Goal: Task Accomplishment & Management: Use online tool/utility

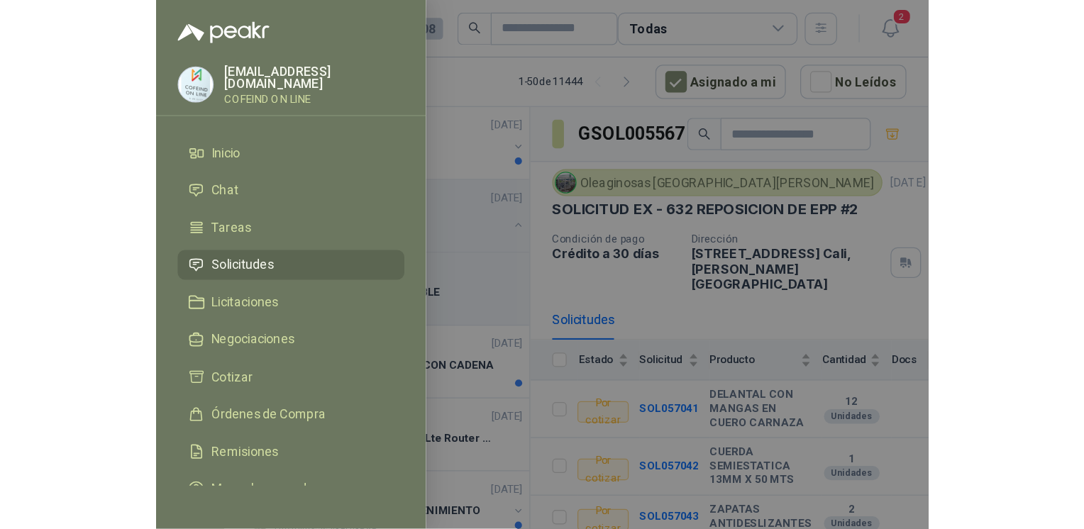
scroll to position [2504, 0]
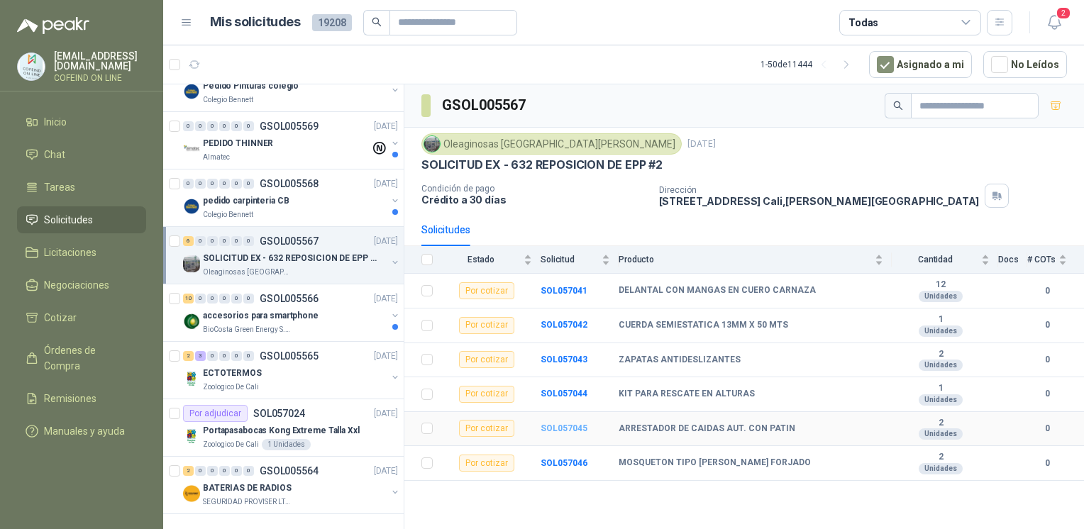
click at [570, 416] on b "SOL057045" at bounding box center [564, 428] width 47 height 10
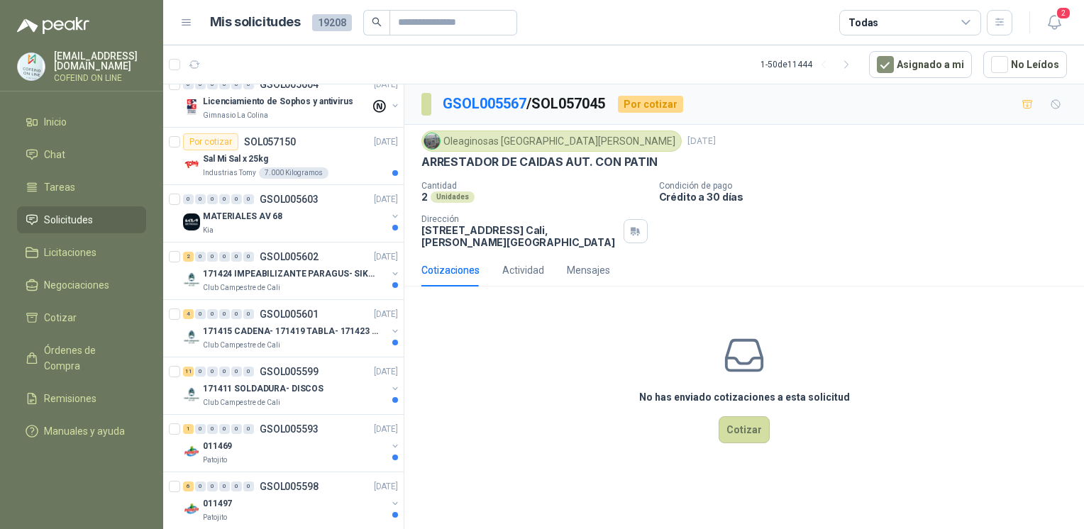
scroll to position [1855, 0]
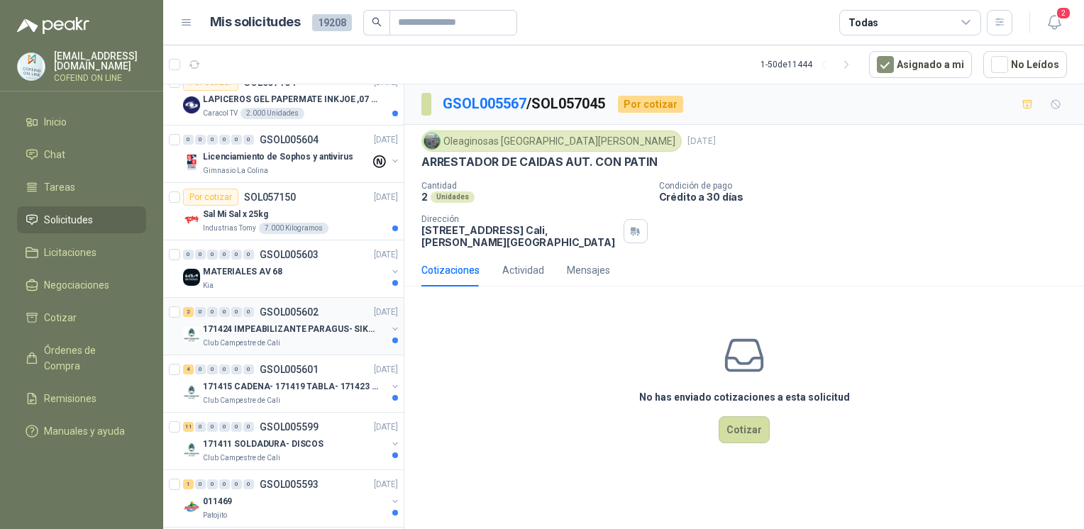
click at [301, 326] on p "171424 IMPEABILIZANTE PARAGUS- SIKALASTIC" at bounding box center [291, 329] width 177 height 13
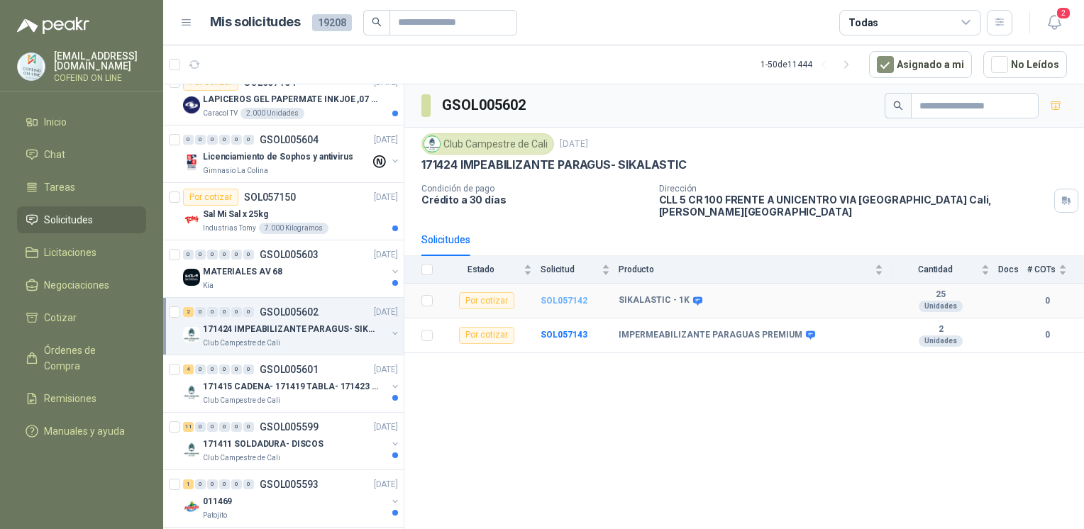
click at [565, 296] on b "SOL057142" at bounding box center [564, 301] width 47 height 10
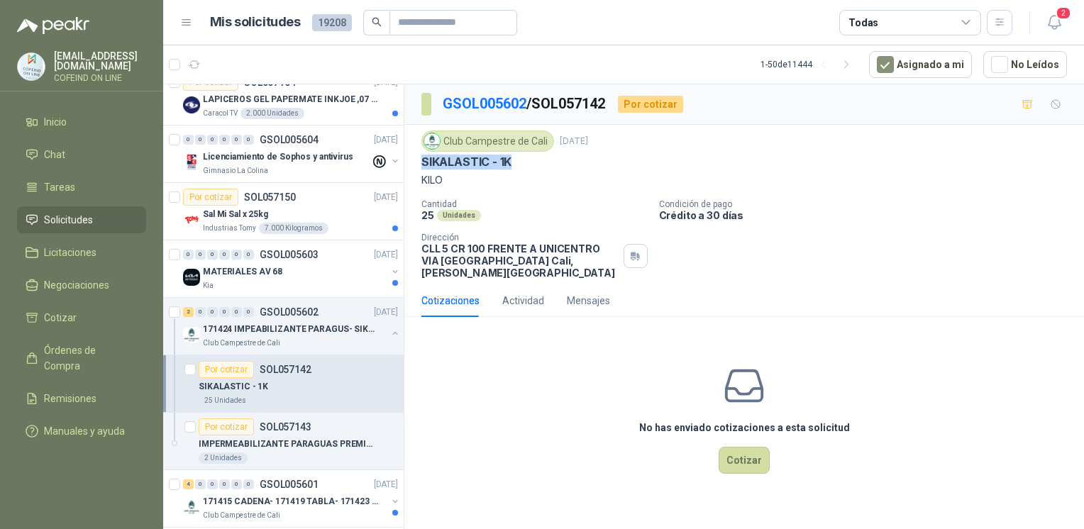
drag, startPoint x: 516, startPoint y: 164, endPoint x: 413, endPoint y: 160, distance: 102.9
click at [413, 160] on div "Club Campestre de Cali [DATE] SIKALASTIC - 1K KILO Cantidad 25 Unidades Condici…" at bounding box center [744, 205] width 680 height 160
copy p "SIKALASTIC - 1K"
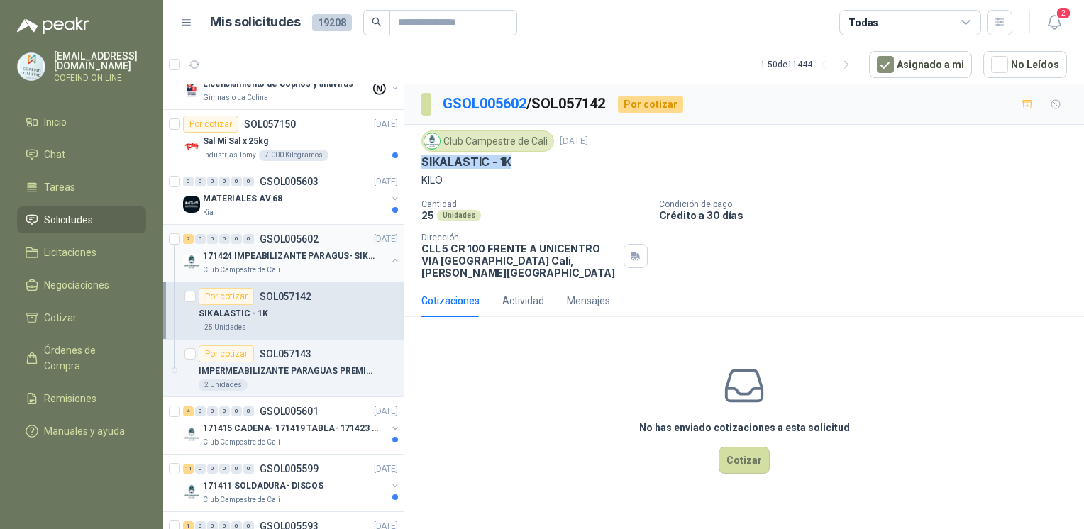
scroll to position [1946, 0]
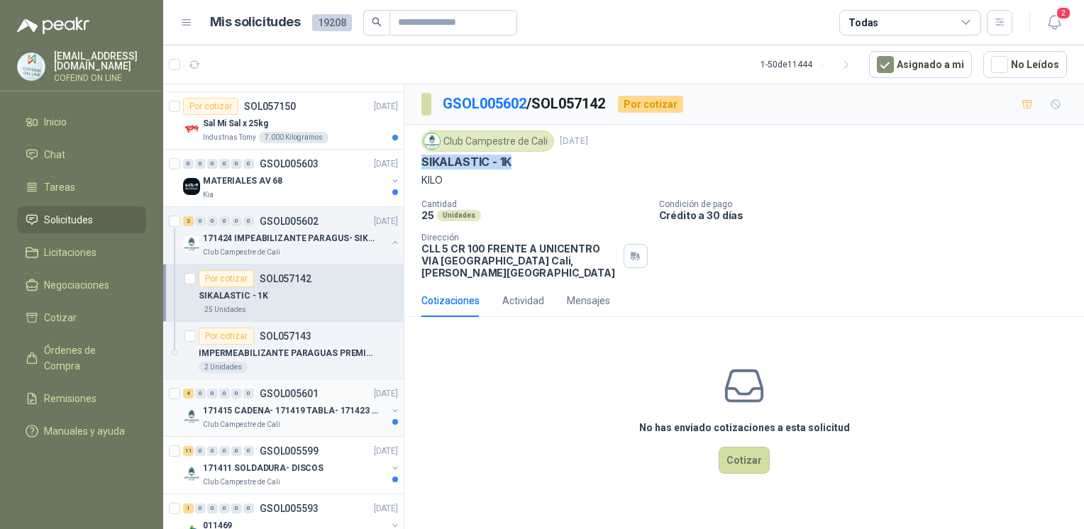
click at [336, 416] on div "Club Campestre de Cali" at bounding box center [295, 424] width 184 height 11
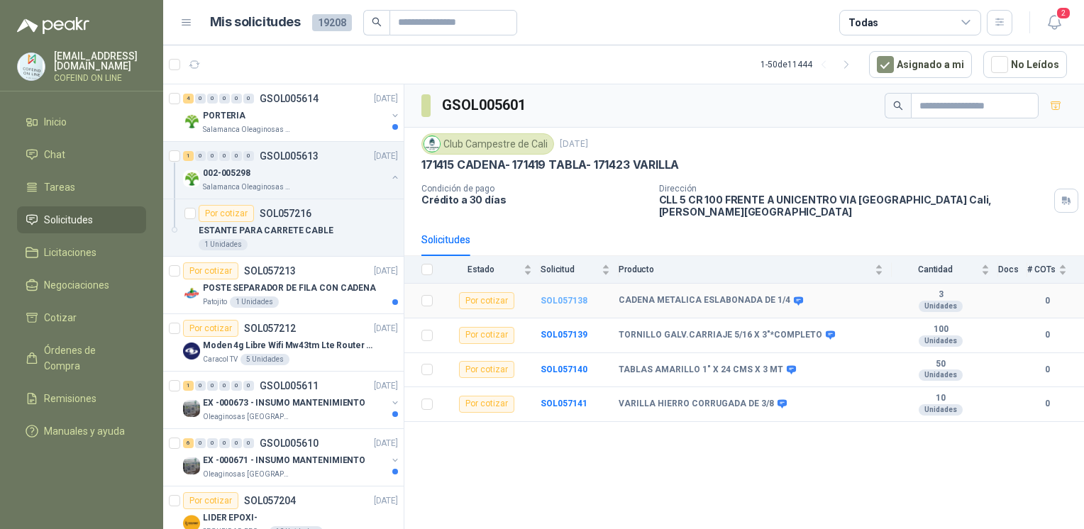
click at [558, 296] on b "SOL057138" at bounding box center [564, 301] width 47 height 10
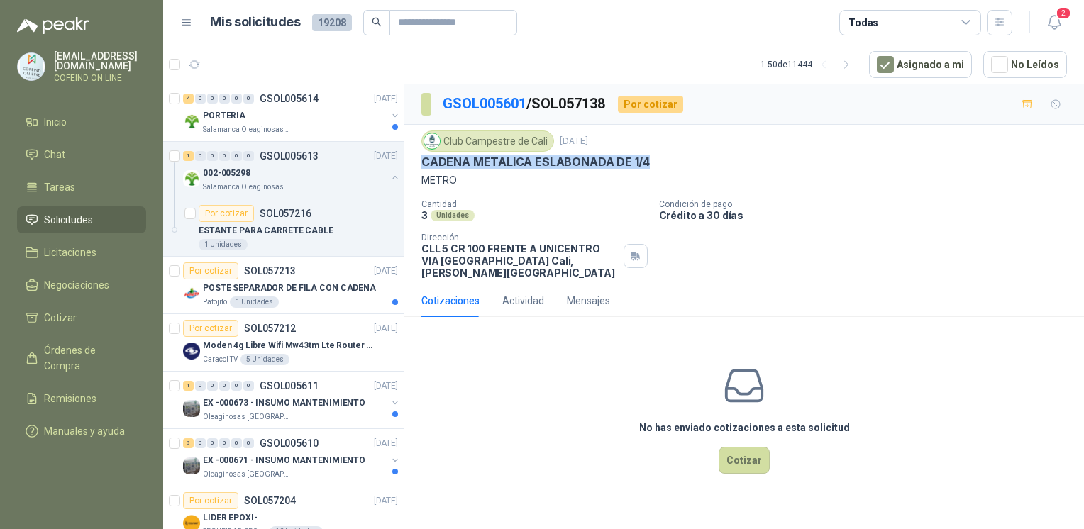
drag, startPoint x: 419, startPoint y: 165, endPoint x: 661, endPoint y: 158, distance: 242.7
click at [608, 158] on div "Club Campestre de Cali [DATE] CADENA METALICA ESLABONADA DE 1/4 METRO Cantidad …" at bounding box center [744, 205] width 680 height 160
click at [324, 305] on div "Patojito 1 Unidades" at bounding box center [300, 302] width 195 height 11
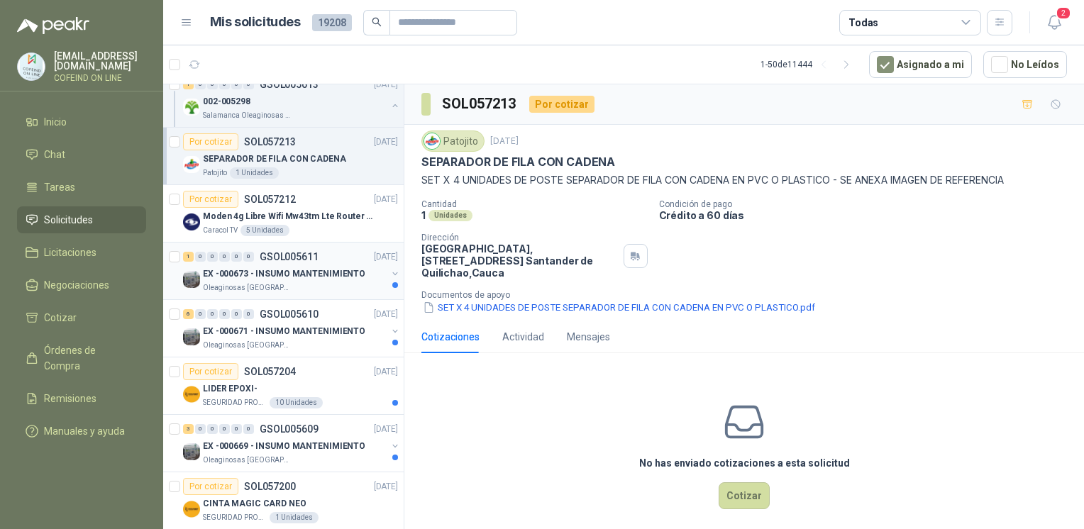
scroll to position [150, 0]
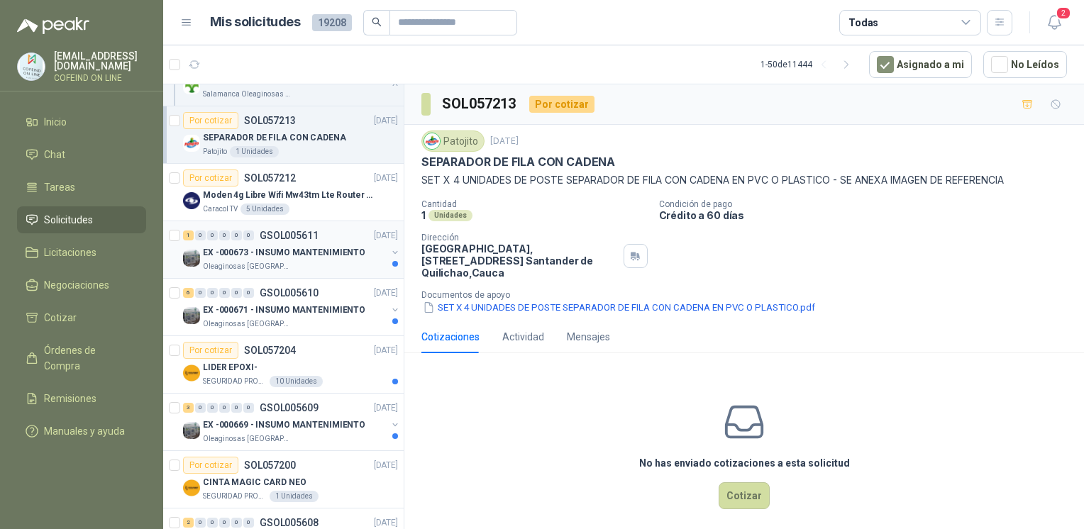
click at [304, 264] on div "Oleaginosas [GEOGRAPHIC_DATA][PERSON_NAME]" at bounding box center [295, 266] width 184 height 11
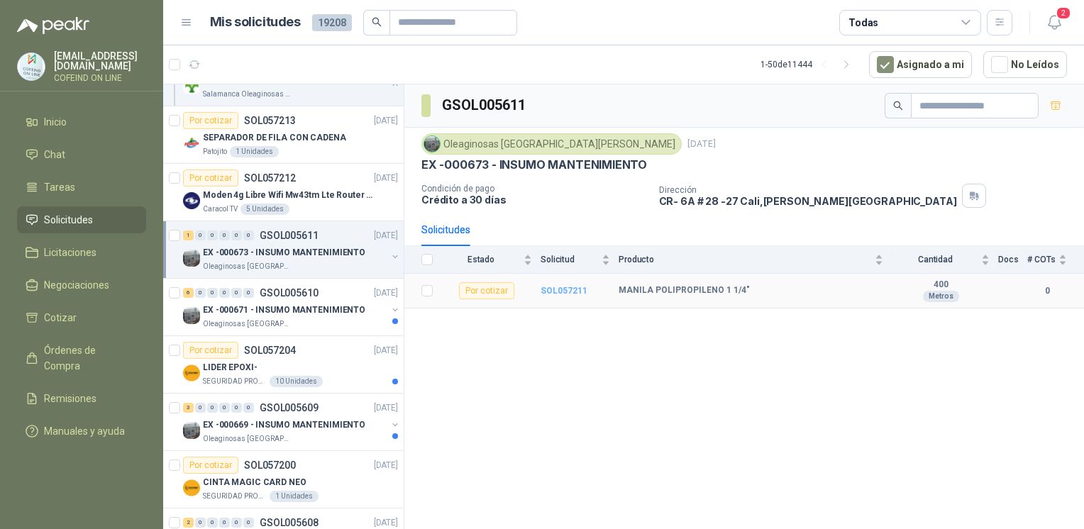
click at [559, 288] on b "SOL057211" at bounding box center [564, 291] width 47 height 10
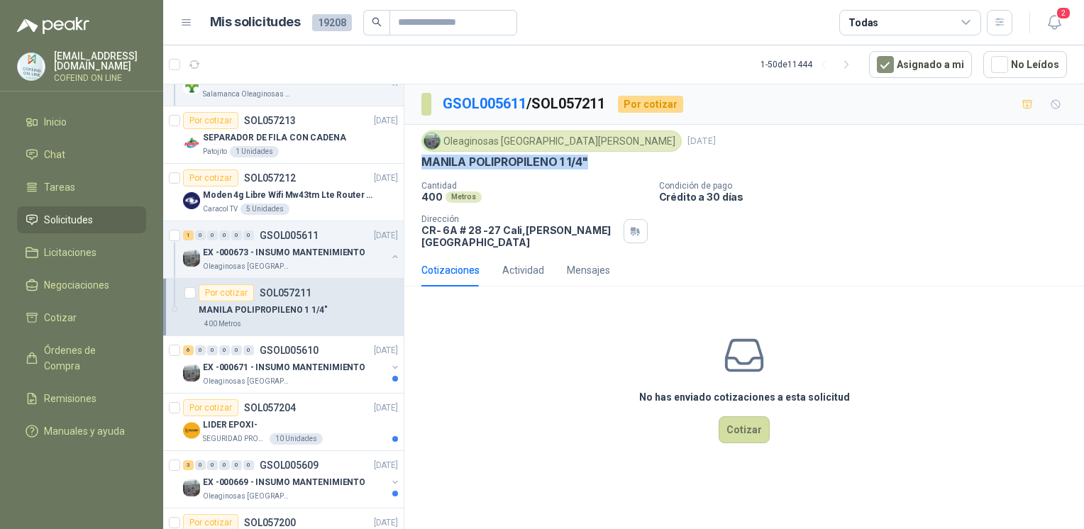
drag, startPoint x: 594, startPoint y: 159, endPoint x: 417, endPoint y: 169, distance: 176.9
click at [417, 169] on div "Oleaginosas [GEOGRAPHIC_DATA][PERSON_NAME] [DATE] MANILA POLIPROPILENO 1 1/4" C…" at bounding box center [744, 189] width 680 height 129
copy p "MANILA POLIPROPILENO 1 1/4""
click at [296, 377] on div "Oleaginosas [GEOGRAPHIC_DATA][PERSON_NAME]" at bounding box center [295, 381] width 184 height 11
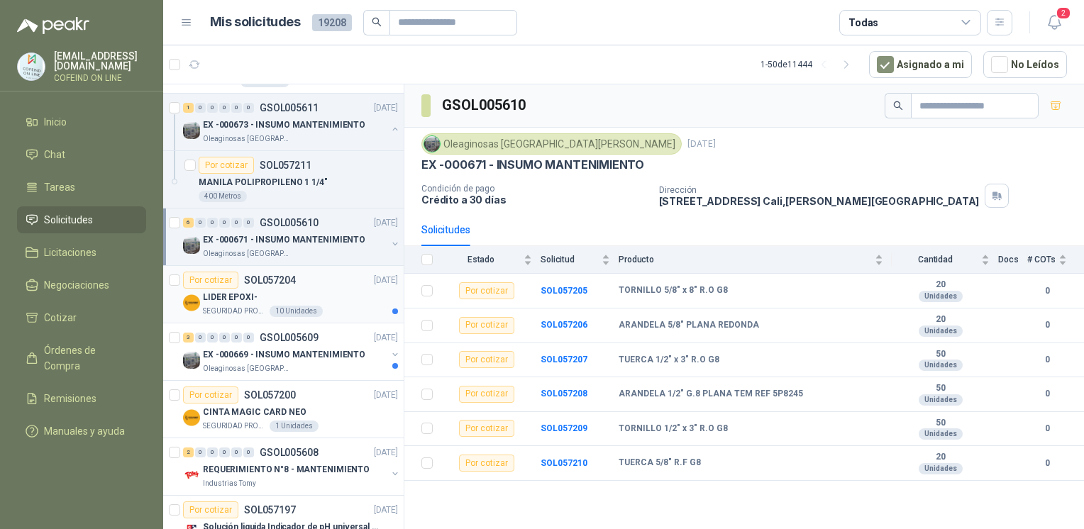
scroll to position [278, 0]
click at [306, 294] on div "LIDER EPOXI-" at bounding box center [300, 297] width 195 height 17
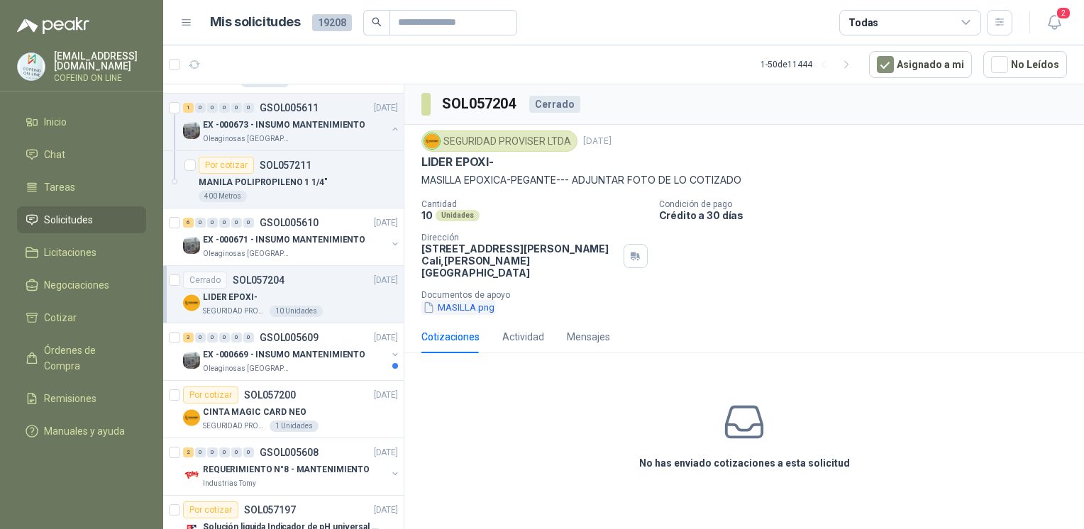
click at [465, 300] on button "MASILLA.png" at bounding box center [458, 307] width 74 height 15
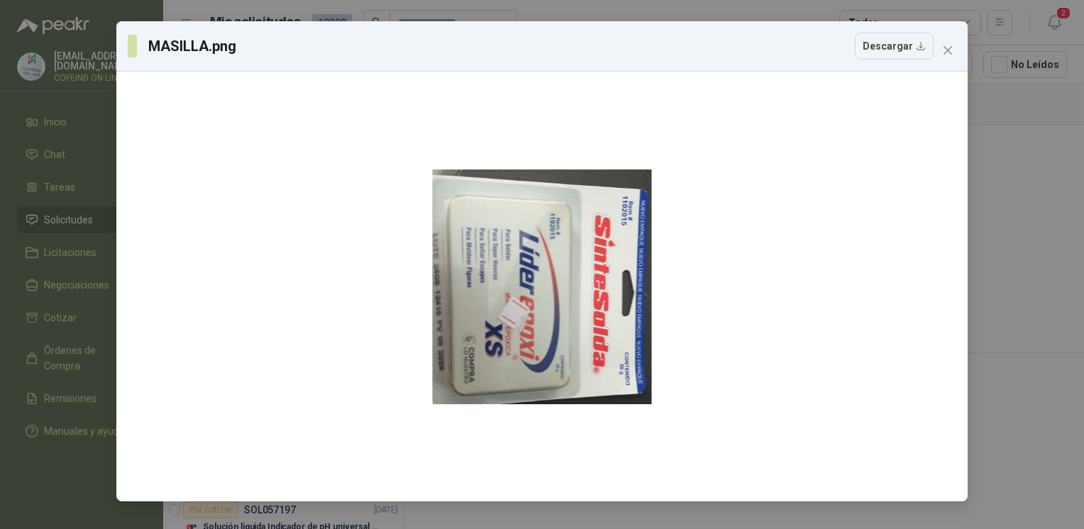
click at [608, 194] on div "MASILLA.png Descargar" at bounding box center [542, 264] width 1084 height 529
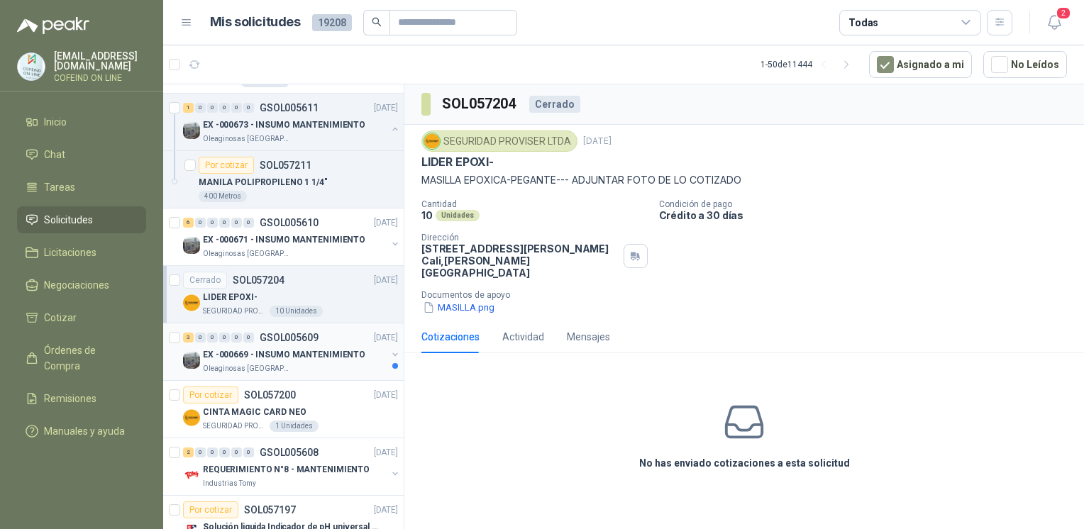
click at [371, 357] on div "EX -000669 - INSUMO MANTENIMIENTO" at bounding box center [295, 354] width 184 height 17
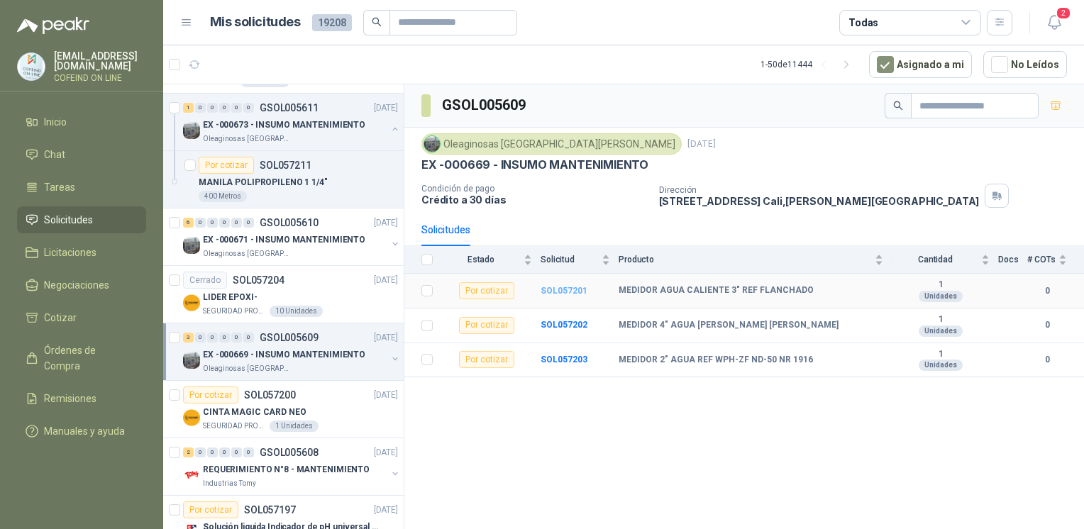
click at [553, 290] on b "SOL057201" at bounding box center [564, 291] width 47 height 10
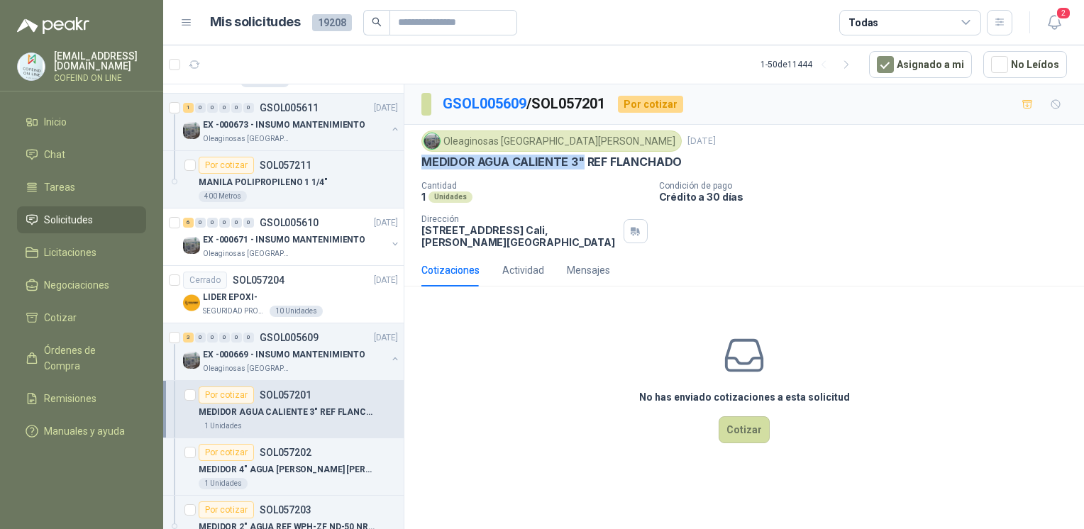
drag, startPoint x: 421, startPoint y: 156, endPoint x: 580, endPoint y: 165, distance: 159.2
click at [580, 165] on p "MEDIDOR AGUA CALIENTE 3" REF FLANCHADO" at bounding box center [551, 162] width 260 height 15
copy p "MEDIDOR AGUA CALIENTE 3""
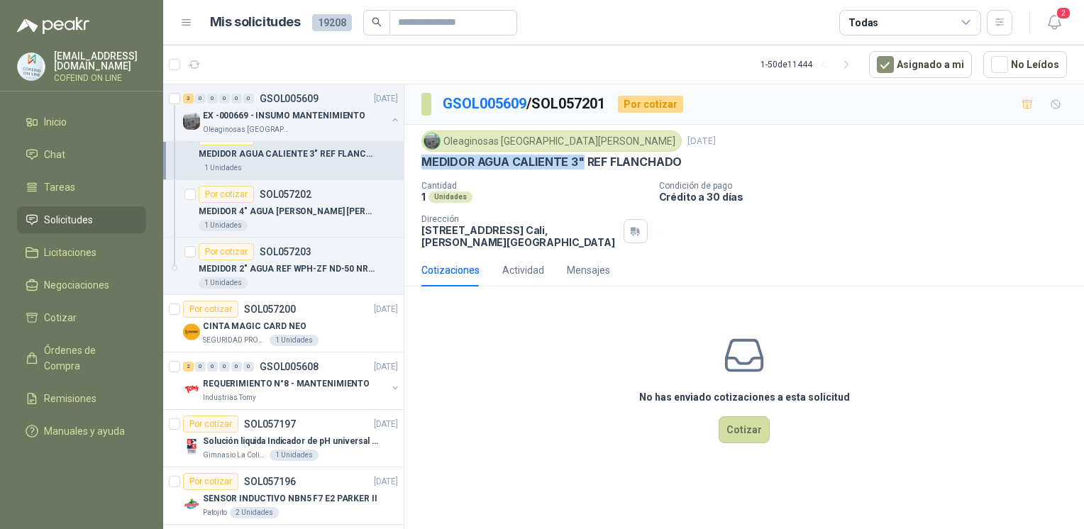
scroll to position [555, 0]
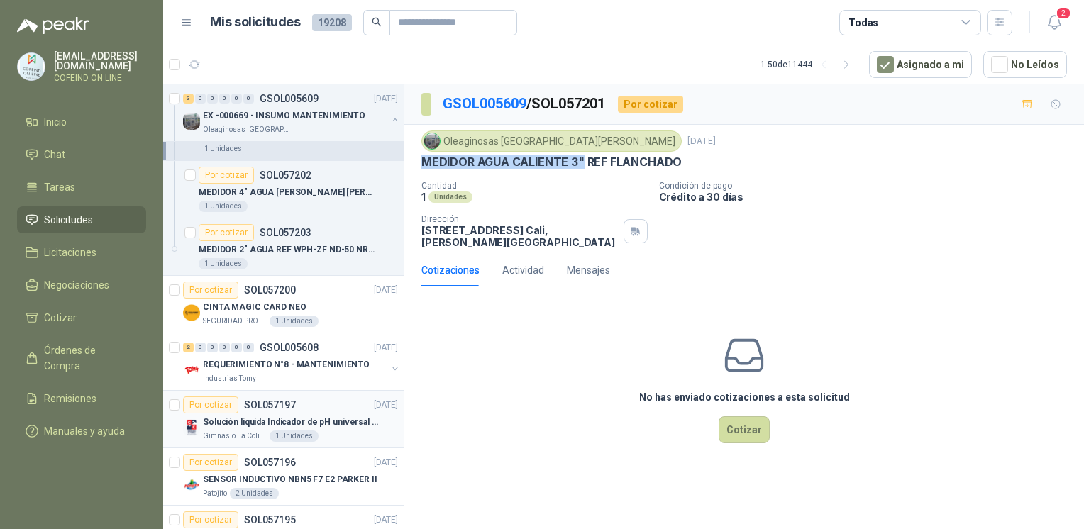
click at [238, 416] on p "Solución liquida Indicador de pH universal de 500ml o 20 de 25ml (no tiras de p…" at bounding box center [291, 422] width 177 height 13
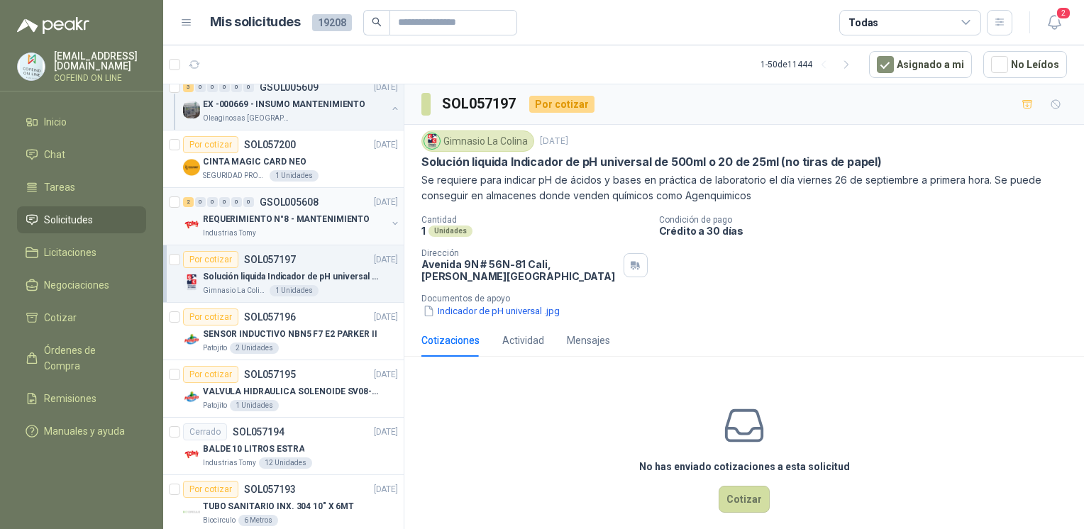
scroll to position [701, 0]
click at [331, 387] on p "VALVULA HIDRAULICA SOLENOIDE SV08-20" at bounding box center [291, 391] width 177 height 13
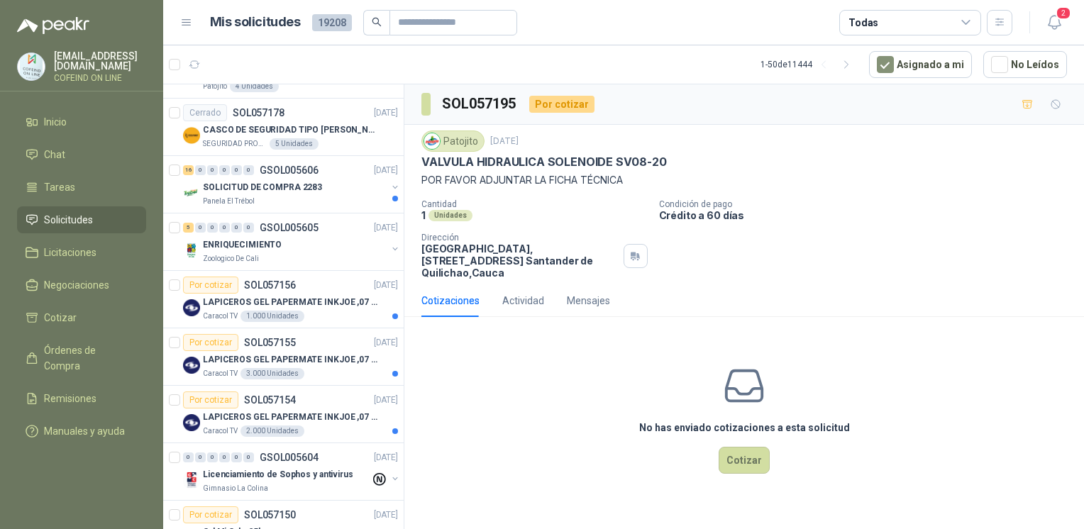
scroll to position [1787, 0]
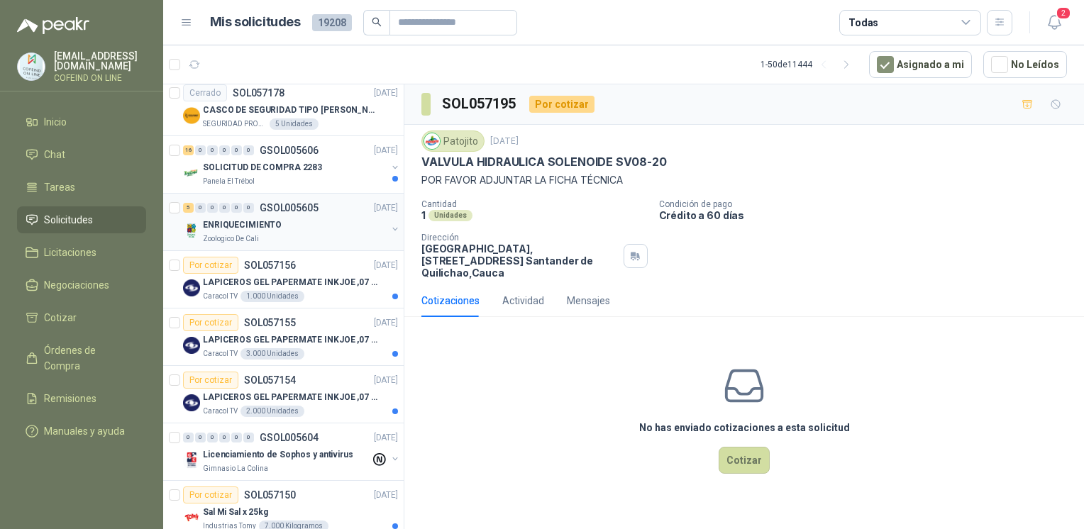
click at [348, 239] on div "Zoologico De Cali" at bounding box center [295, 238] width 184 height 11
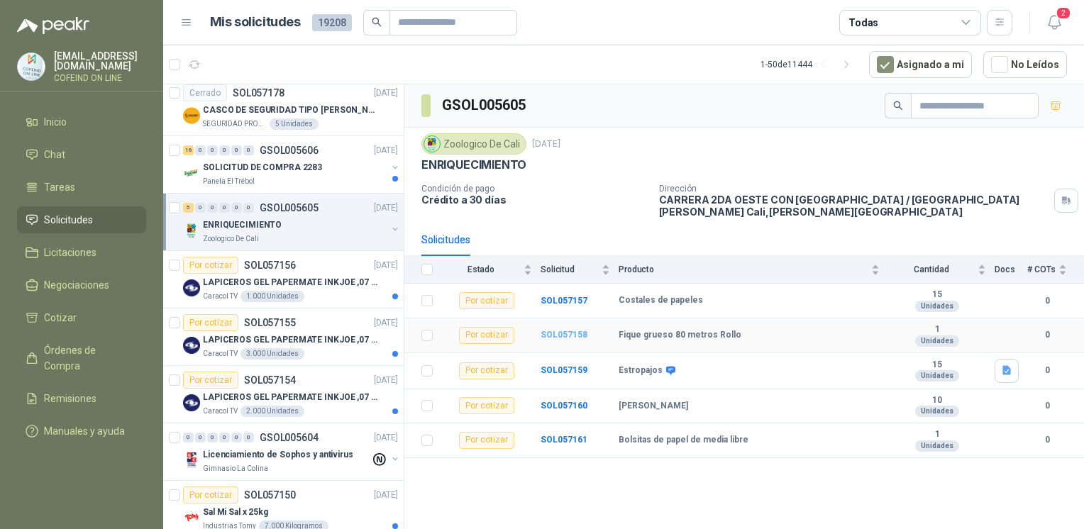
click at [567, 338] on b "SOL057158" at bounding box center [564, 335] width 47 height 10
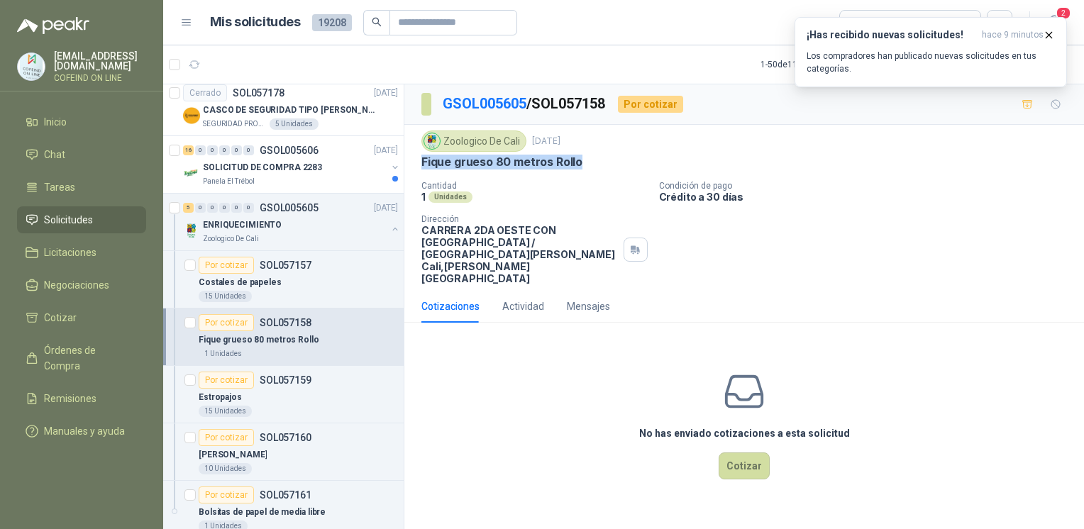
drag, startPoint x: 584, startPoint y: 154, endPoint x: 420, endPoint y: 167, distance: 165.1
click at [420, 167] on div "Zoologico De Cali [DATE] Fique grueso 80 metros Rollo Cantidad 1 Unidades Condi…" at bounding box center [744, 207] width 680 height 165
copy p "Fique grueso 80 metros Rollo"
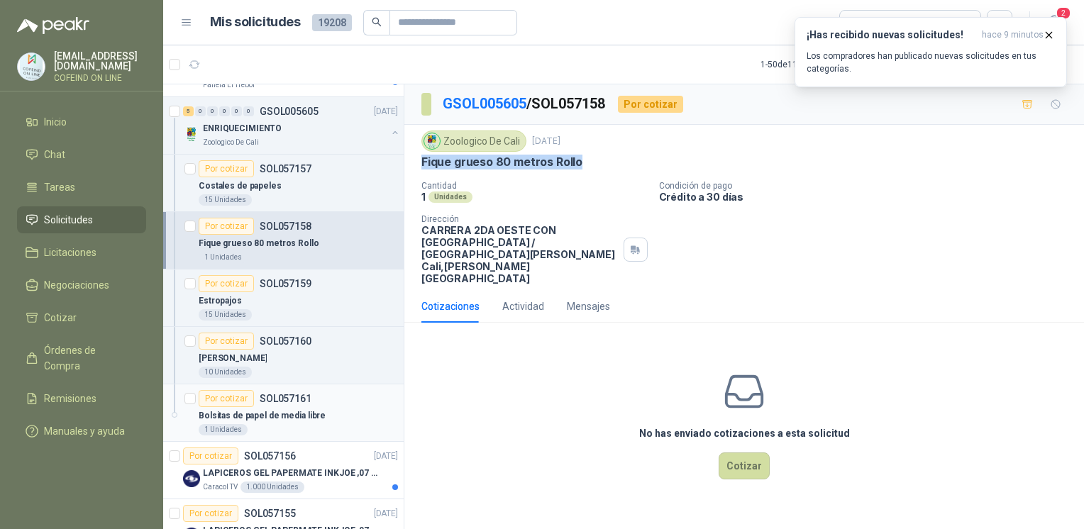
scroll to position [1887, 0]
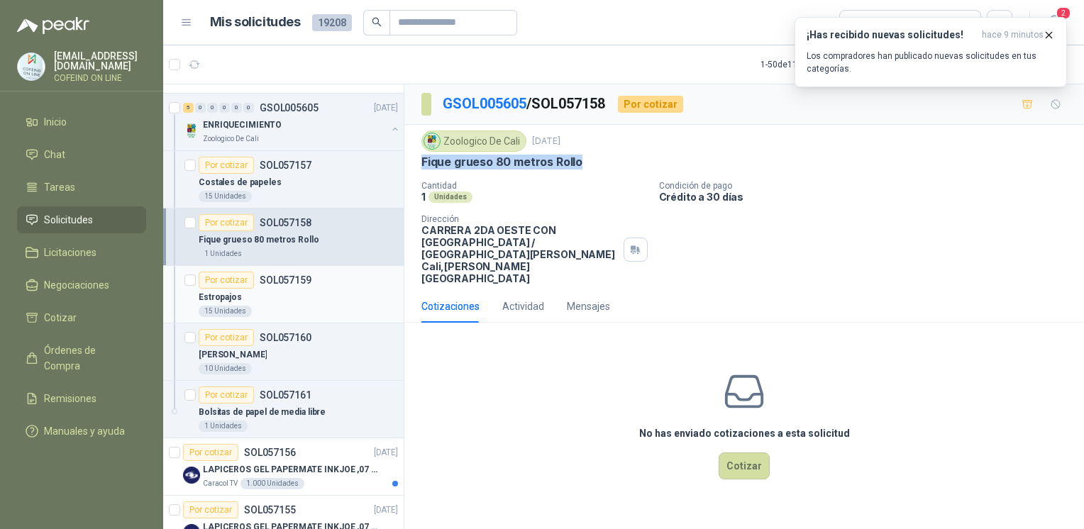
click at [321, 306] on div "15 Unidades" at bounding box center [298, 311] width 199 height 11
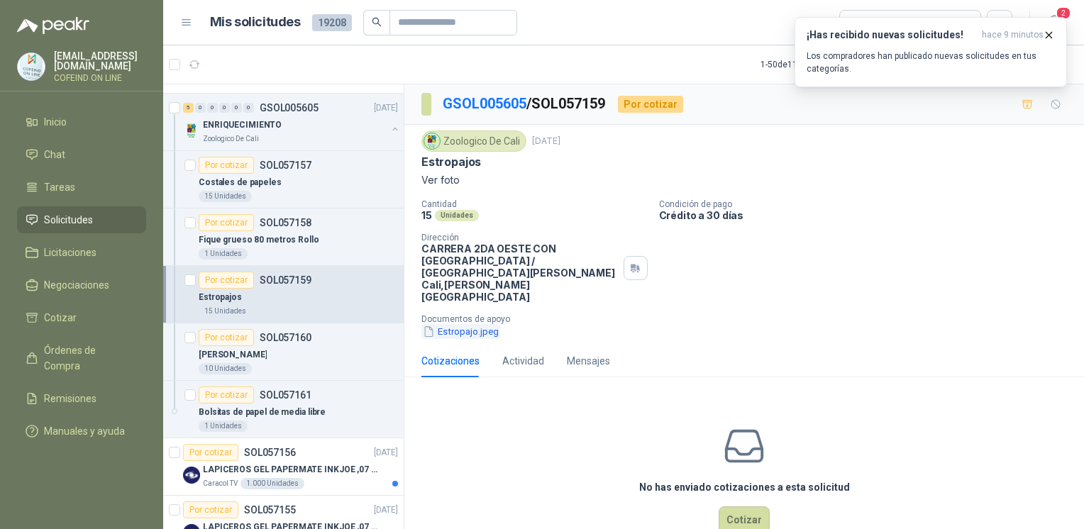
click at [437, 324] on button "Estropajo.jpeg" at bounding box center [460, 331] width 79 height 15
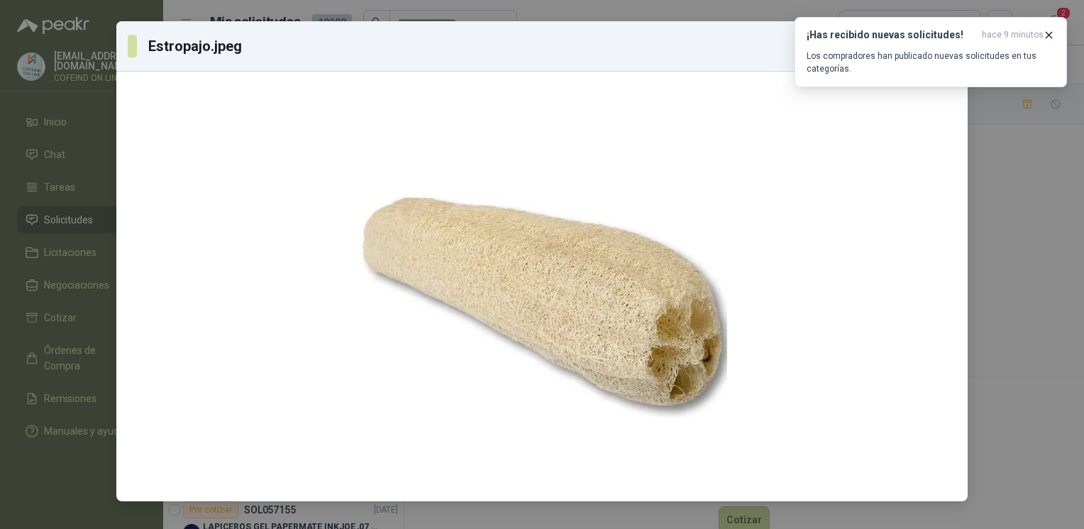
click at [608, 333] on div "Estropajo.jpeg Descargar" at bounding box center [542, 264] width 1084 height 529
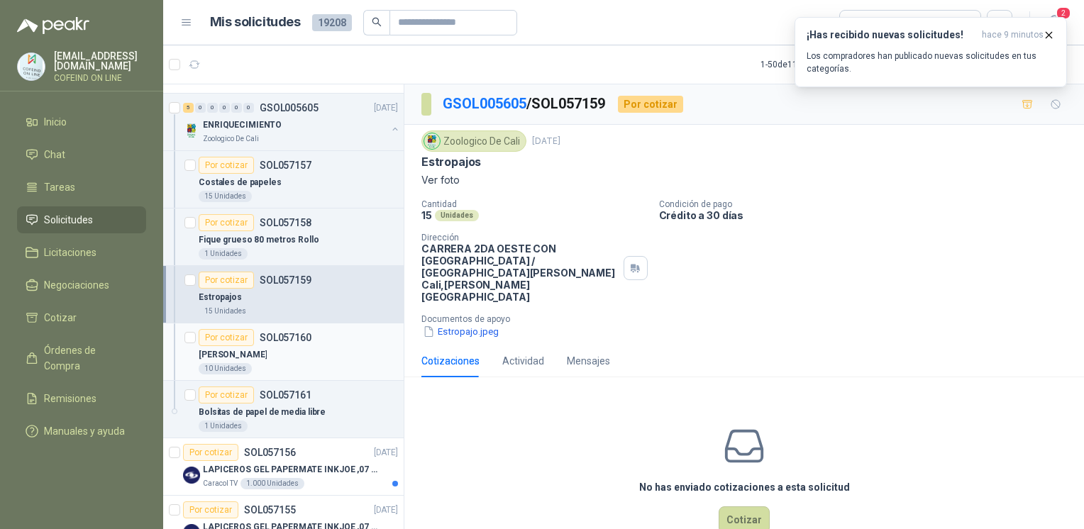
click at [289, 350] on div "[PERSON_NAME]" at bounding box center [298, 354] width 199 height 17
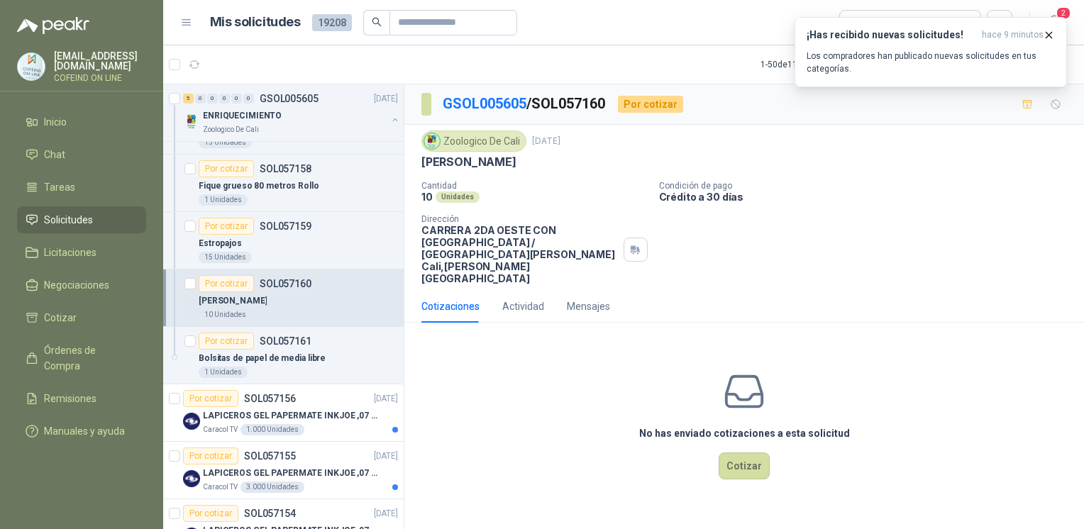
scroll to position [1910, 0]
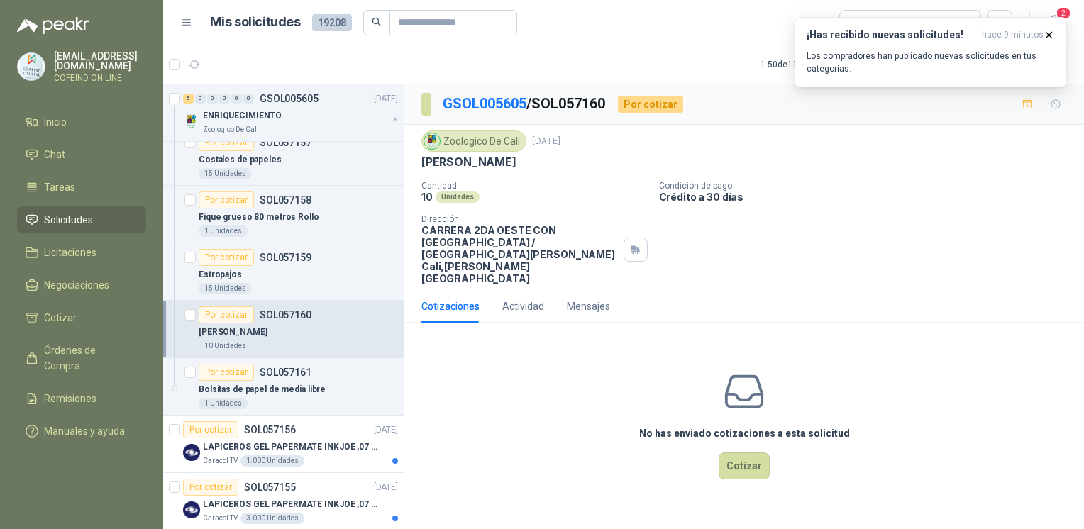
drag, startPoint x: 511, startPoint y: 166, endPoint x: 460, endPoint y: 155, distance: 52.3
click at [460, 155] on p "[PERSON_NAME]" at bounding box center [468, 162] width 95 height 15
drag, startPoint x: 460, startPoint y: 155, endPoint x: 421, endPoint y: 156, distance: 39.0
click at [421, 156] on div "[PERSON_NAME]" at bounding box center [743, 162] width 645 height 15
copy p "[PERSON_NAME]"
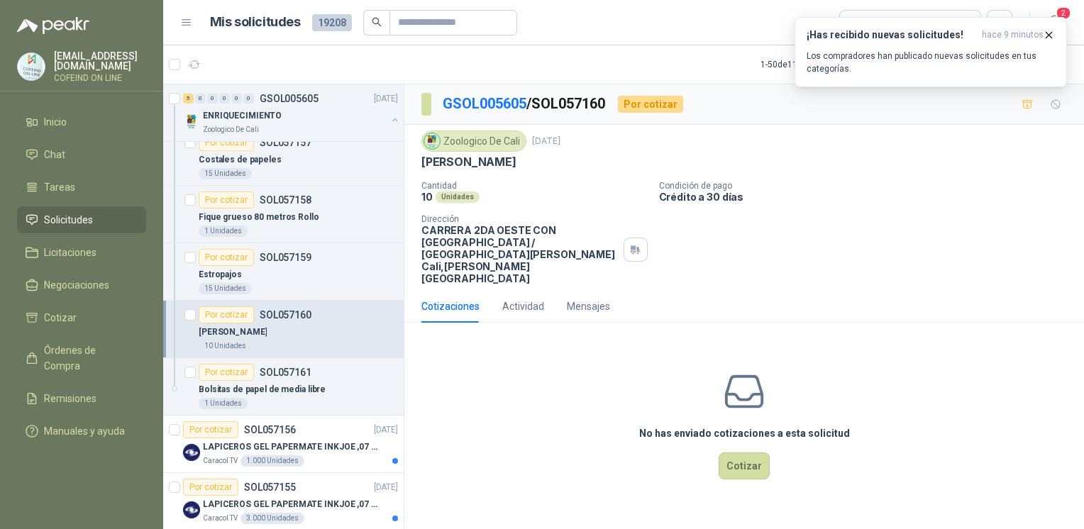
copy p "[PERSON_NAME]"
click at [608, 416] on button "Cotizar" at bounding box center [744, 466] width 51 height 27
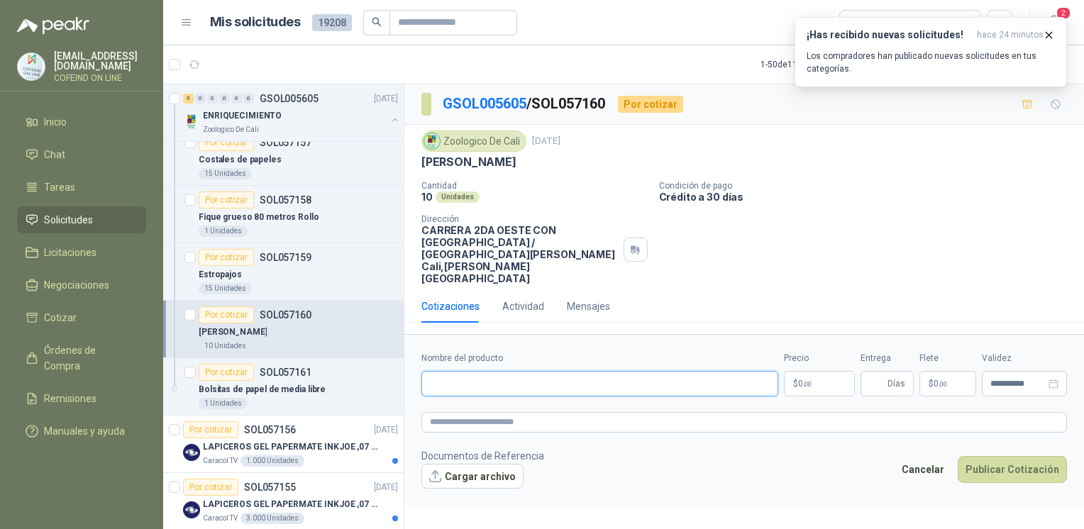
click at [528, 371] on input "Nombre del producto" at bounding box center [599, 384] width 357 height 26
paste input "**********"
type input "**********"
click at [470, 416] on button "Cargar archivo" at bounding box center [472, 477] width 102 height 26
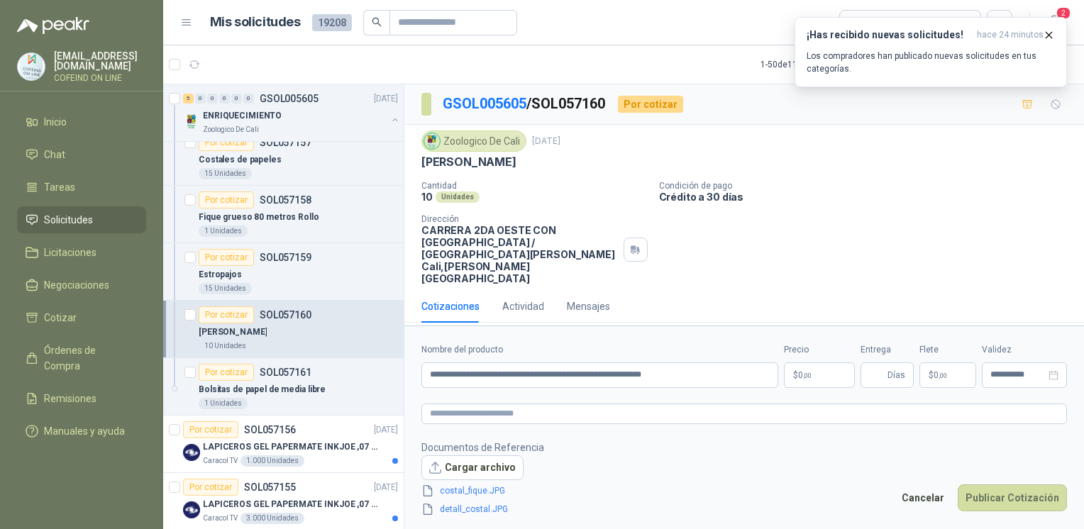
click at [608, 358] on body "[EMAIL_ADDRESS][DOMAIN_NAME] COFEIND ON LINE Inicio Chat Tareas Solicitudes Lic…" at bounding box center [542, 264] width 1084 height 529
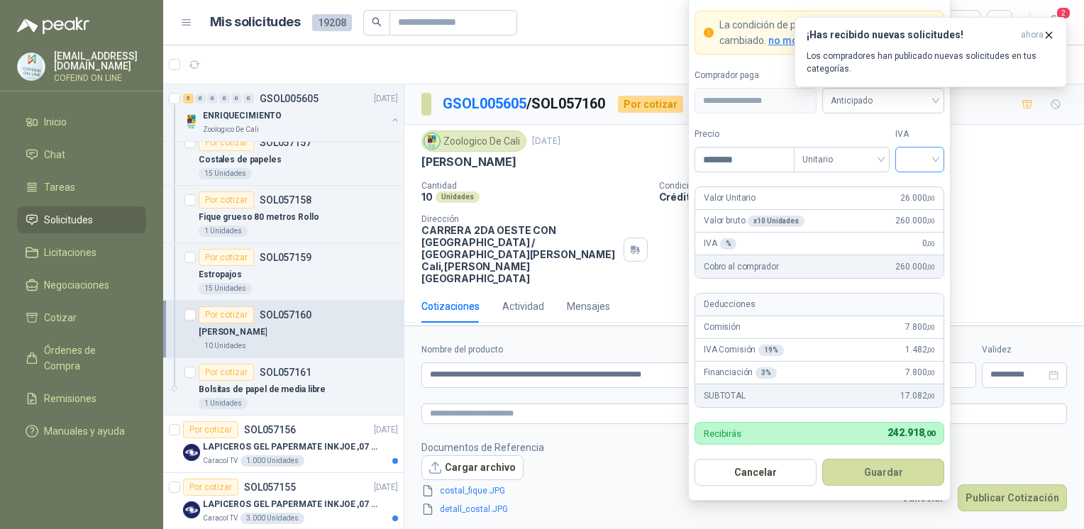
type input "********"
click at [608, 167] on input "search" at bounding box center [920, 158] width 32 height 21
click at [608, 231] on div "0%" at bounding box center [920, 236] width 26 height 16
click at [608, 416] on button "Guardar" at bounding box center [883, 472] width 122 height 27
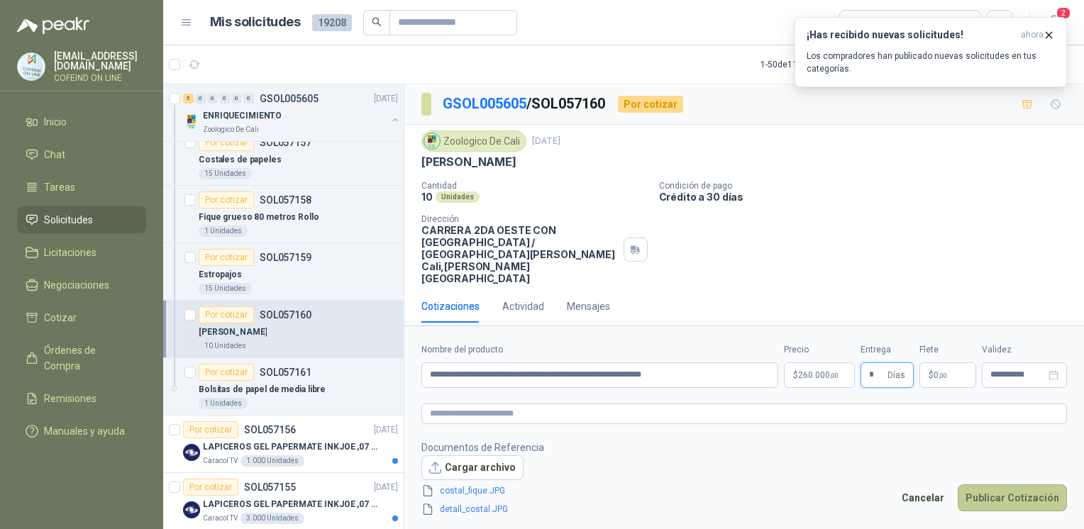
type input "*"
click at [608, 416] on button "Publicar Cotización" at bounding box center [1012, 497] width 109 height 27
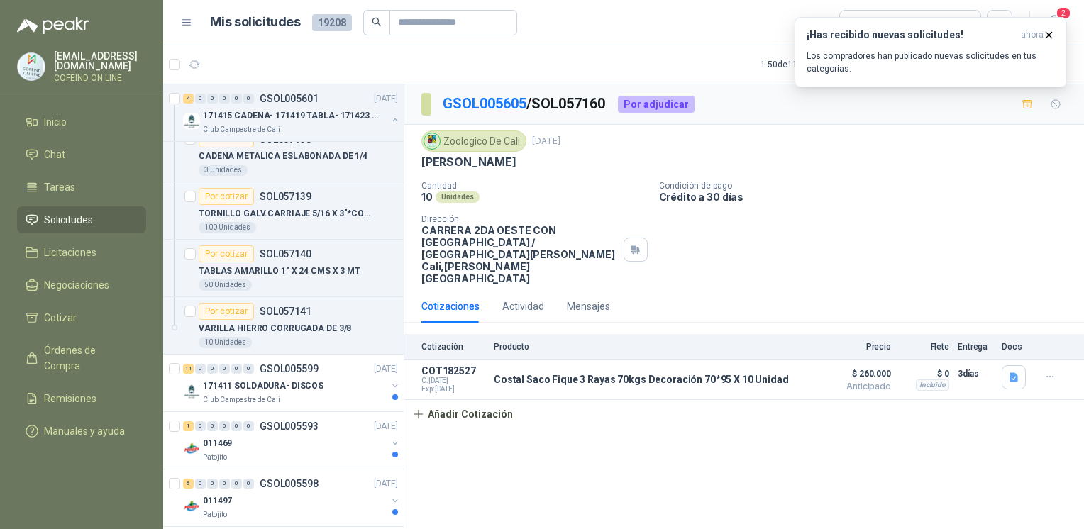
scroll to position [2795, 0]
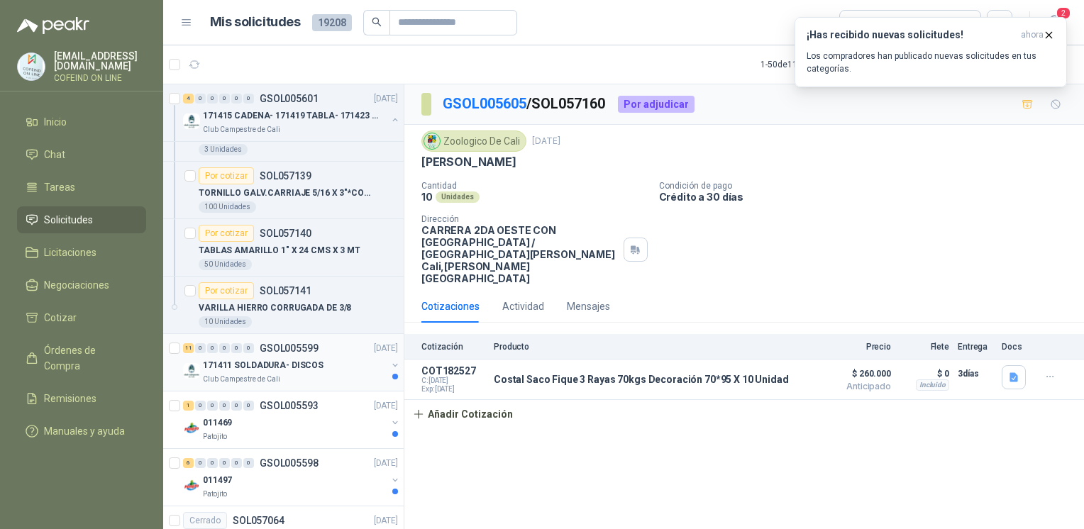
click at [284, 374] on div "Club Campestre de Cali" at bounding box center [295, 379] width 184 height 11
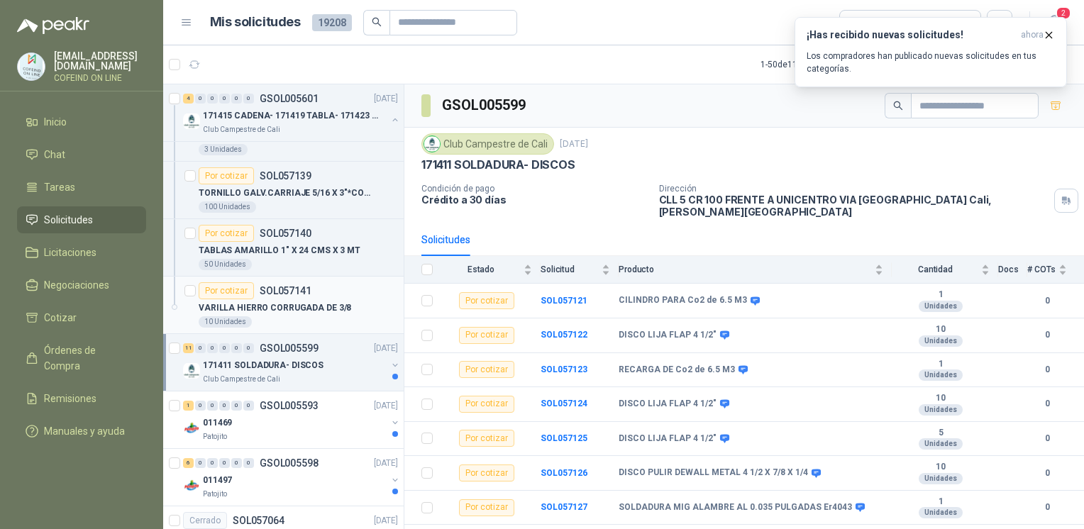
scroll to position [2733, 0]
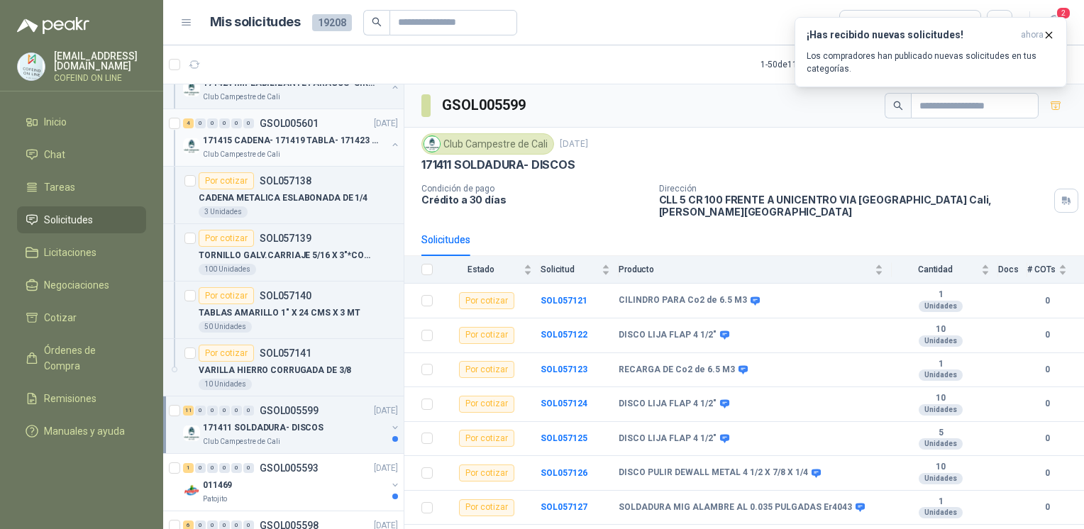
click at [376, 134] on p "171415 CADENA- 171419 TABLA- 171423 VARILLA" at bounding box center [291, 140] width 177 height 13
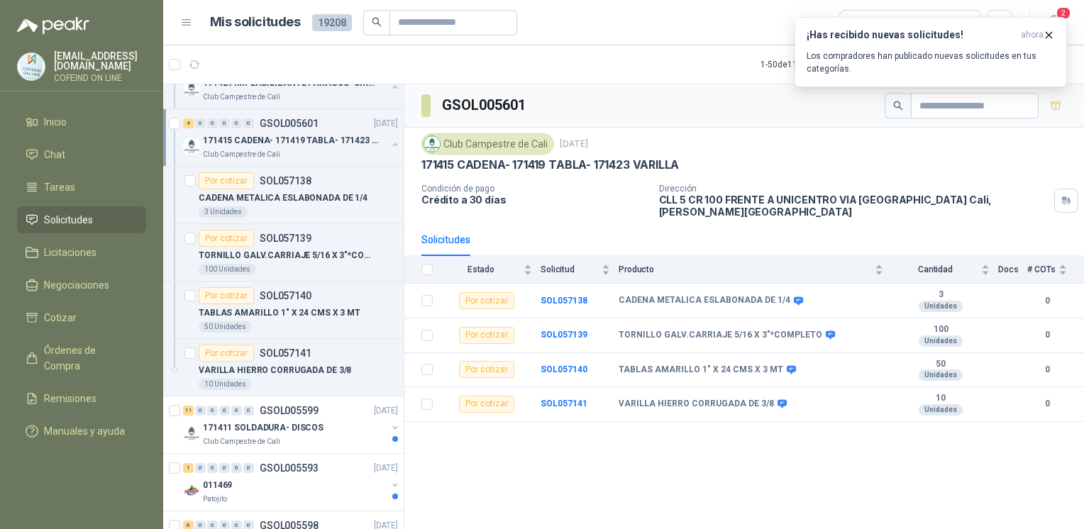
click at [389, 143] on div at bounding box center [394, 146] width 11 height 14
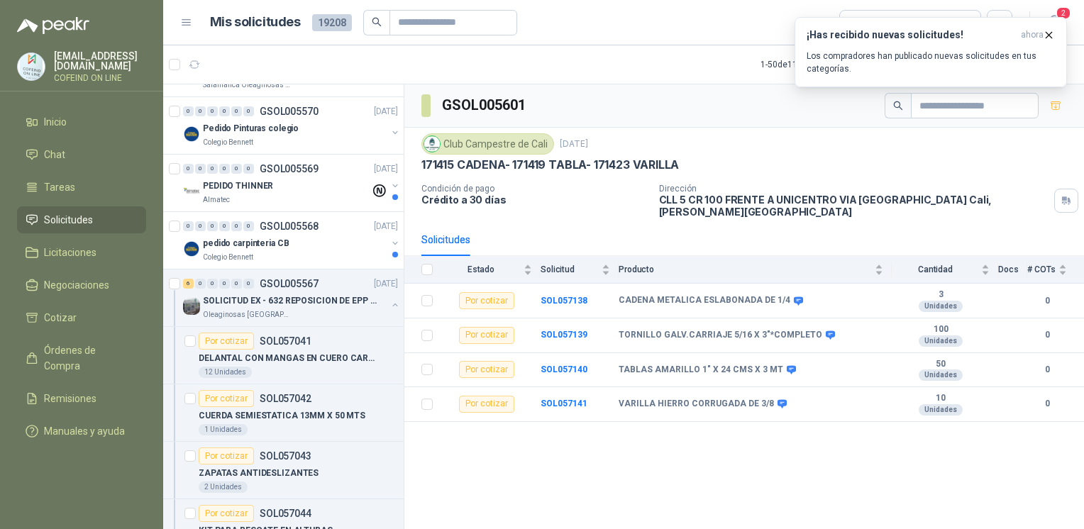
scroll to position [3091, 0]
click at [292, 239] on div "pedido carpinteria CB" at bounding box center [295, 241] width 184 height 17
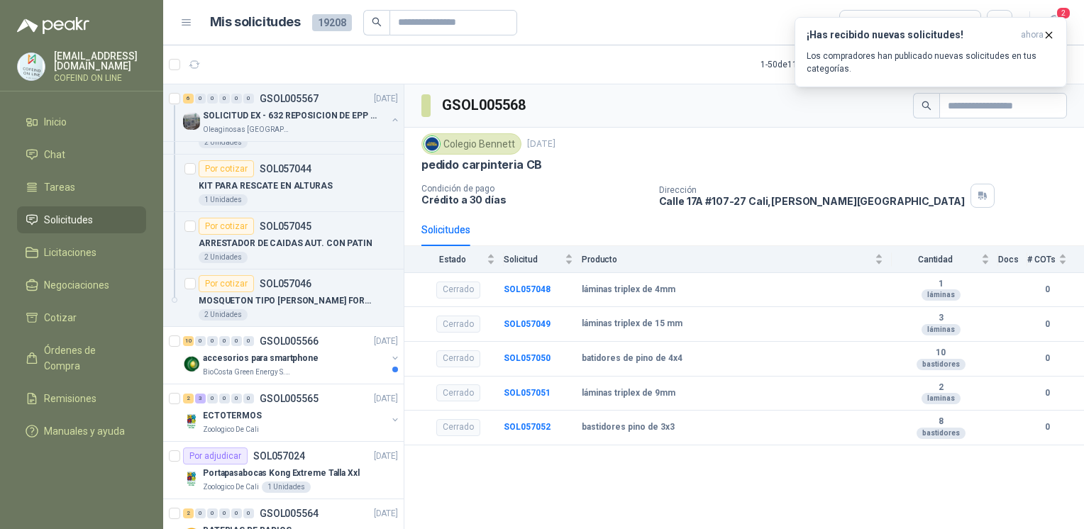
scroll to position [3473, 0]
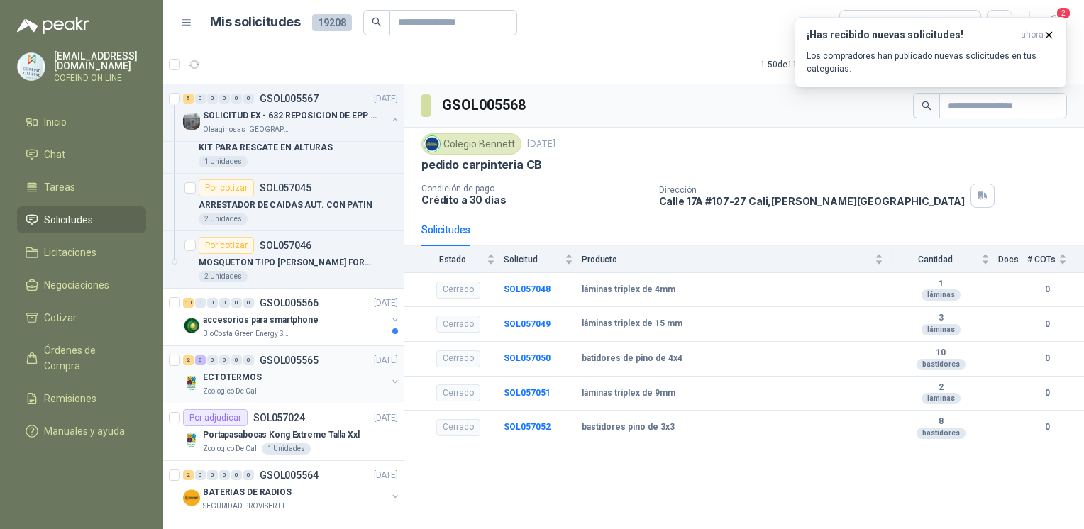
click at [288, 355] on p "GSOL005565" at bounding box center [289, 360] width 59 height 10
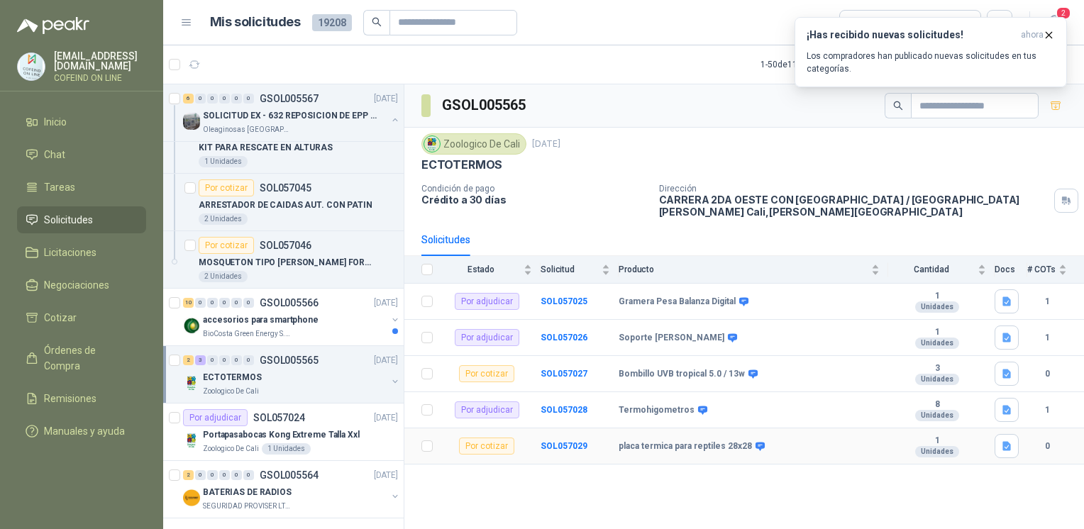
click at [571, 416] on td "SOL057029" at bounding box center [580, 446] width 78 height 36
click at [570, 416] on b "SOL057029" at bounding box center [564, 446] width 47 height 10
click at [570, 416] on div "GSOL005565 Zoologico De Cali [DATE] ECTOTERMOS Condición de pago Crédito a 30 d…" at bounding box center [744, 309] width 680 height 450
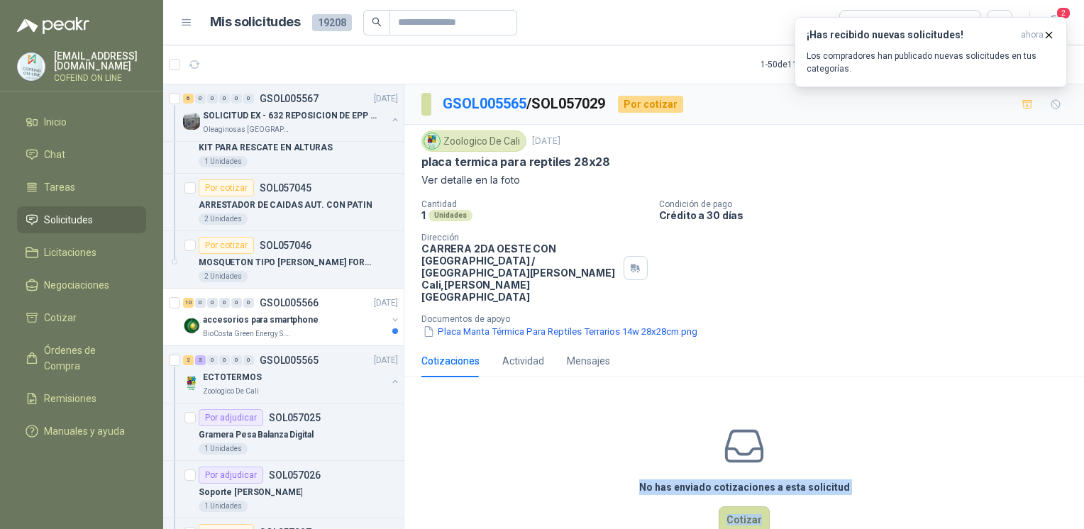
drag, startPoint x: 570, startPoint y: 447, endPoint x: 499, endPoint y: 474, distance: 75.9
click at [499, 416] on div "No has enviado cotizaciones a esta solicitud Cotizar" at bounding box center [744, 479] width 680 height 181
click at [552, 324] on button "Placa Manta Térmica Para Reptiles Terrarios 14w 28x28cm.png" at bounding box center [559, 331] width 277 height 15
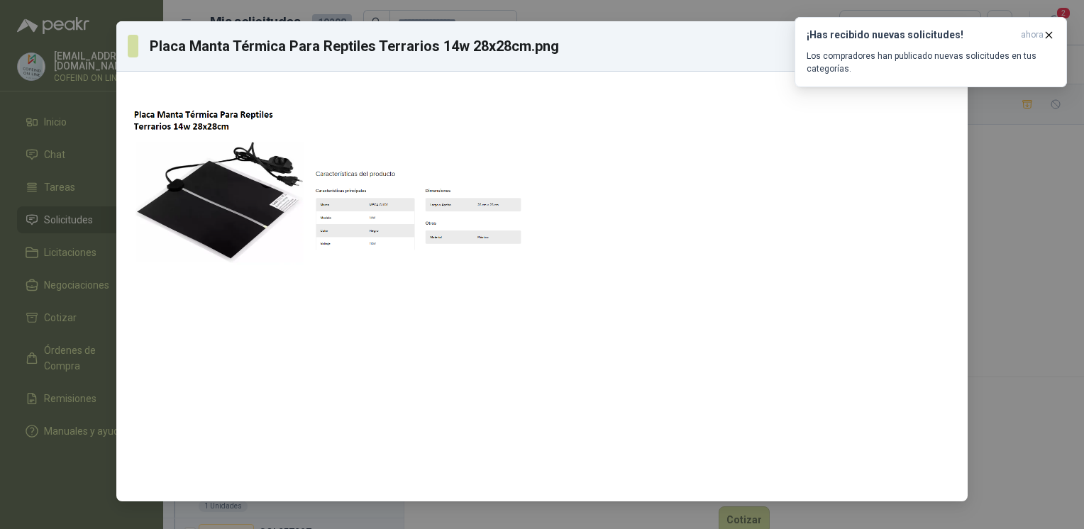
click at [608, 290] on div "Placa Manta Térmica Para Reptiles Terrarios 14w 28x28cm.png Descargar" at bounding box center [542, 264] width 1084 height 529
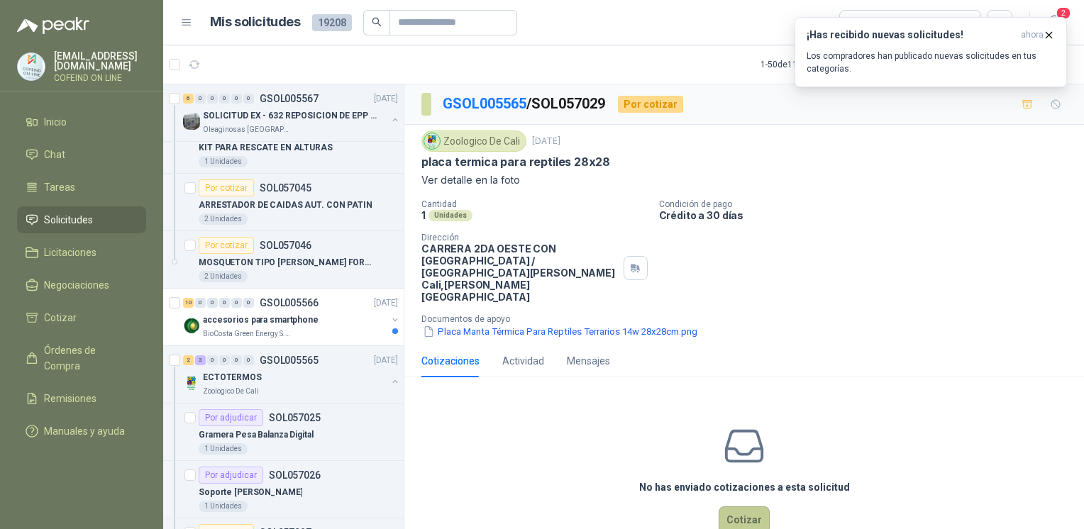
click at [608, 416] on button "Cotizar" at bounding box center [744, 519] width 51 height 27
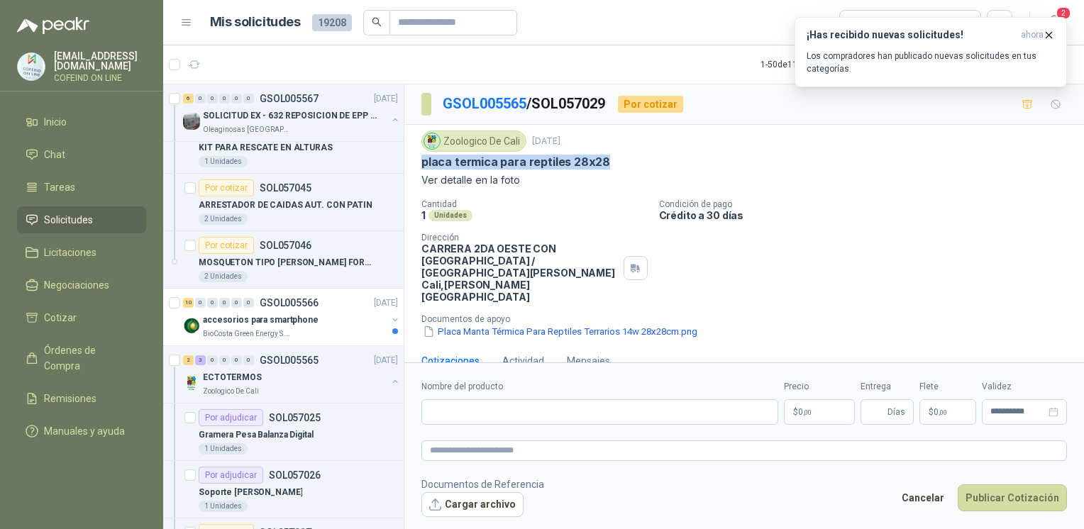
drag, startPoint x: 592, startPoint y: 163, endPoint x: 416, endPoint y: 167, distance: 176.0
click at [416, 167] on div "Zoologico De Cali [DATE] placa termica para reptiles 28x28 Ver detalle en la fo…" at bounding box center [744, 235] width 680 height 220
copy p "placa termica para reptiles 28x28"
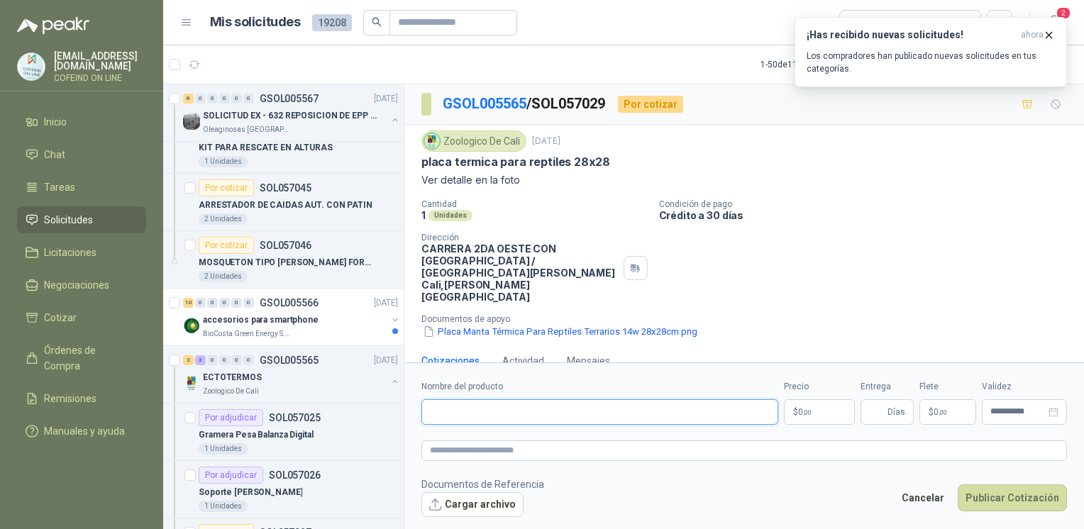
click at [462, 410] on input "Nombre del producto" at bounding box center [599, 412] width 357 height 26
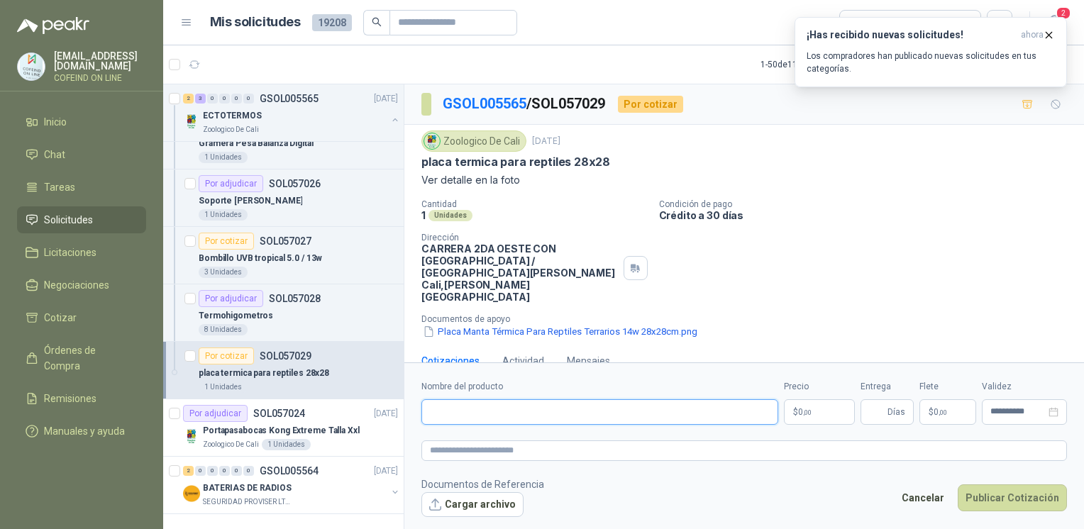
scroll to position [3765, 0]
click at [260, 416] on p "BATERIAS DE RADIOS" at bounding box center [247, 488] width 89 height 13
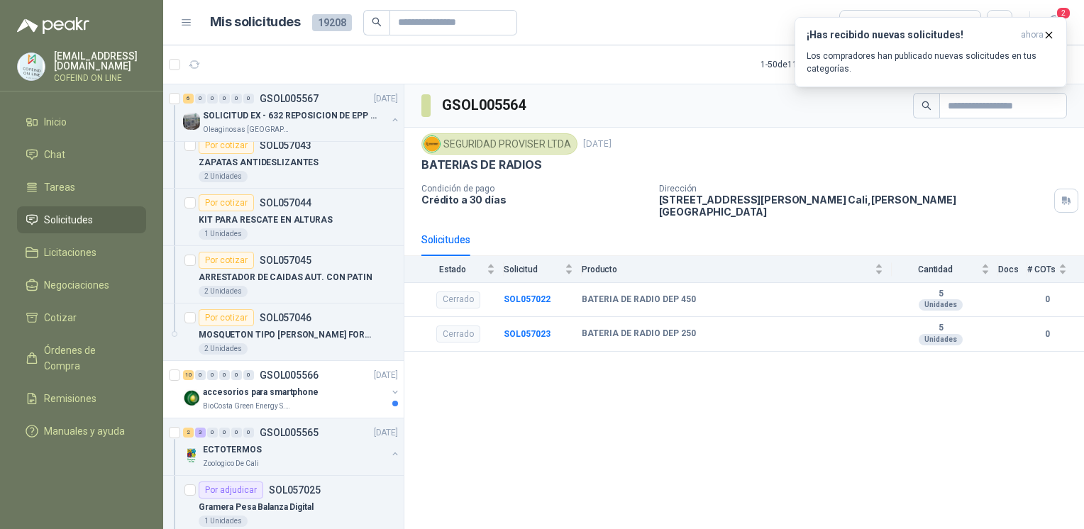
scroll to position [3391, 0]
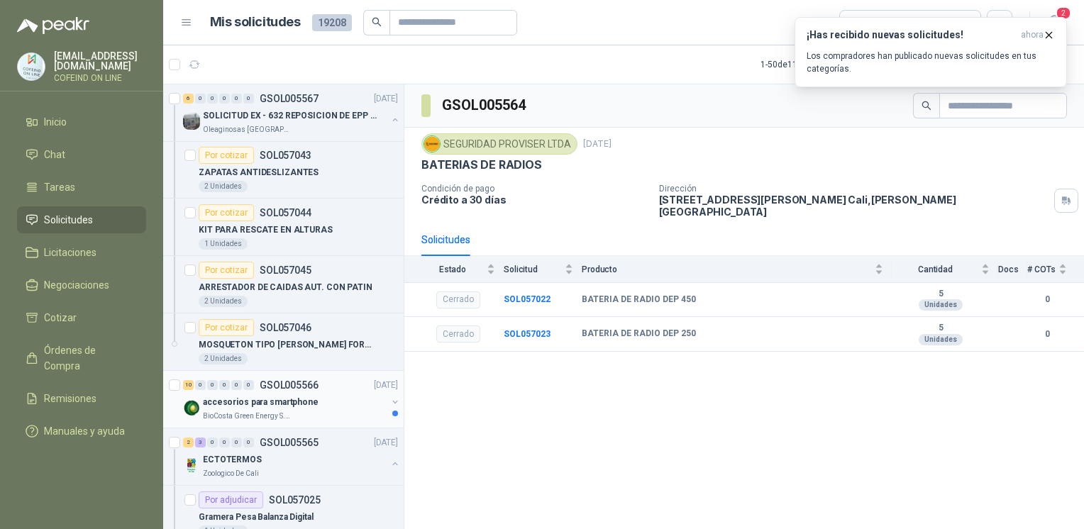
click at [281, 411] on p "BioCosta Green Energy S.A.S" at bounding box center [247, 416] width 89 height 11
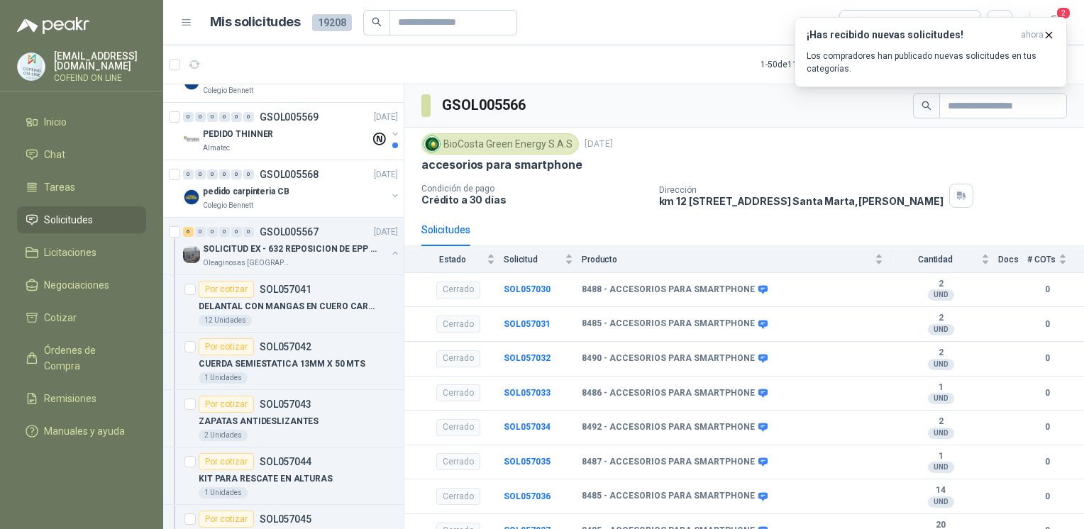
scroll to position [3108, 0]
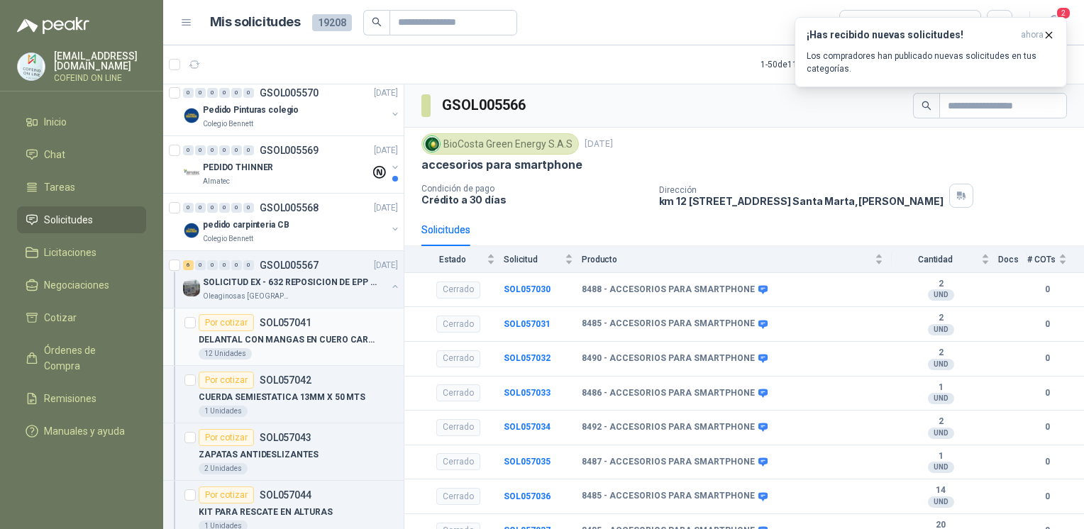
click at [292, 319] on p "SOL057041" at bounding box center [286, 323] width 52 height 10
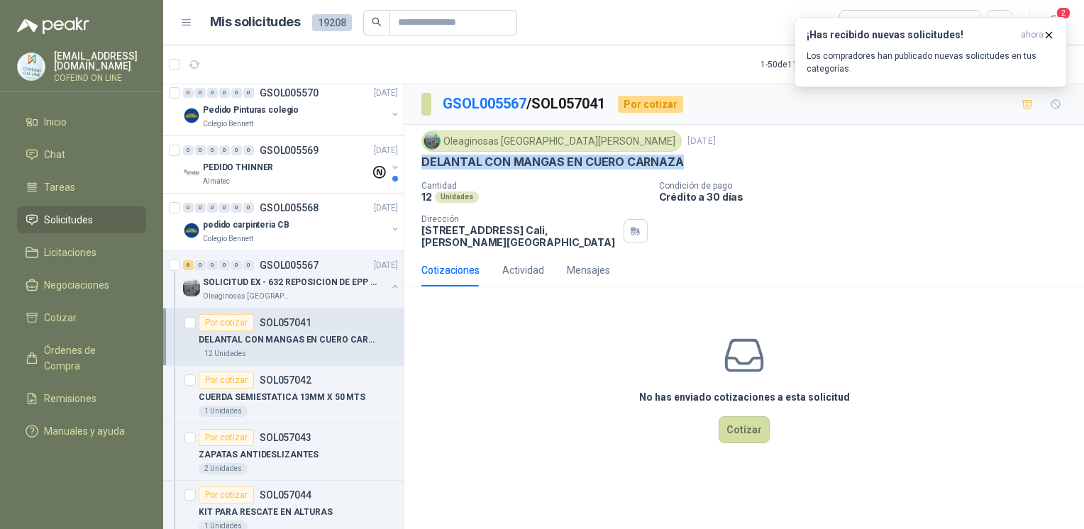
drag, startPoint x: 704, startPoint y: 162, endPoint x: 421, endPoint y: 156, distance: 283.1
click at [421, 156] on div "DELANTAL CON MANGAS EN CUERO CARNAZA" at bounding box center [743, 162] width 645 height 15
copy p "DELANTAL CON MANGAS EN CUERO CARNAZA"
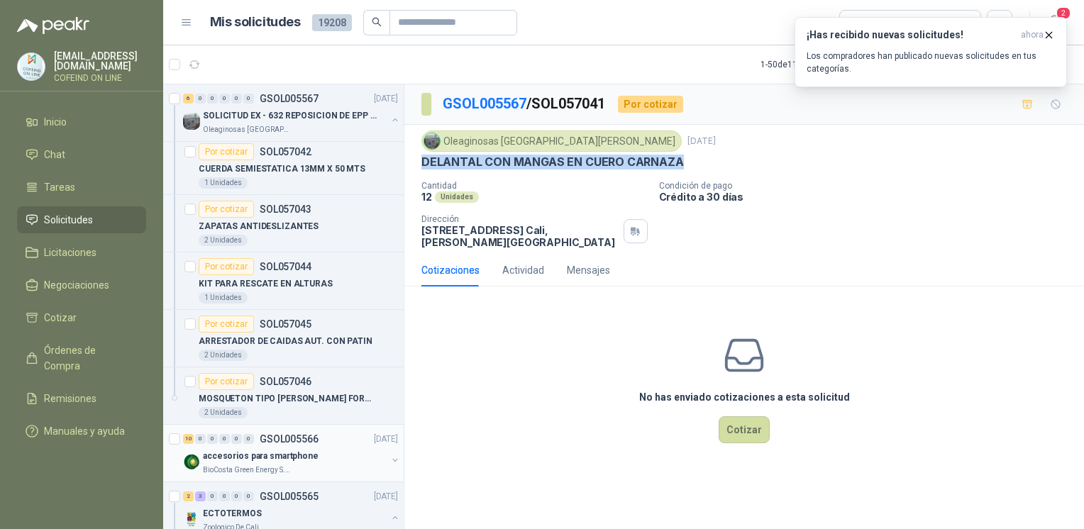
scroll to position [3337, 0]
click at [608, 416] on button "Cotizar" at bounding box center [744, 429] width 51 height 27
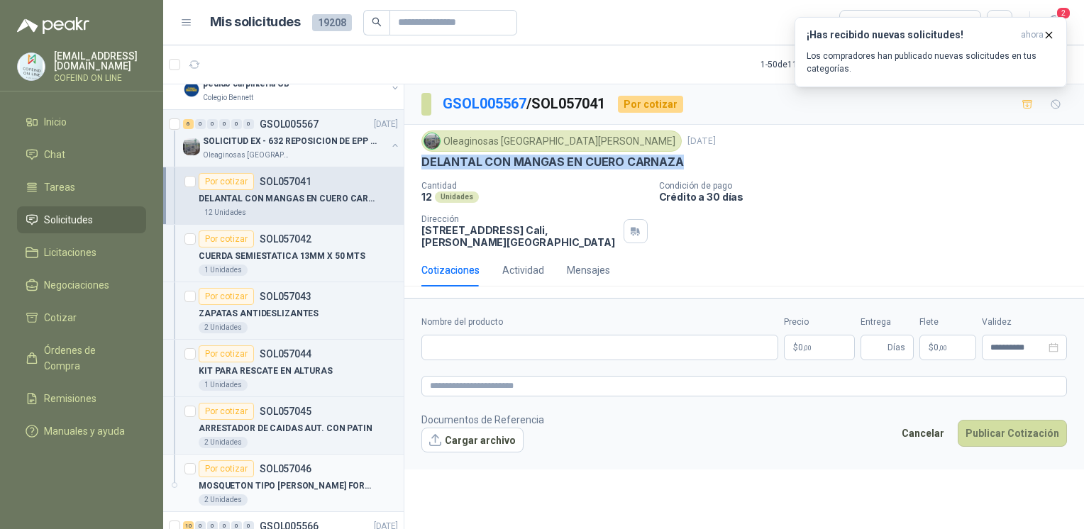
scroll to position [3251, 0]
click at [292, 263] on div "1 Unidades" at bounding box center [298, 268] width 199 height 11
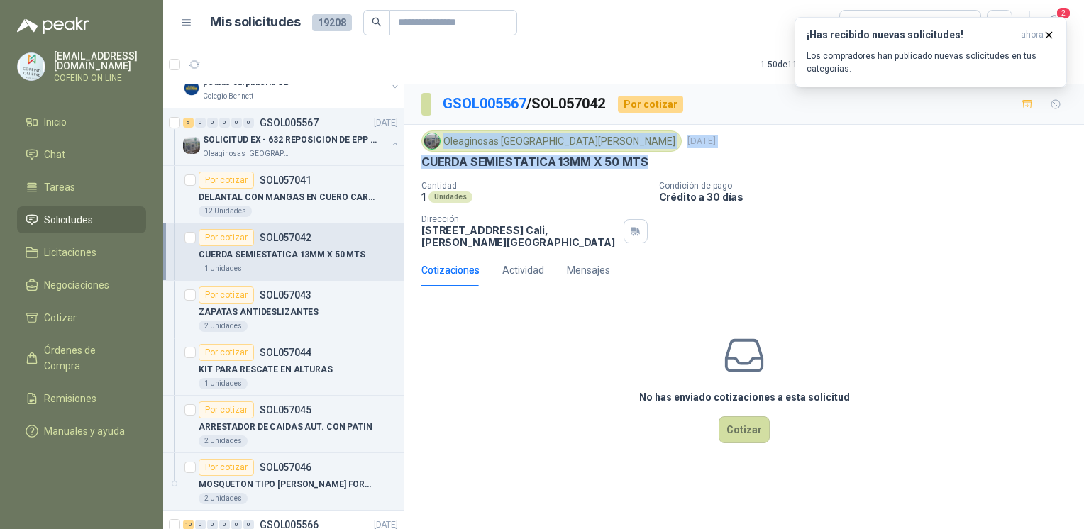
drag, startPoint x: 656, startPoint y: 159, endPoint x: 413, endPoint y: 151, distance: 243.4
click at [413, 151] on div "Oleaginosas San [PERSON_NAME] [DATE] CUERDA SEMIESTATICA 13MM X 50 MTS Cantidad…" at bounding box center [744, 189] width 680 height 129
copy div "Oleaginosas San [PERSON_NAME] [DATE] CUERDA SEMIESTATICA 13MM X 50 MTS"
click at [608, 416] on button "Cotizar" at bounding box center [744, 429] width 51 height 27
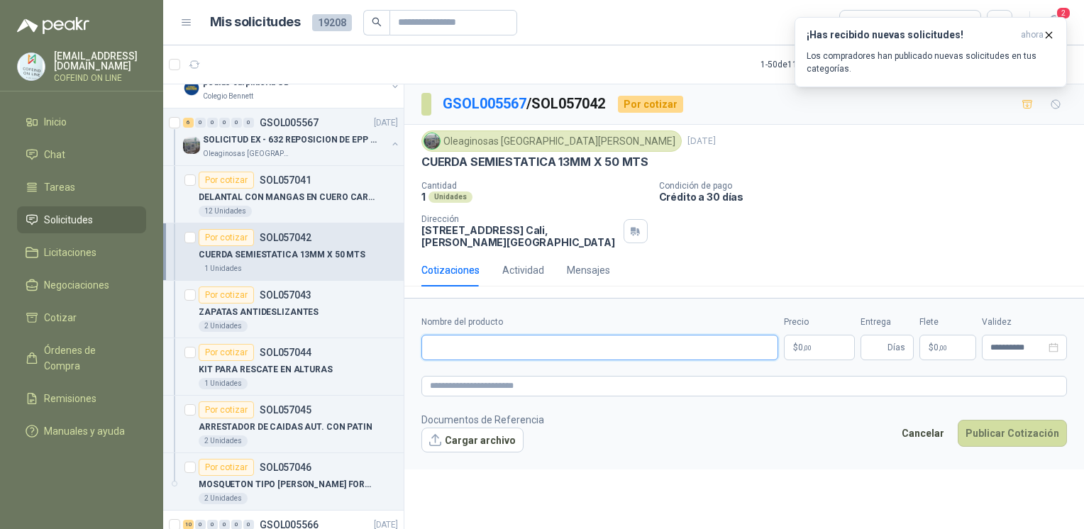
click at [501, 338] on input "Nombre del producto" at bounding box center [599, 348] width 357 height 26
paste input "**********"
type input "**********"
click at [445, 416] on button "Cargar archivo" at bounding box center [472, 441] width 102 height 26
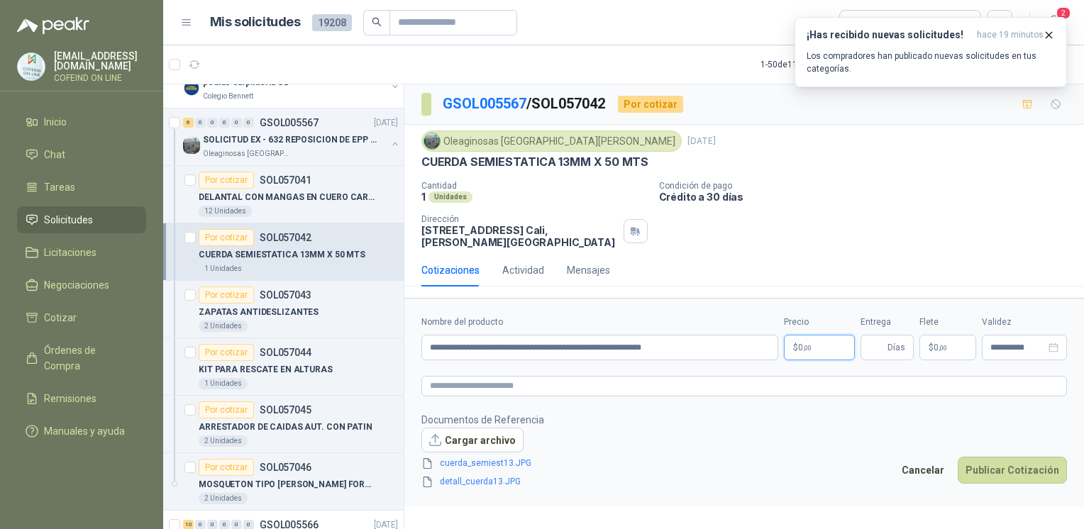
click at [608, 335] on p "$ 0 ,00" at bounding box center [819, 348] width 71 height 26
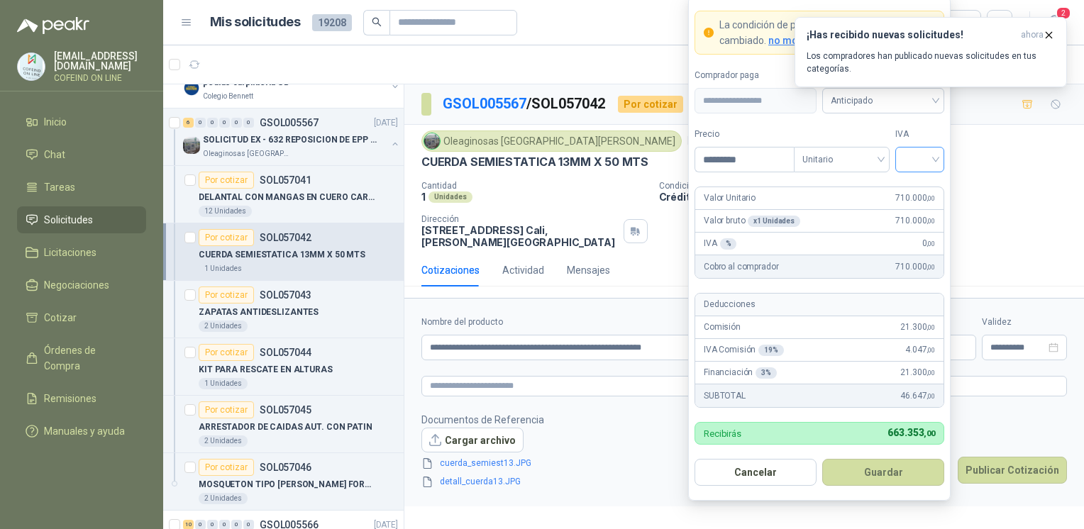
type input "*********"
click at [608, 159] on input "search" at bounding box center [920, 158] width 32 height 21
click at [608, 228] on div "0%" at bounding box center [920, 236] width 26 height 16
click at [608, 416] on button "Guardar" at bounding box center [883, 472] width 122 height 27
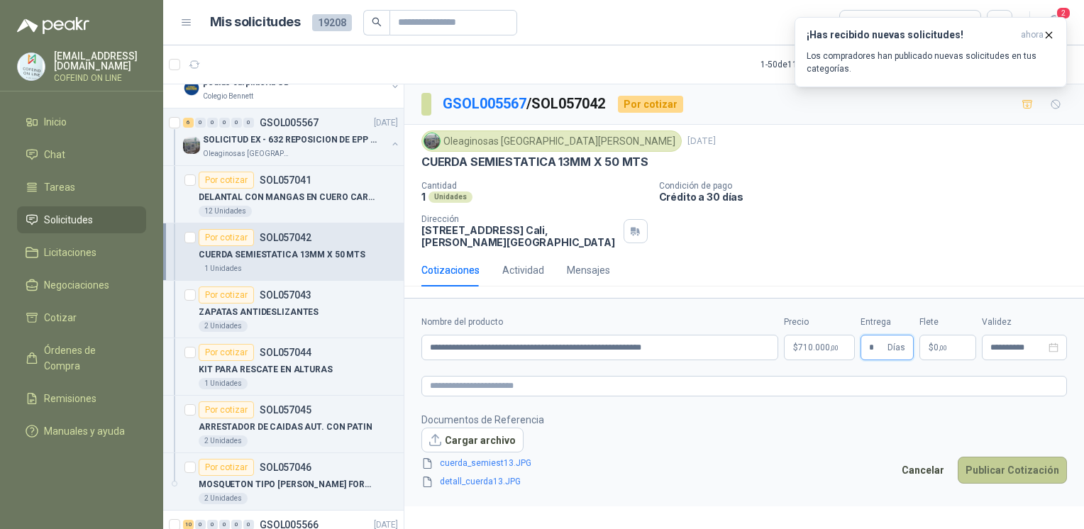
type input "*"
click at [608, 416] on button "Publicar Cotización" at bounding box center [1012, 470] width 109 height 27
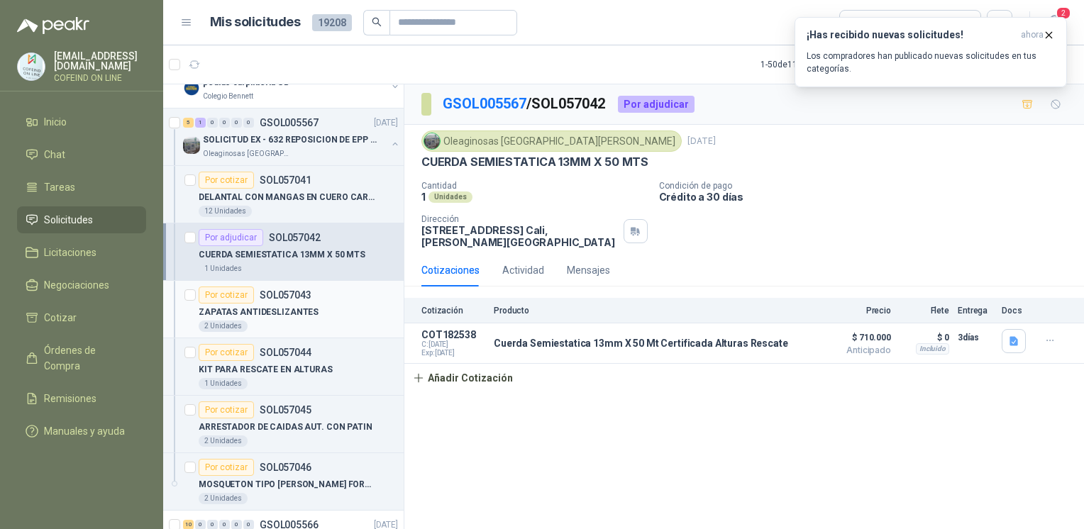
click at [314, 304] on div "ZAPATAS ANTIDESLIZANTES" at bounding box center [298, 312] width 199 height 17
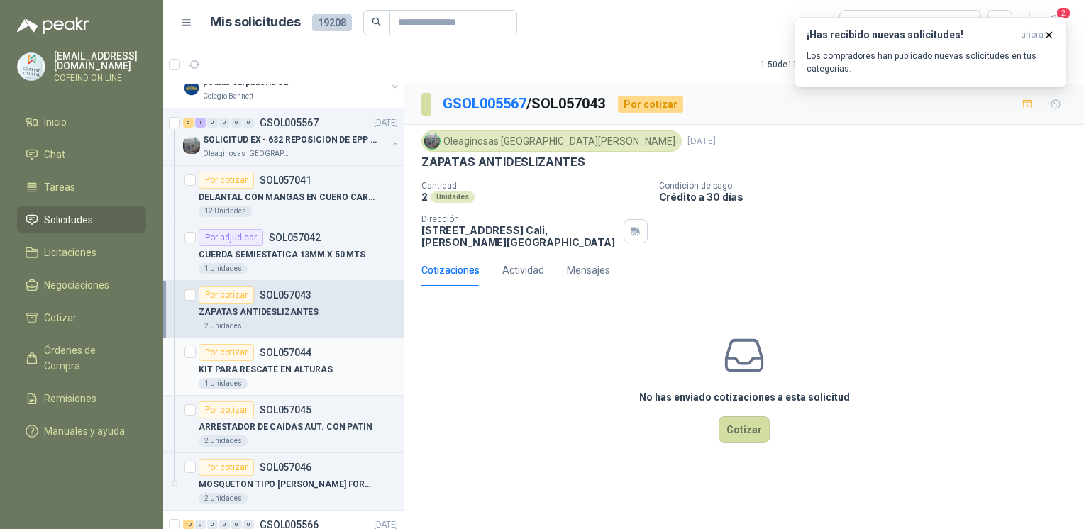
click at [316, 363] on p "KIT PARA RESCATE EN ALTURAS" at bounding box center [266, 369] width 134 height 13
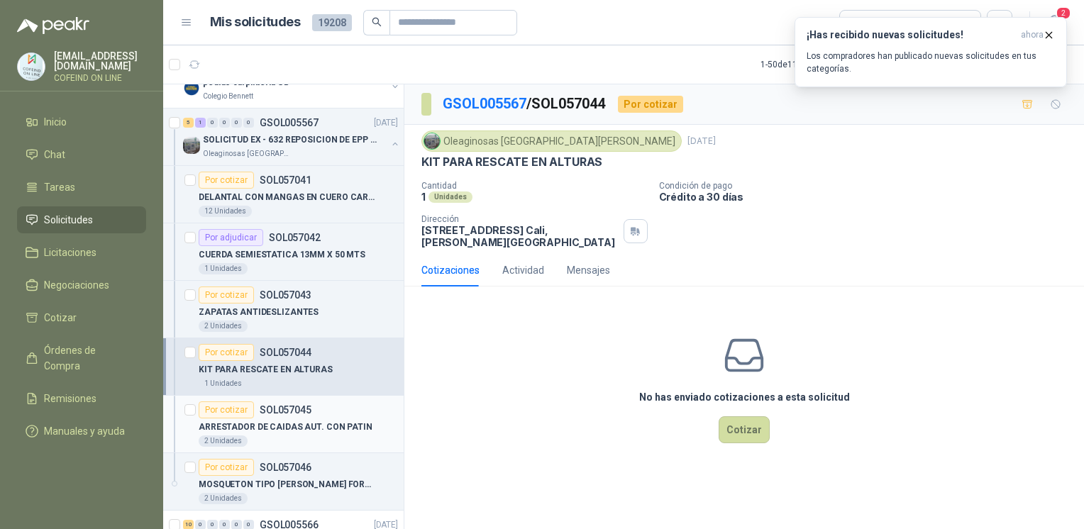
click at [326, 404] on div "Por cotizar SOL057045" at bounding box center [298, 409] width 199 height 17
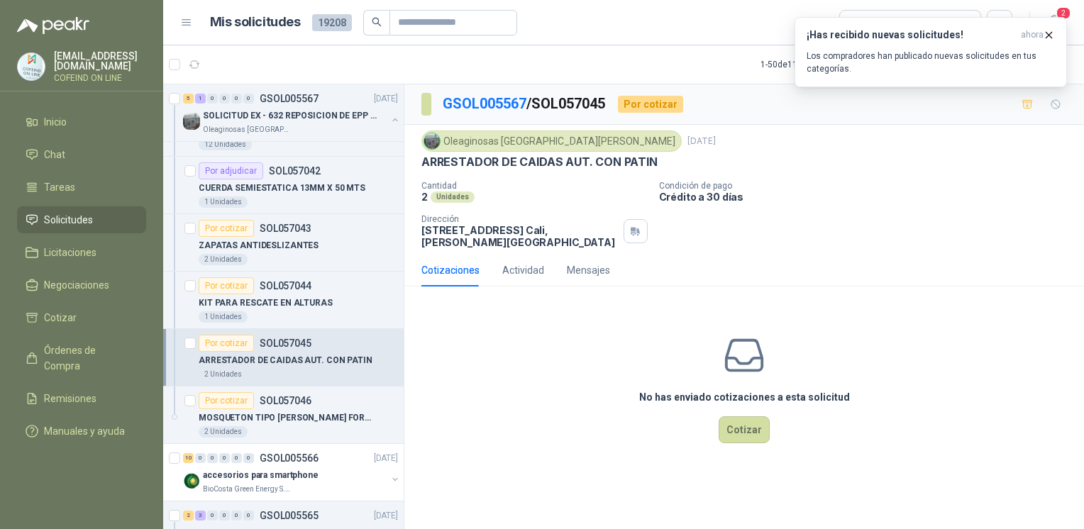
scroll to position [3337, 0]
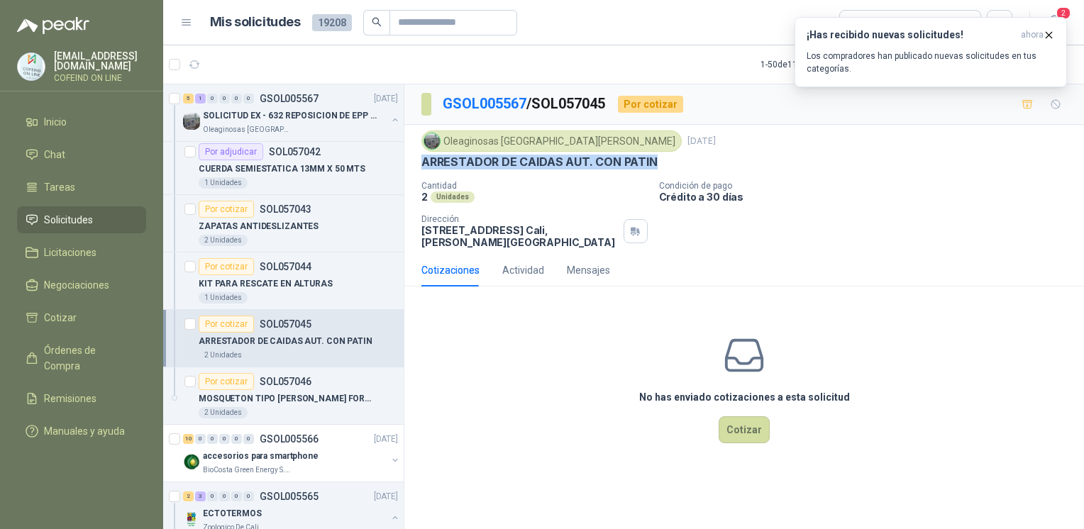
drag, startPoint x: 661, startPoint y: 161, endPoint x: 422, endPoint y: 161, distance: 239.0
click at [422, 161] on div "ARRESTADOR DE CAIDAS AUT. CON PATIN" at bounding box center [743, 162] width 645 height 15
copy p "ARRESTADOR DE CAIDAS AUT. CON PATIN"
click at [274, 407] on div "2 Unidades" at bounding box center [298, 412] width 199 height 11
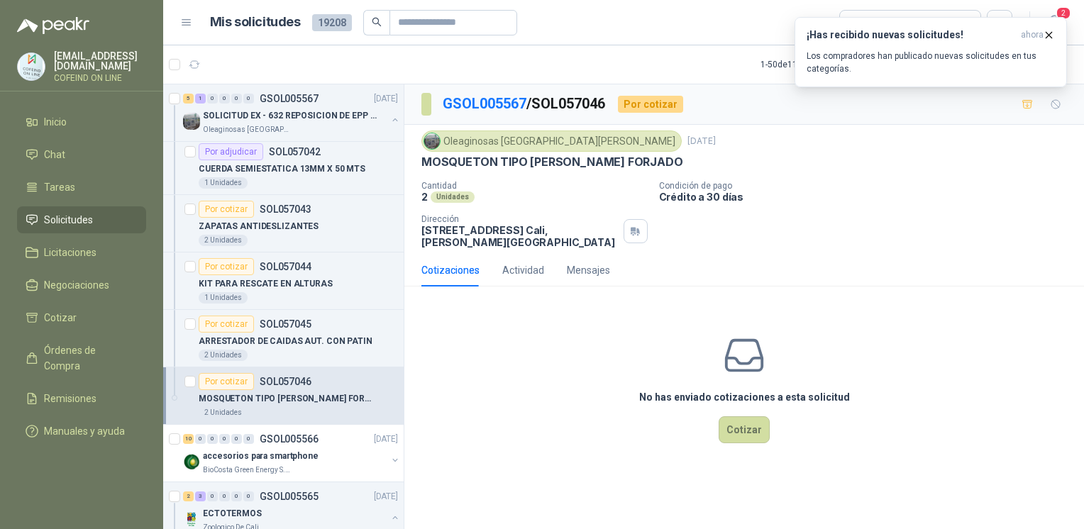
drag, startPoint x: 670, startPoint y: 170, endPoint x: 420, endPoint y: 174, distance: 249.7
click at [420, 174] on div "Oleaginosas [GEOGRAPHIC_DATA][PERSON_NAME][DATE] MOSQUETON TIPO [PERSON_NAME] F…" at bounding box center [744, 189] width 680 height 129
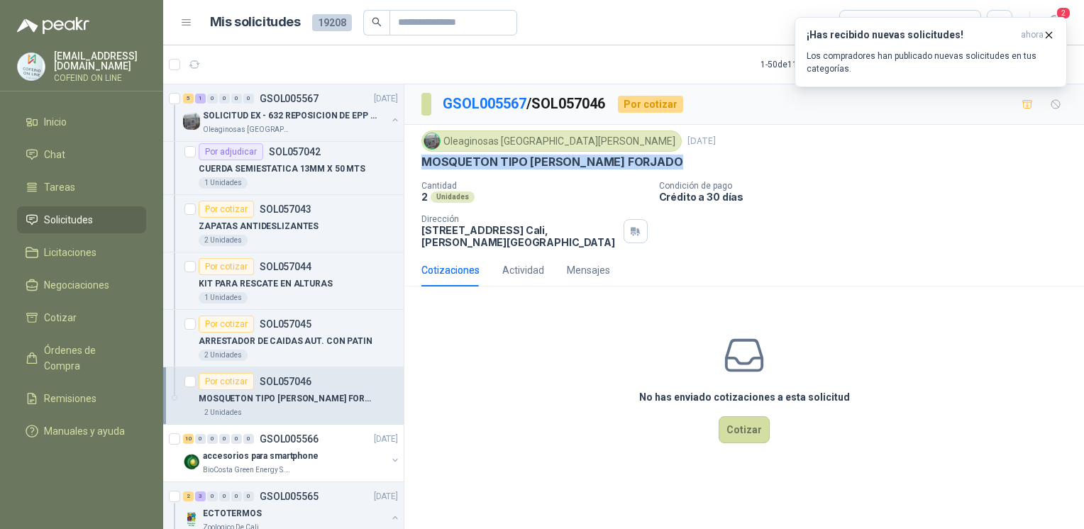
drag, startPoint x: 420, startPoint y: 167, endPoint x: 683, endPoint y: 163, distance: 263.2
click at [608, 163] on div "Oleaginosas [GEOGRAPHIC_DATA][PERSON_NAME][DATE] MOSQUETON TIPO [PERSON_NAME] F…" at bounding box center [744, 189] width 680 height 129
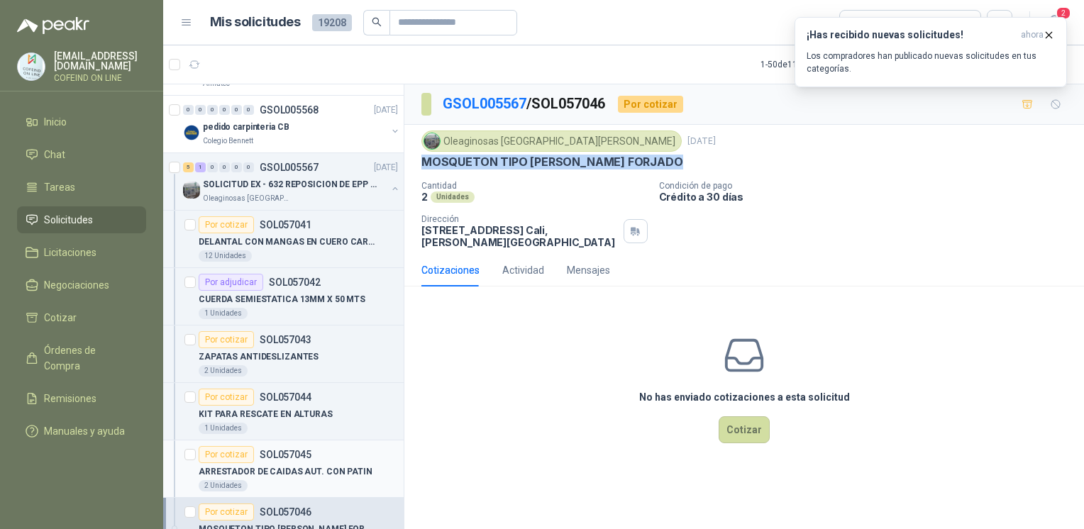
scroll to position [3205, 0]
click at [366, 179] on p "SOLICITUD EX - 632 REPOSICION DE EPP #2" at bounding box center [291, 185] width 177 height 13
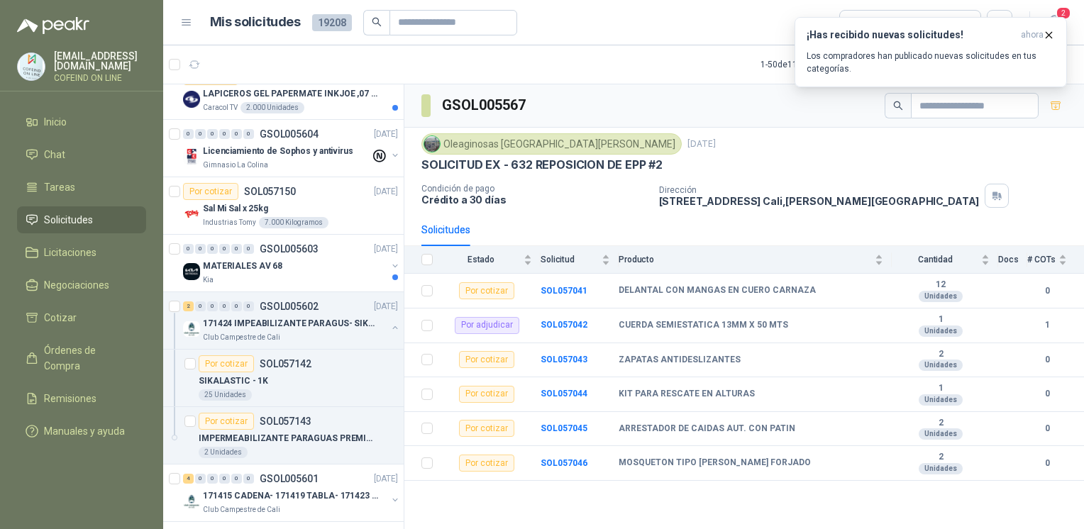
scroll to position [2334, 0]
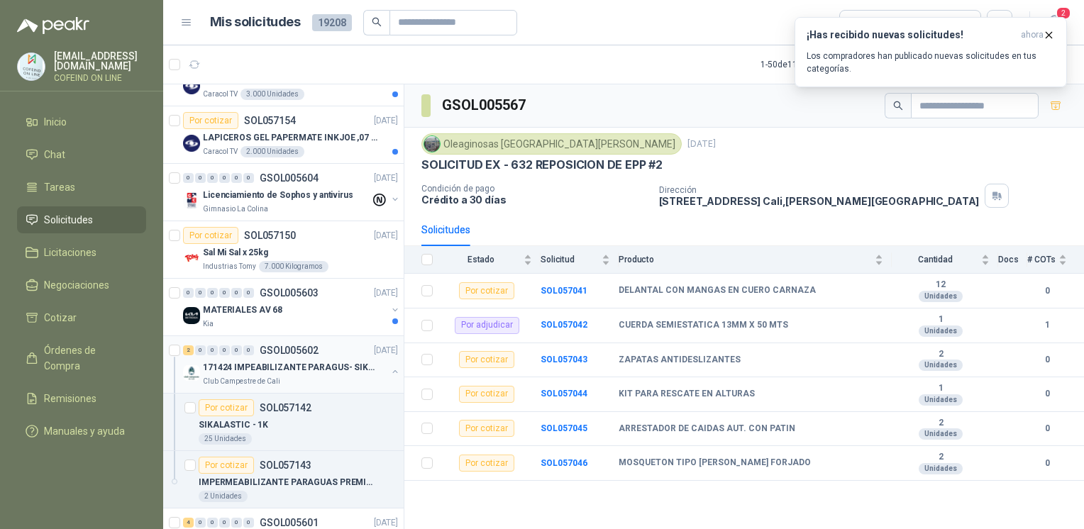
click at [365, 361] on p "171424 IMPEABILIZANTE PARAGUS- SIKALASTIC" at bounding box center [291, 367] width 177 height 13
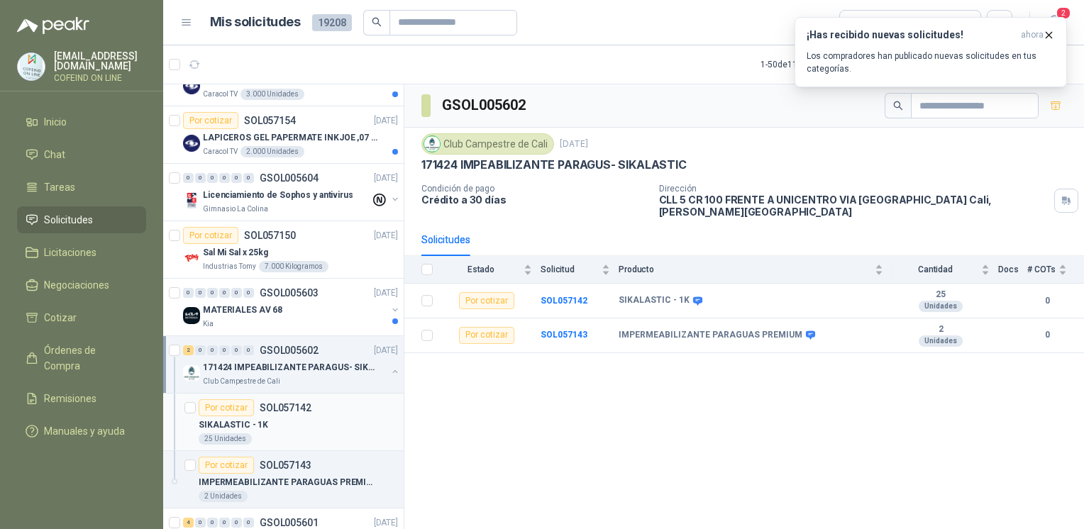
click at [288, 416] on div "SIKALASTIC - 1K" at bounding box center [298, 424] width 199 height 17
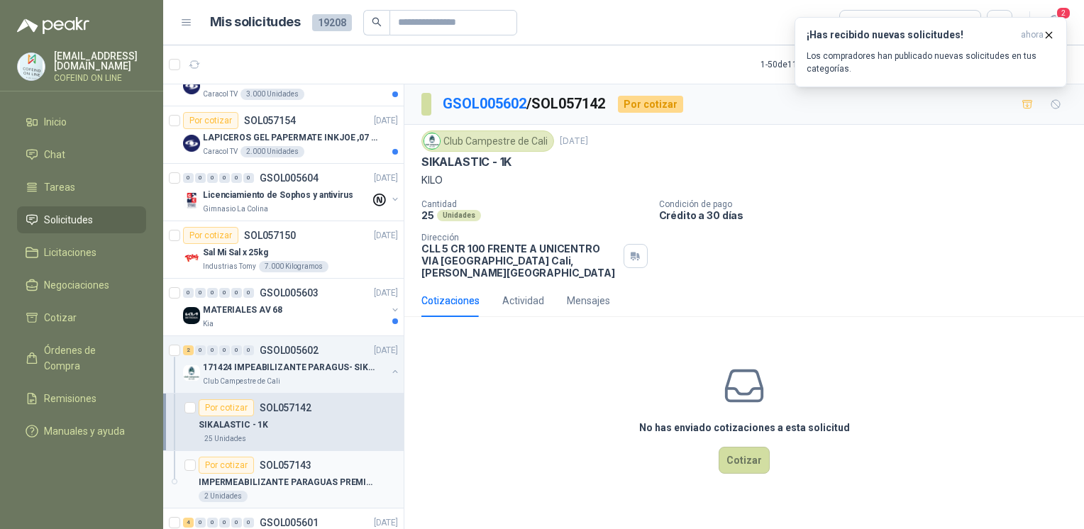
click at [272, 416] on p "IMPERMEABILIZANTE PARAGUAS PREMIUM" at bounding box center [287, 482] width 177 height 13
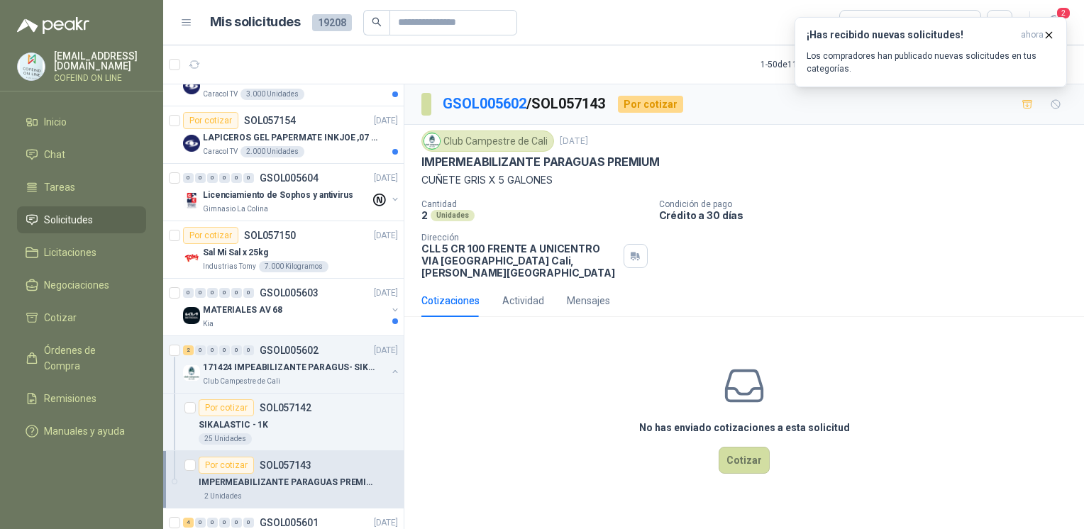
click at [608, 159] on p "IMPERMEABILIZANTE PARAGUAS PREMIUM" at bounding box center [540, 162] width 238 height 15
drag, startPoint x: 664, startPoint y: 160, endPoint x: 421, endPoint y: 154, distance: 243.4
click at [421, 155] on div "IMPERMEABILIZANTE PARAGUAS PREMIUM" at bounding box center [743, 162] width 645 height 15
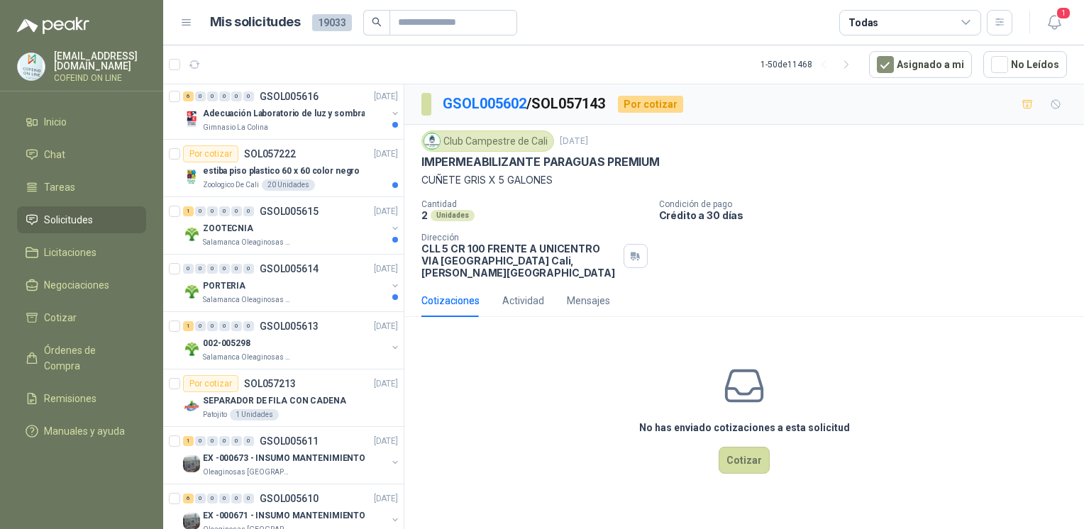
scroll to position [1695, 0]
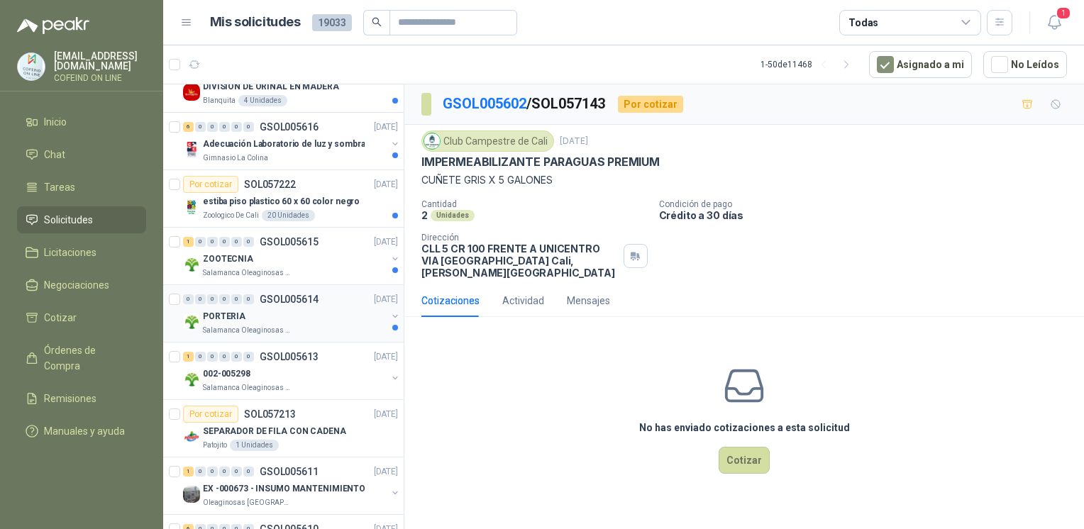
click at [349, 308] on div "PORTERIA" at bounding box center [295, 316] width 184 height 17
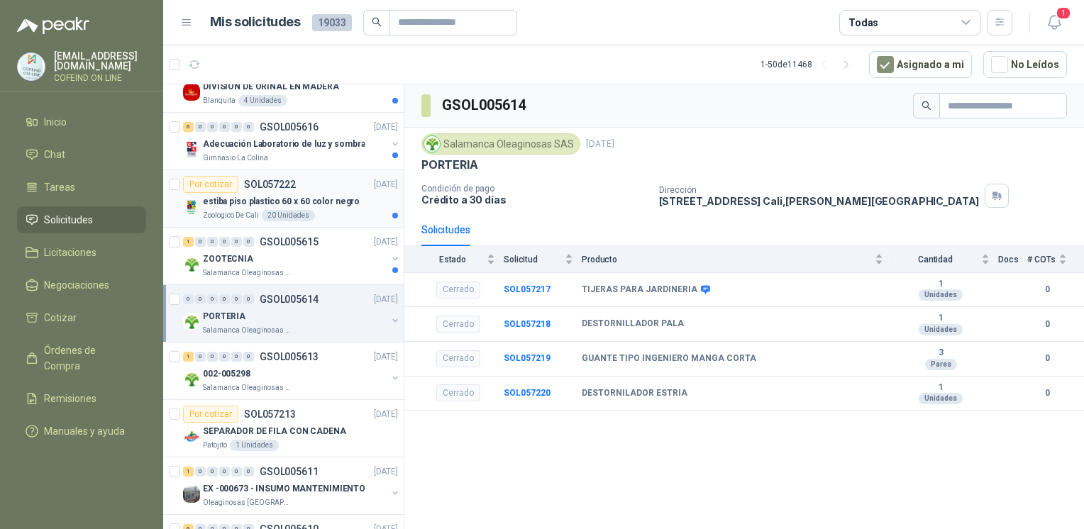
click at [343, 195] on p "estiba piso plastico 60 x 60 color negro" at bounding box center [281, 201] width 157 height 13
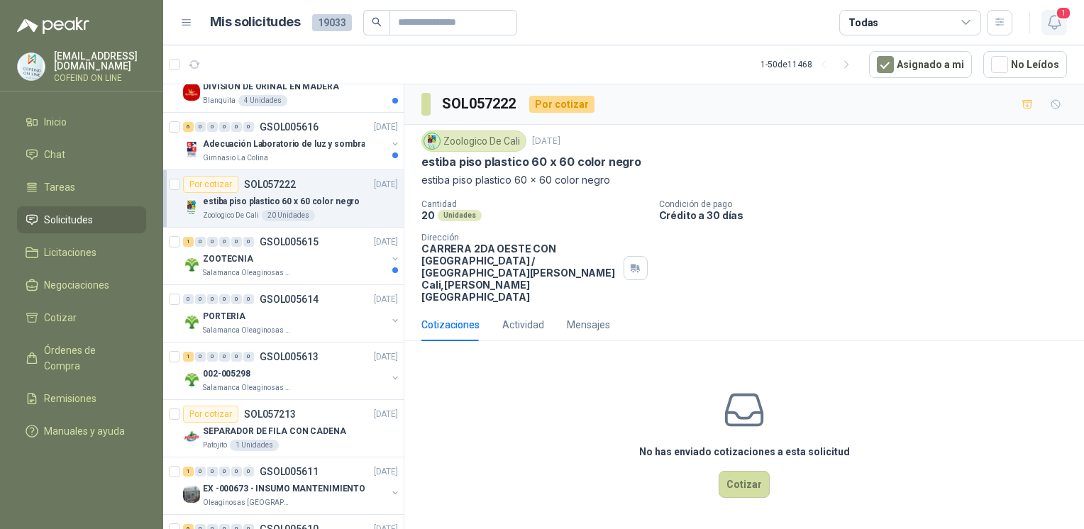
click at [1060, 25] on icon "button" at bounding box center [1054, 22] width 12 height 13
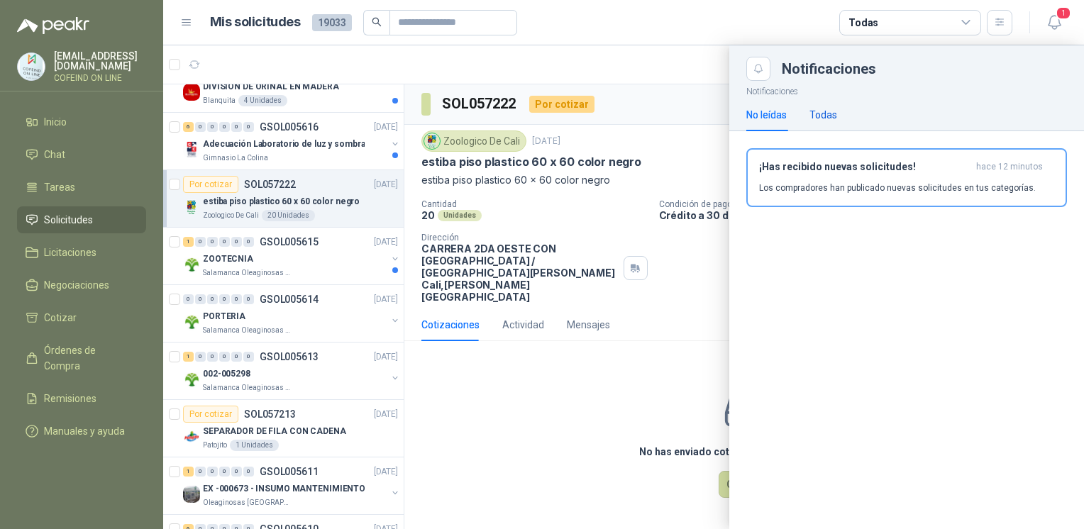
click at [819, 121] on div "Todas" at bounding box center [823, 115] width 28 height 16
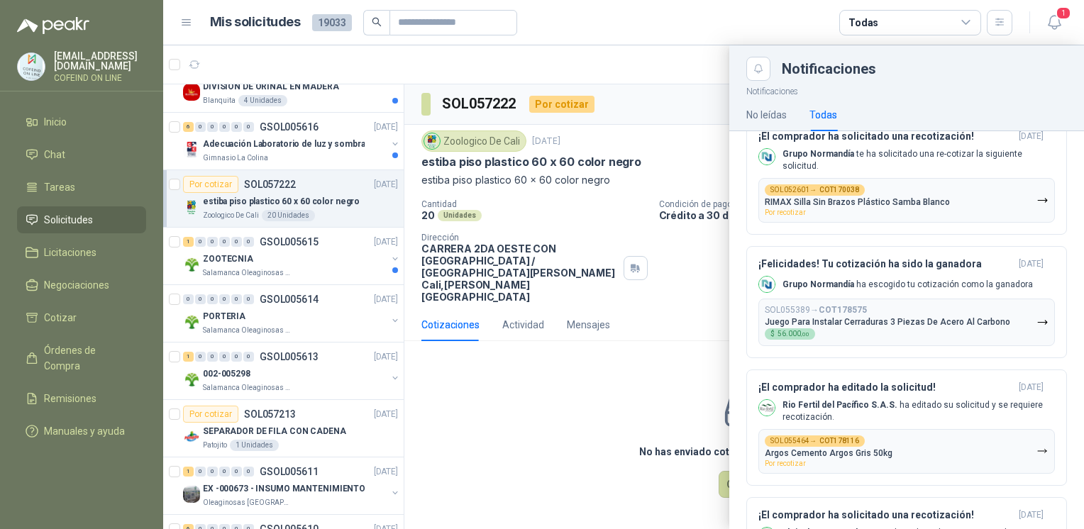
scroll to position [726, 0]
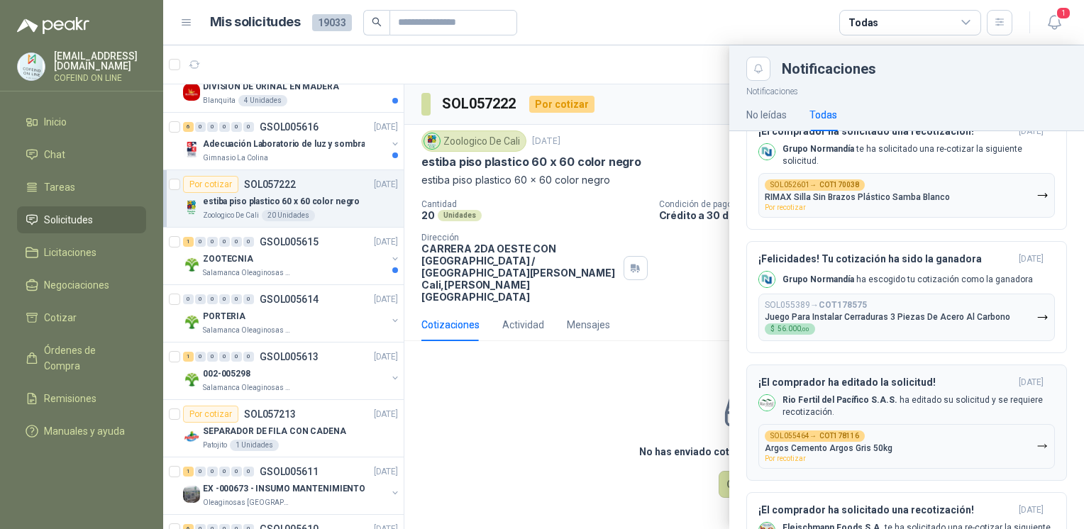
click at [885, 399] on b "Rio Fertil del Pacífico S.A.S." at bounding box center [839, 400] width 115 height 10
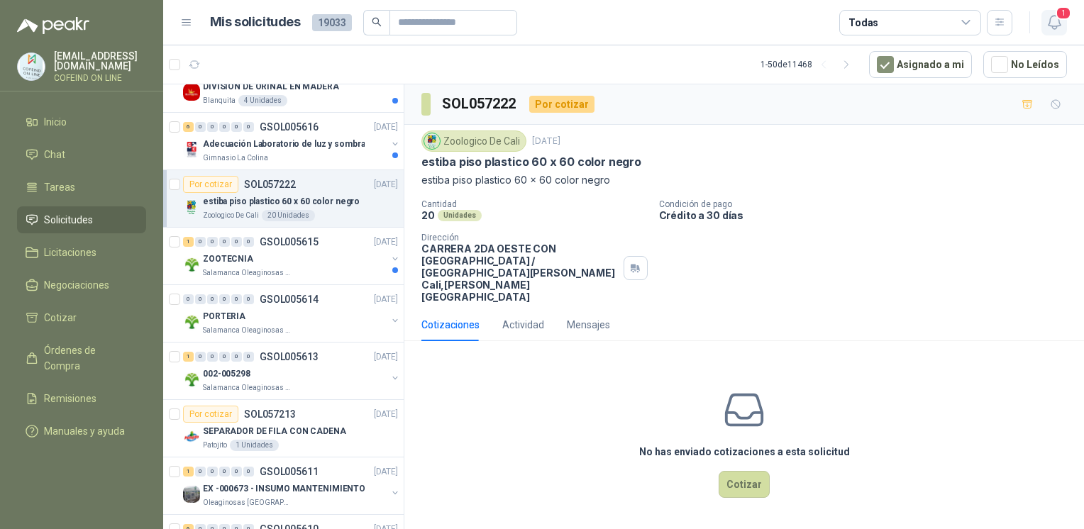
click at [1052, 21] on icon "button" at bounding box center [1055, 22] width 18 height 18
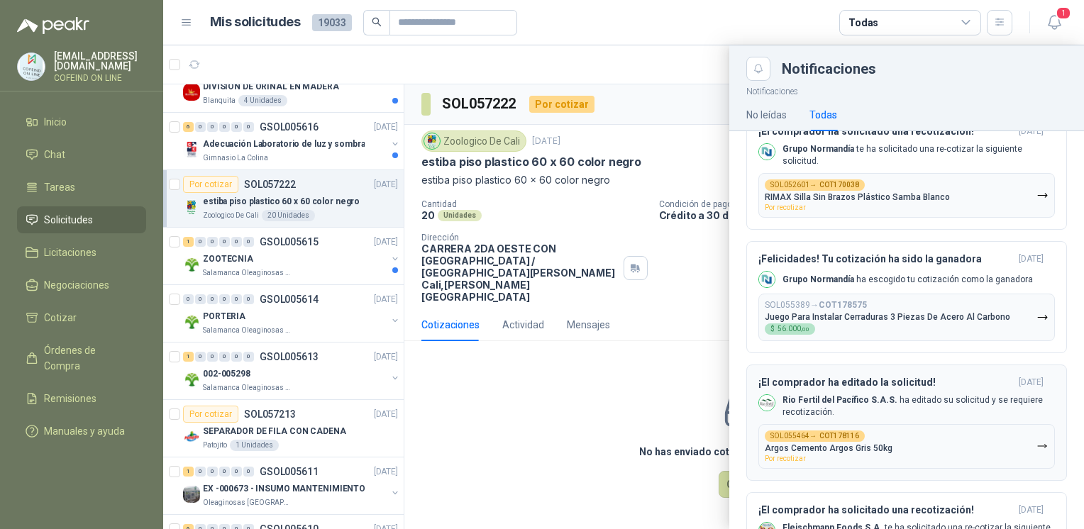
click at [952, 442] on button "SOL055464 → COT178116 Argos Cemento Argos Gris 50kg Por recotizar" at bounding box center [906, 446] width 297 height 45
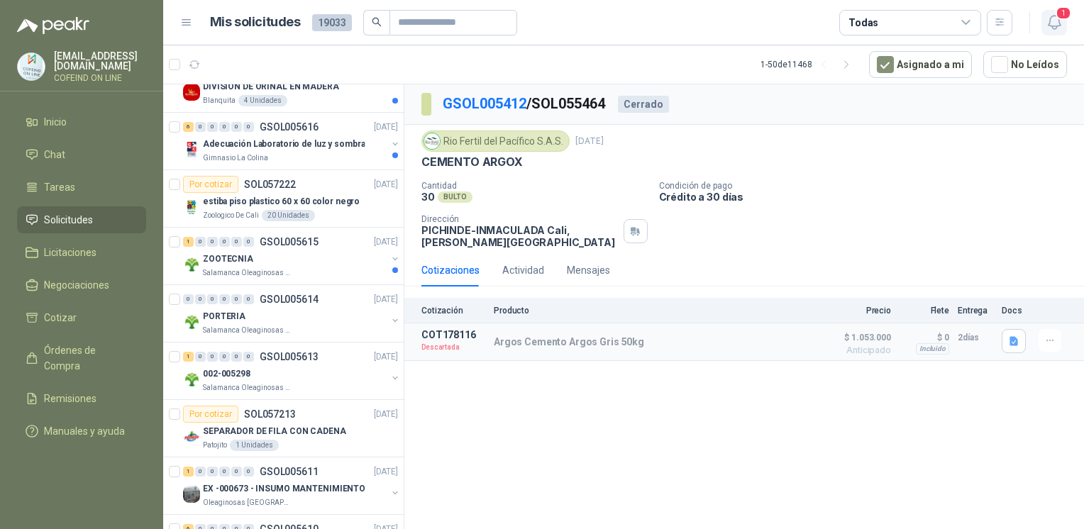
click at [1053, 27] on icon "button" at bounding box center [1055, 22] width 18 height 18
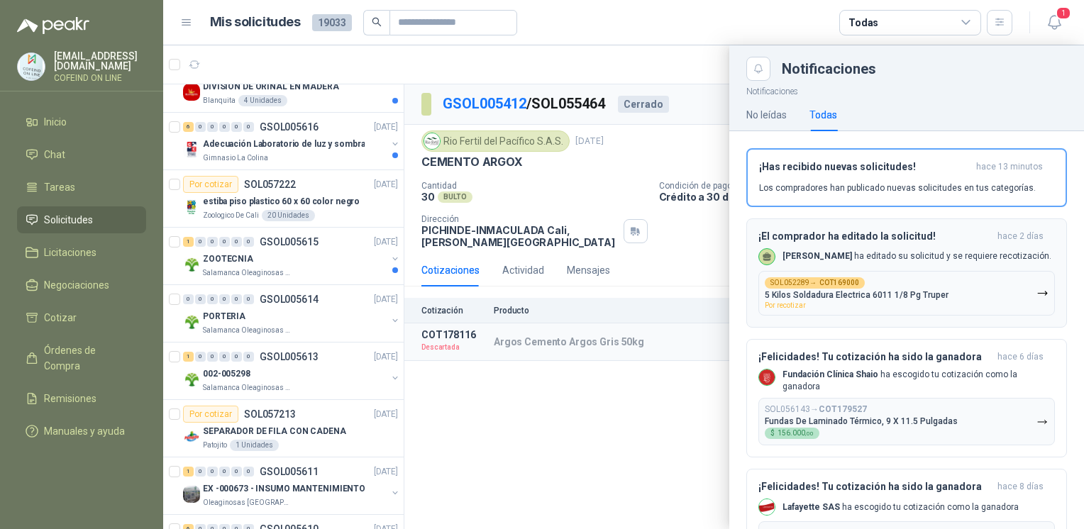
click at [929, 272] on div "¡El comprador ha editado la solicitud! hace 2 días Julian Vicente Holguin ha ed…" at bounding box center [906, 273] width 297 height 85
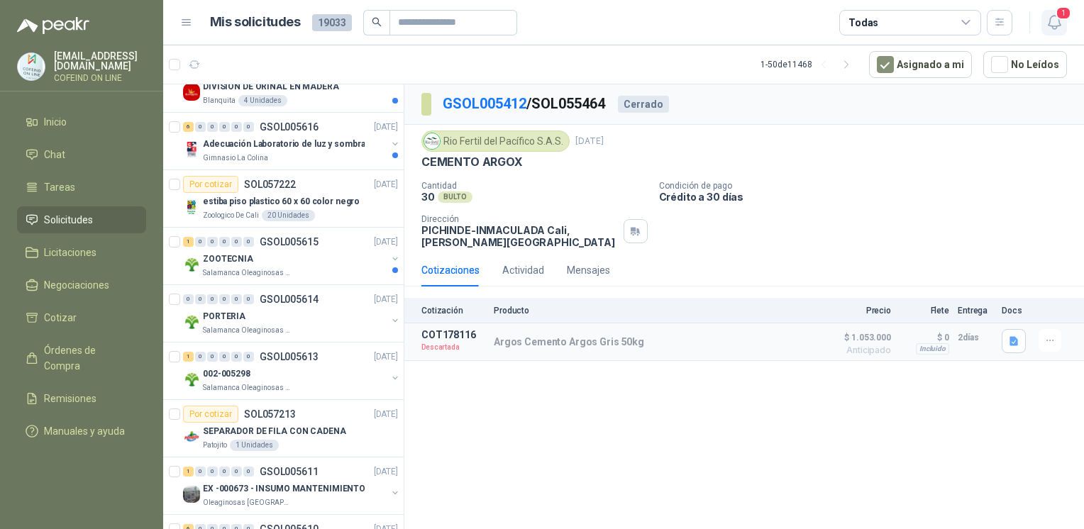
click at [1057, 24] on icon "button" at bounding box center [1055, 22] width 18 height 18
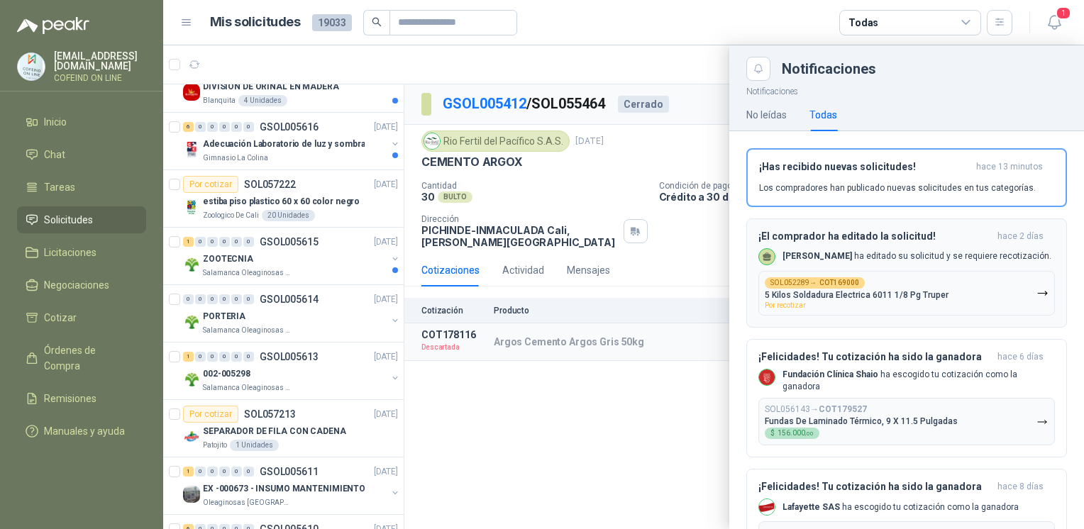
click at [829, 324] on button "¡El comprador ha editado la solicitud! hace 2 días Julian Vicente Holguin ha ed…" at bounding box center [906, 272] width 321 height 109
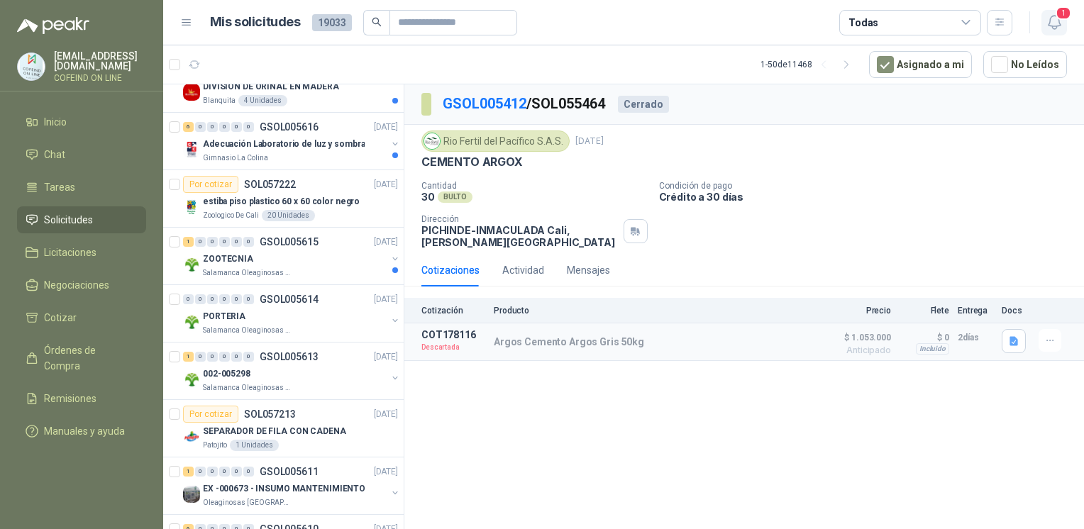
click at [1064, 11] on span "1" at bounding box center [1063, 12] width 16 height 13
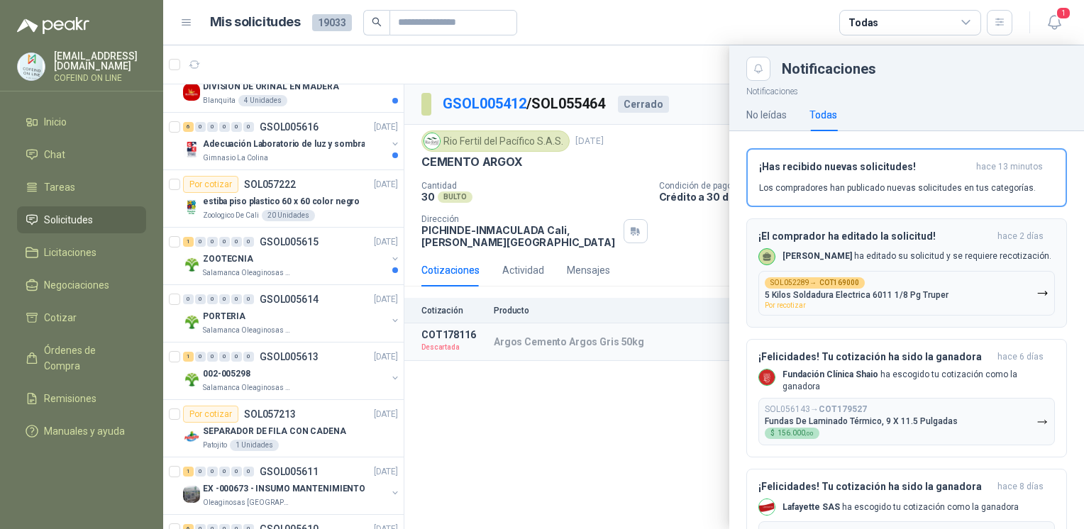
click at [898, 277] on button "SOL052289 → COT169000 5 Kilos Soldadura Electrica 6011 1/8 Pg Truper Por recoti…" at bounding box center [906, 293] width 297 height 45
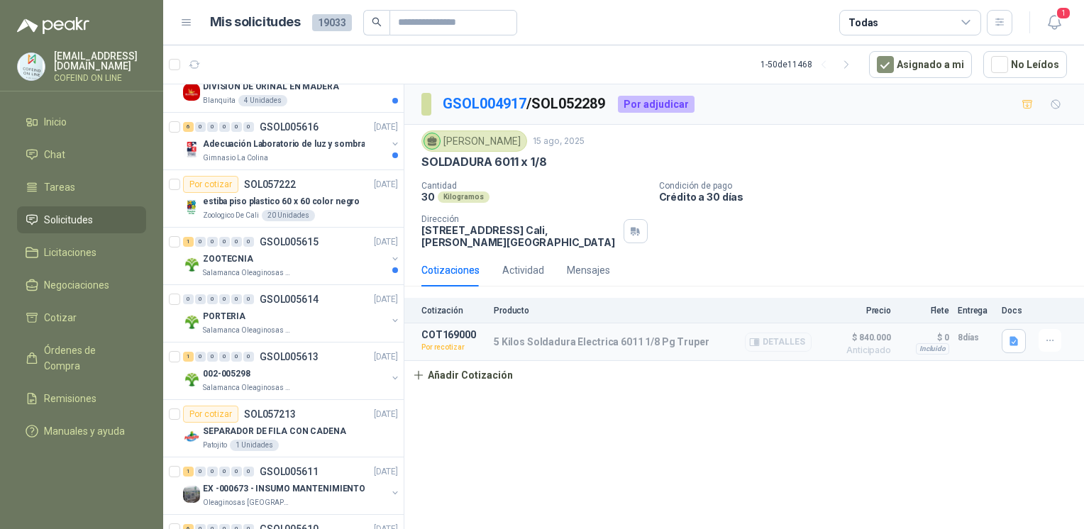
click at [758, 340] on icon "button" at bounding box center [757, 343] width 4 height 6
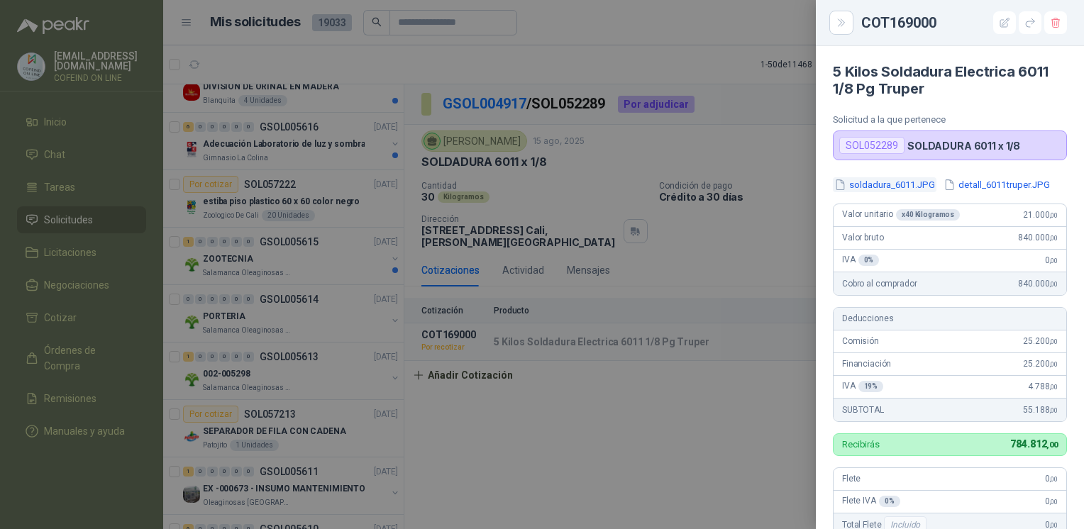
click at [898, 186] on button "soldadura_6011.JPG" at bounding box center [885, 184] width 104 height 15
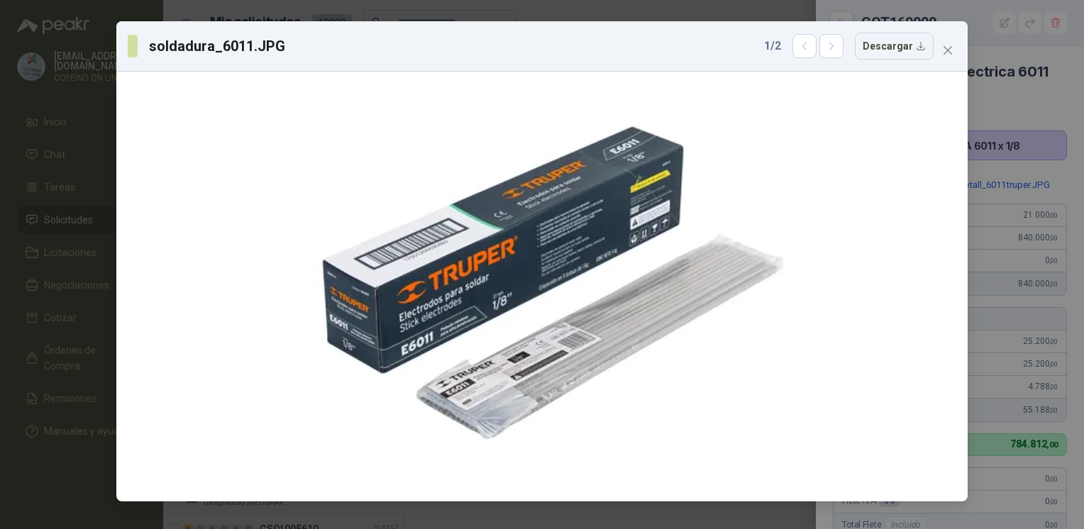
click at [936, 61] on div "soldadura_6011.JPG 1 / 2 Descargar" at bounding box center [541, 46] width 851 height 50
click at [953, 50] on span "Close" at bounding box center [947, 50] width 23 height 11
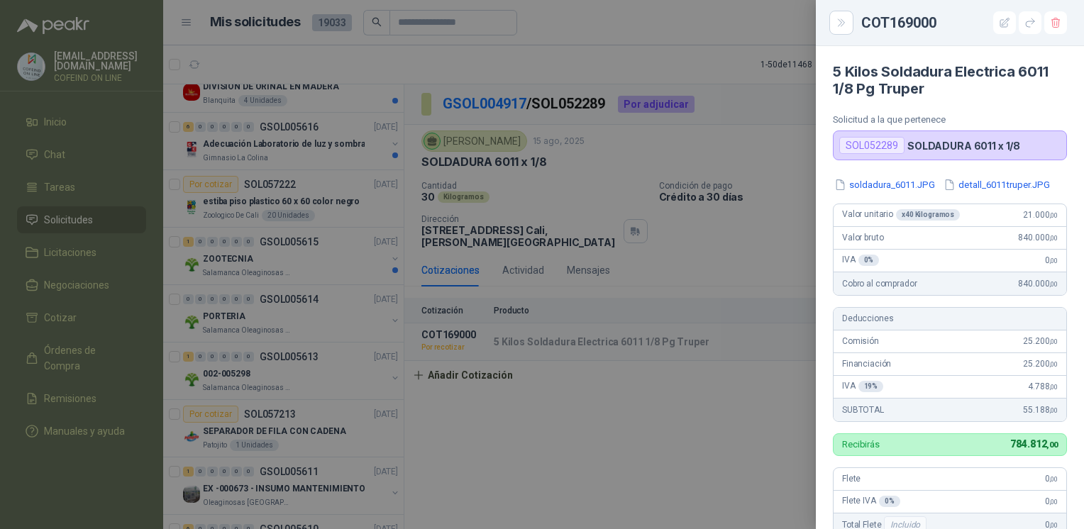
click at [630, 212] on div at bounding box center [542, 264] width 1084 height 529
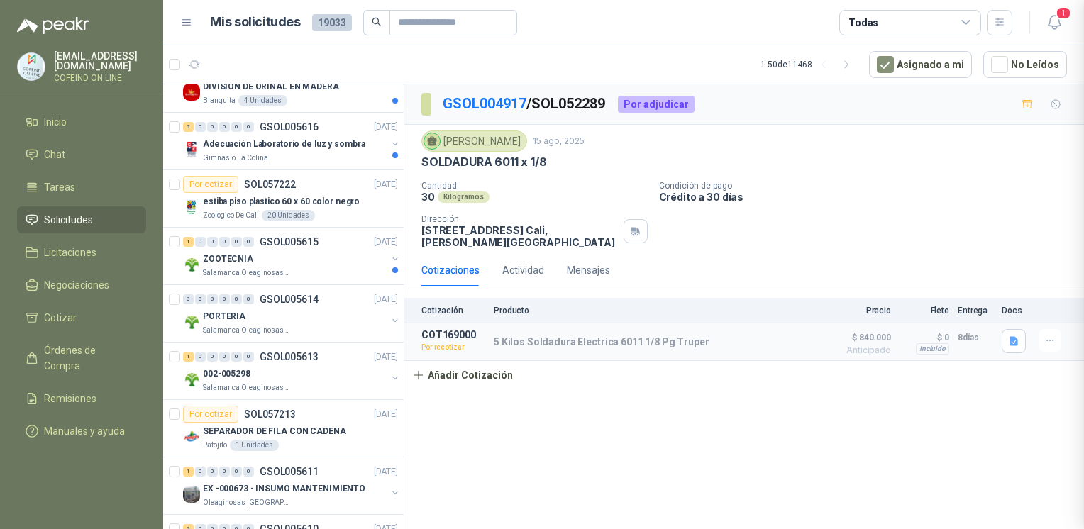
scroll to position [353, 0]
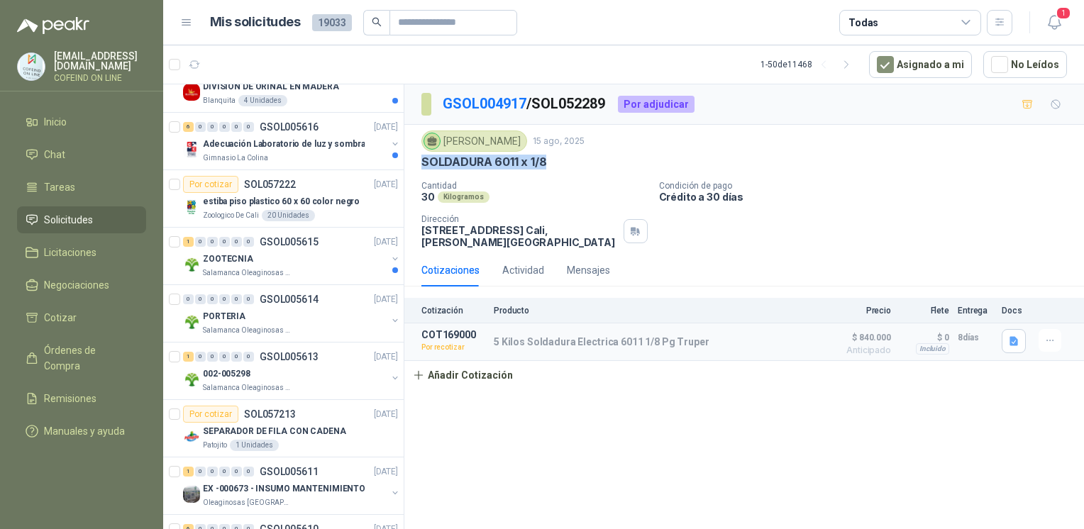
drag, startPoint x: 565, startPoint y: 162, endPoint x: 413, endPoint y: 166, distance: 151.9
click at [413, 166] on div "Julian Vicente Holguin 15 ago, 2025 SOLDADURA 6011 x 1/8 Cantidad 30 Kilogramos…" at bounding box center [744, 189] width 680 height 129
copy p "SOLDADURA 6011 x 1/8"
click at [480, 367] on button "Añadir Cotización" at bounding box center [462, 375] width 116 height 28
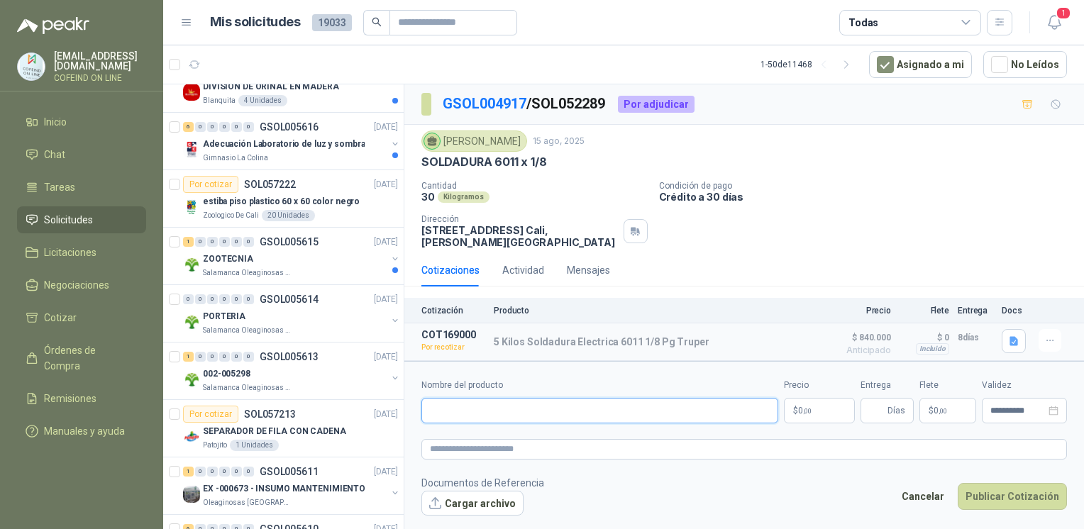
click at [496, 419] on input "Nombre del producto" at bounding box center [599, 411] width 357 height 26
paste input "**********"
type input "**********"
drag, startPoint x: 421, startPoint y: 231, endPoint x: 502, endPoint y: 226, distance: 81.0
click at [502, 226] on p "CARRERA 112 #15 CASA 23 CIUDAD JARDIN Cali , Valle del Cauca" at bounding box center [519, 236] width 196 height 24
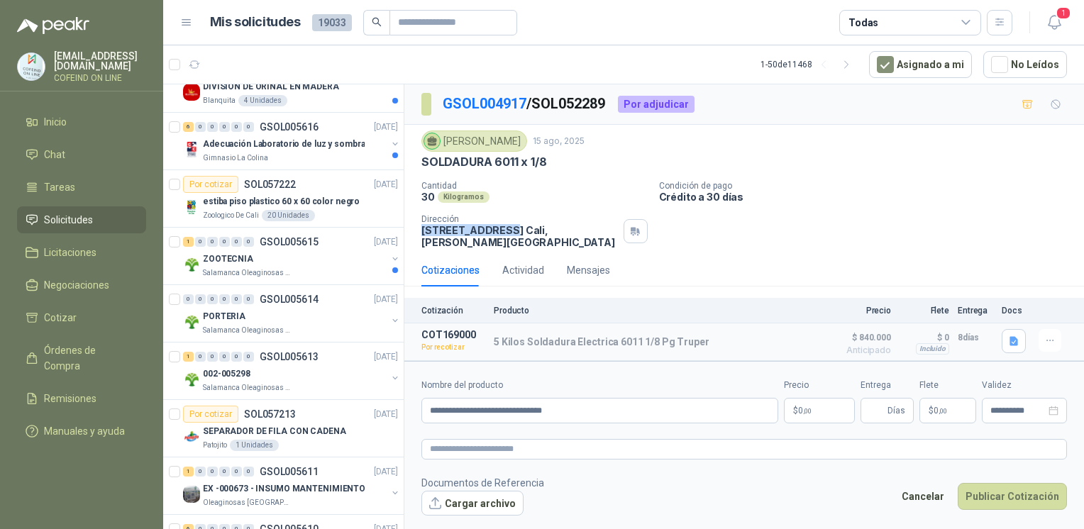
copy p "CARRERA 112 #15"
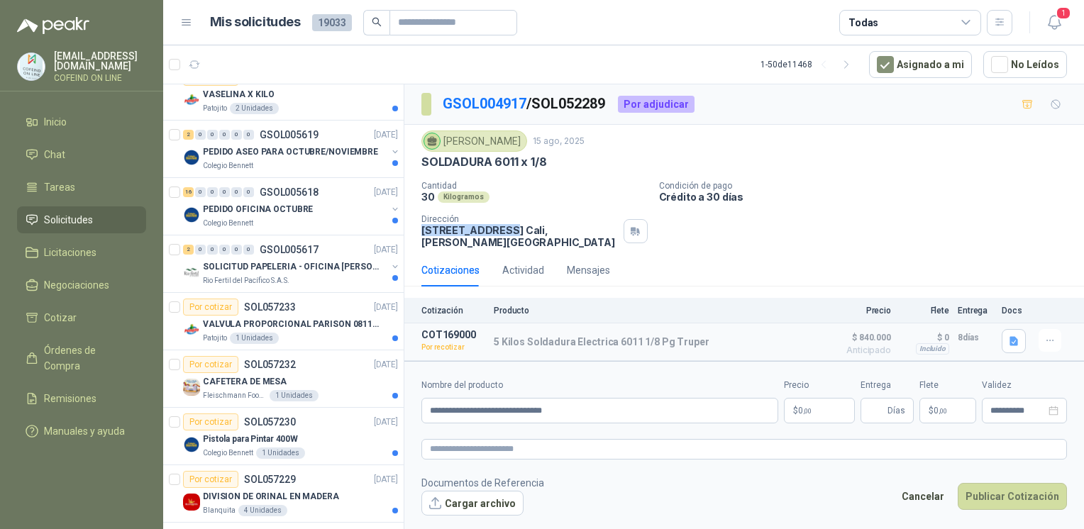
scroll to position [1224, 0]
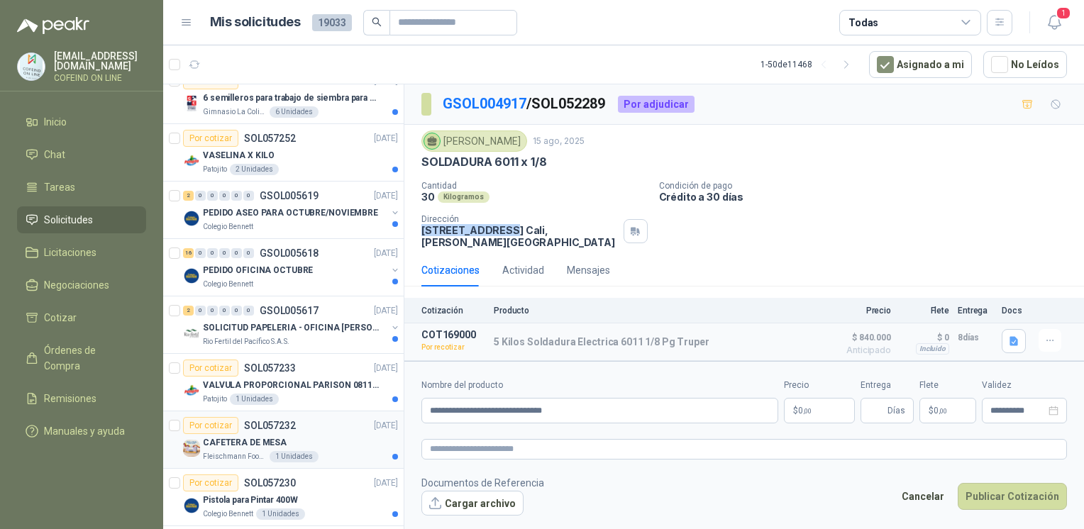
click at [352, 428] on div "Por cotizar SOL057232 24/09/25" at bounding box center [290, 425] width 215 height 17
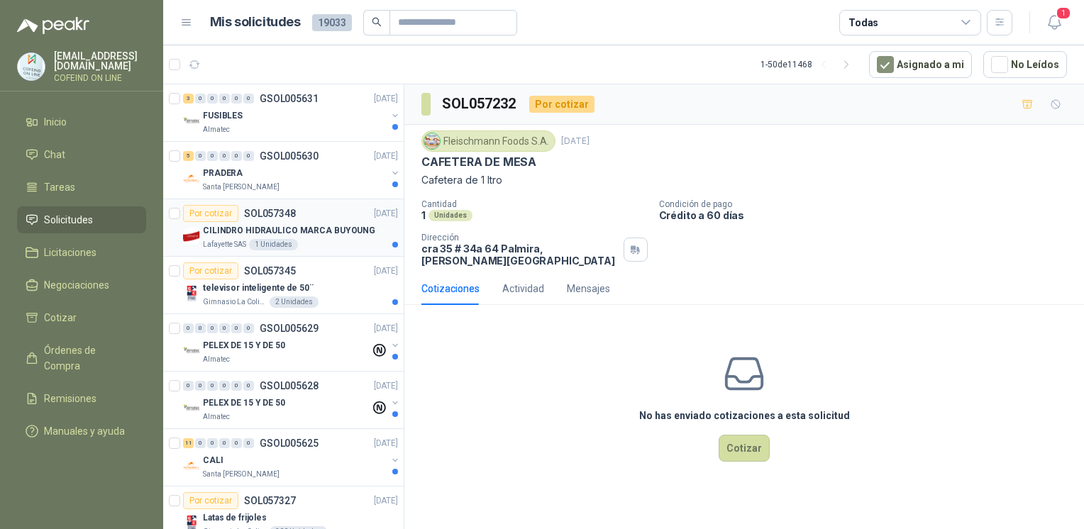
click at [343, 233] on p "CILINDRO HIDRAULICO MARCA BUYOUNG" at bounding box center [289, 230] width 172 height 13
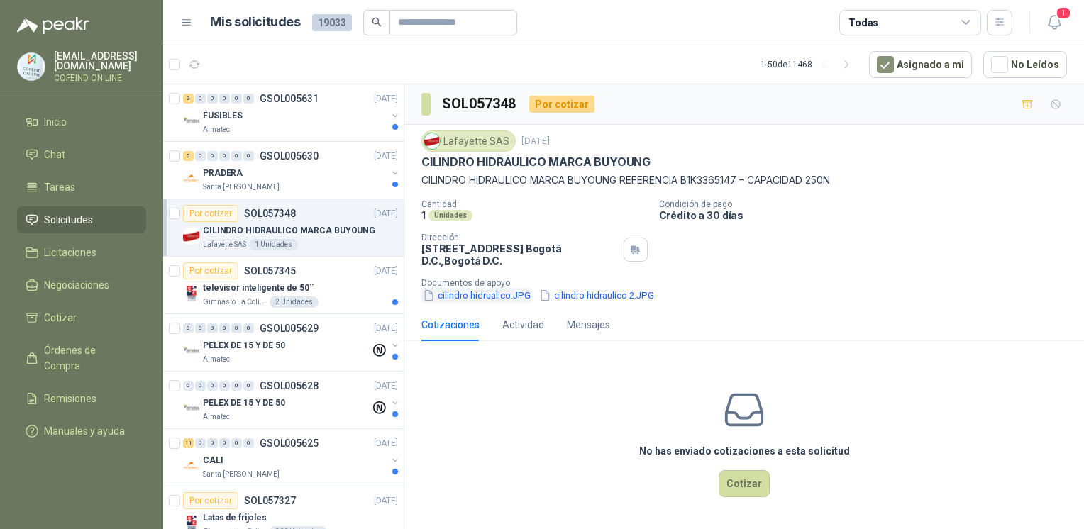
click at [480, 300] on button "cilindro hidrualico.JPG" at bounding box center [476, 295] width 111 height 15
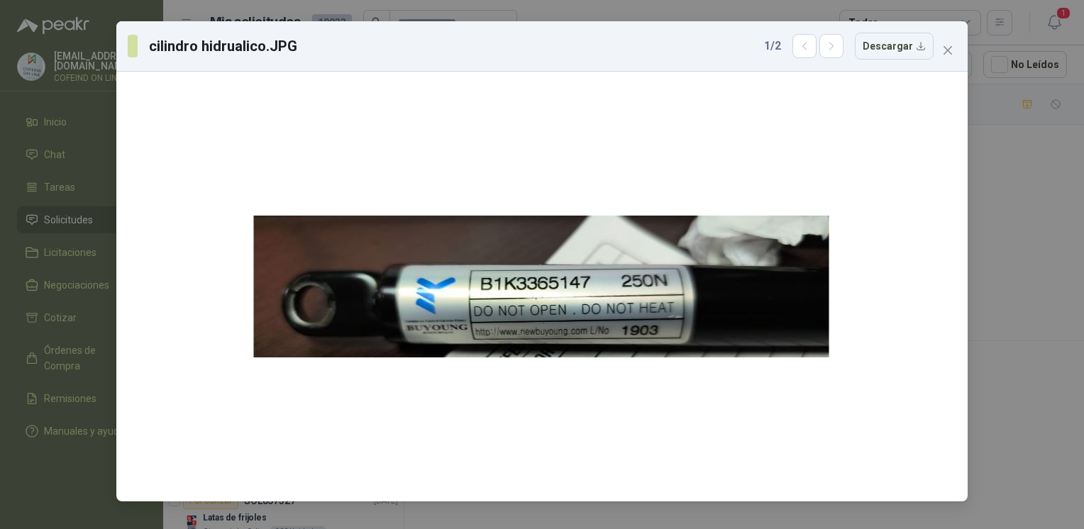
click at [982, 250] on div "cilindro hidrualico.JPG 1 / 2 Descargar" at bounding box center [542, 264] width 1084 height 529
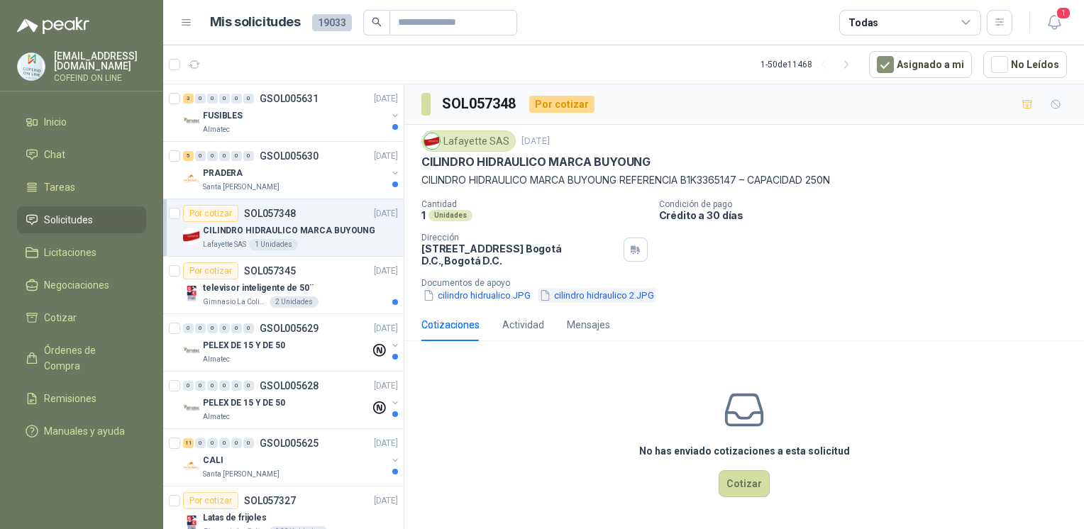
click at [634, 296] on button "cilindro hidraulico 2.JPG" at bounding box center [597, 295] width 118 height 15
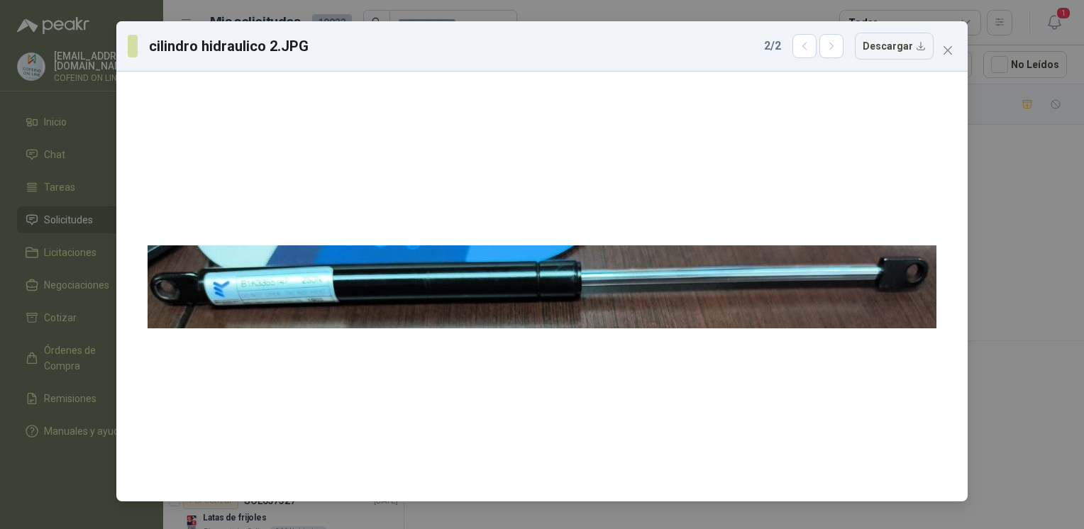
click at [1018, 194] on div "cilindro hidraulico 2.JPG 2 / 2 Descargar" at bounding box center [542, 264] width 1084 height 529
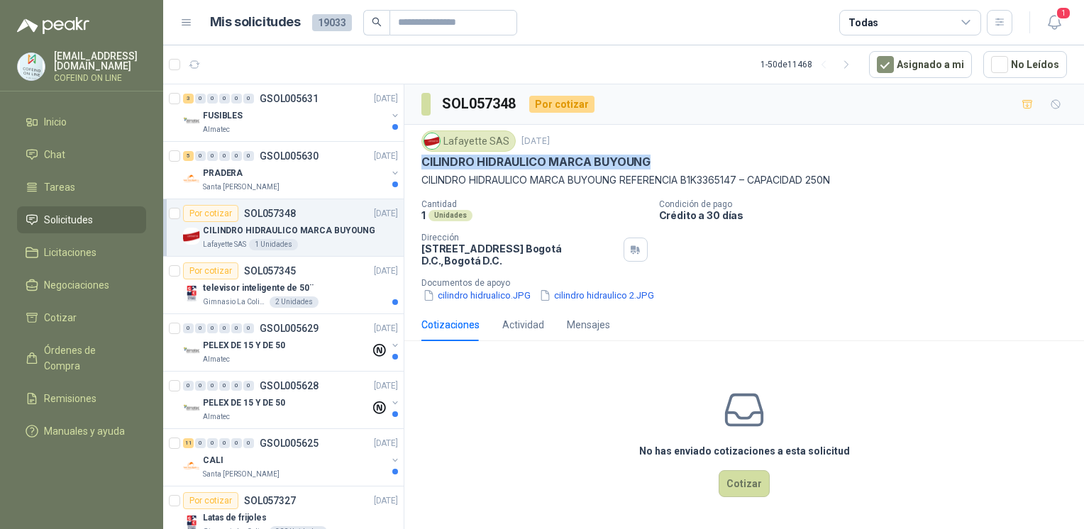
drag, startPoint x: 417, startPoint y: 157, endPoint x: 661, endPoint y: 155, distance: 244.0
click at [661, 155] on div "Lafayette SAS 25 sept, 2025 CILINDRO HIDRAULICO MARCA BUYOUNG CILINDRO HIDRAULI…" at bounding box center [744, 217] width 680 height 184
copy p "CILINDRO HIDRAULICO MARCA BUYOUNG"
click at [298, 182] on div "Santa Anita Napoles" at bounding box center [295, 187] width 184 height 11
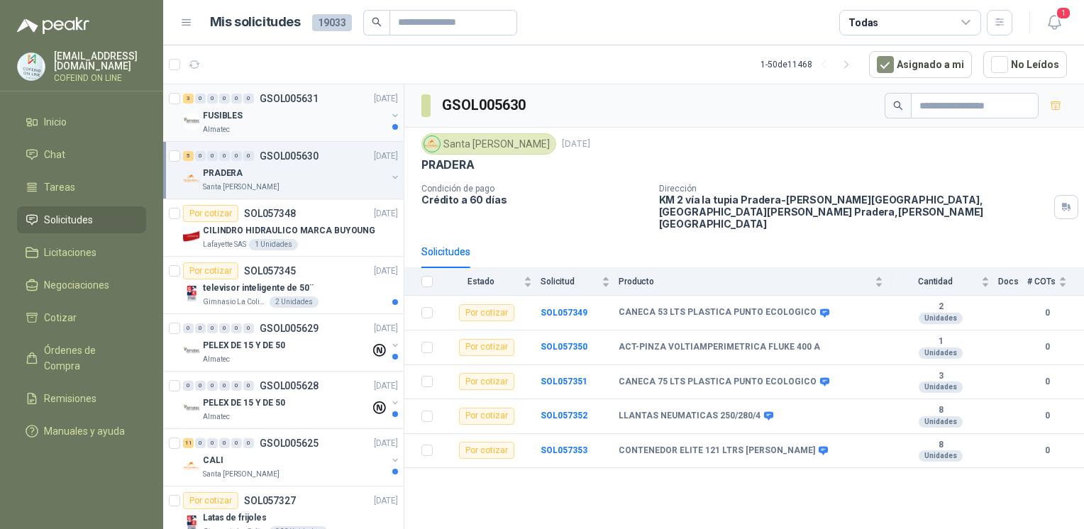
click at [340, 118] on div "FUSIBLES" at bounding box center [295, 115] width 184 height 17
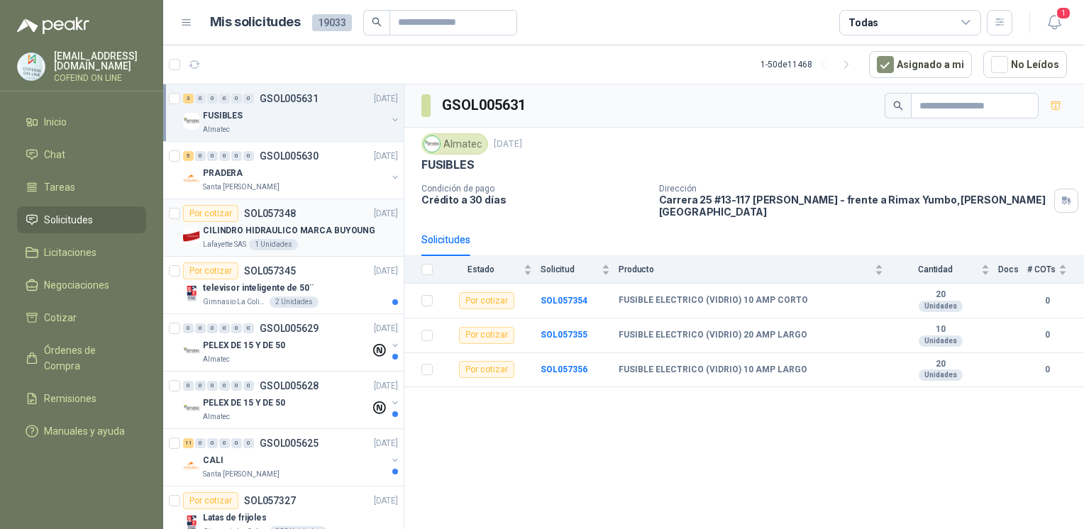
click at [327, 226] on p "CILINDRO HIDRAULICO MARCA BUYOUNG" at bounding box center [289, 230] width 172 height 13
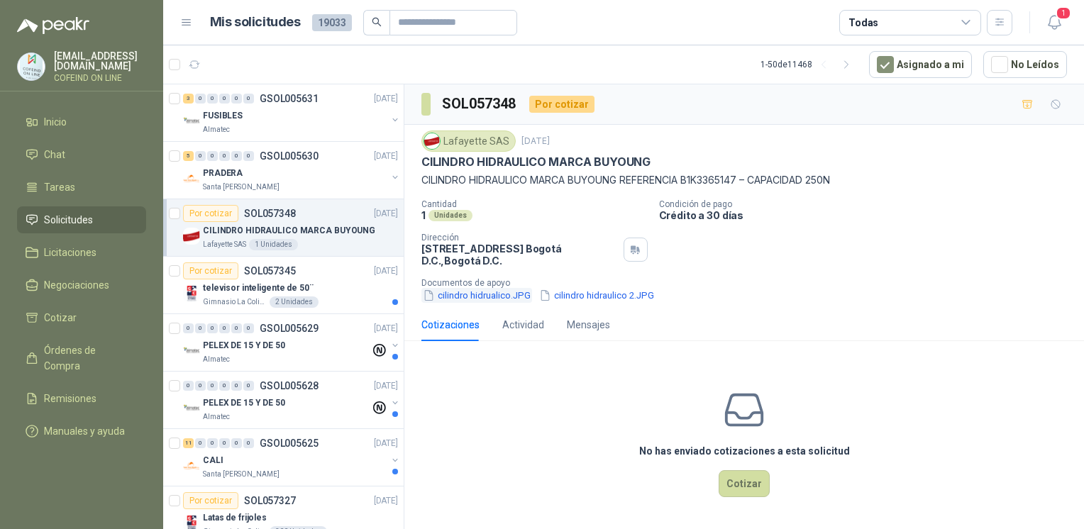
click at [501, 292] on button "cilindro hidrualico.JPG" at bounding box center [476, 295] width 111 height 15
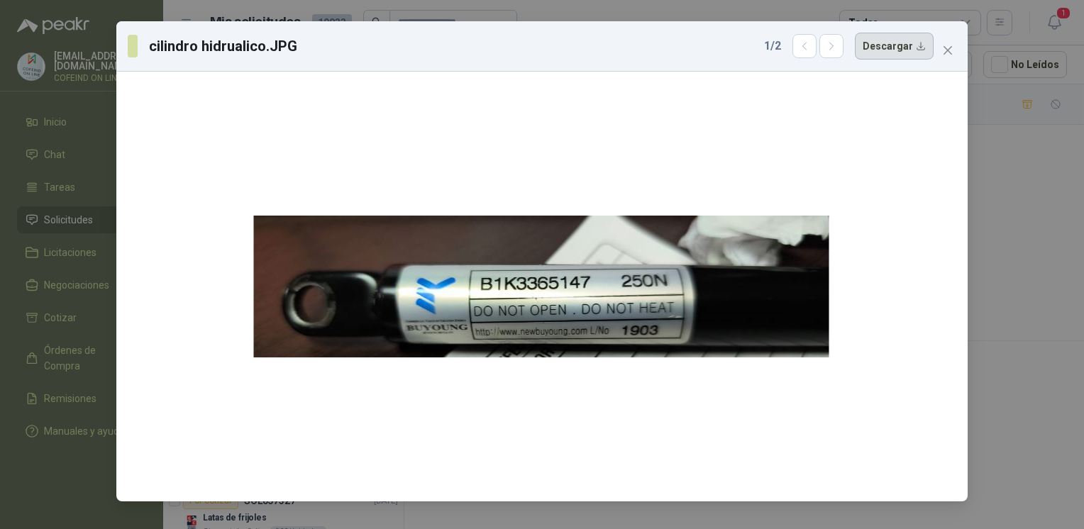
click at [922, 38] on button "Descargar" at bounding box center [894, 46] width 79 height 27
click at [992, 225] on div "cilindro hidrualico.JPG 1 / 2 Descargar" at bounding box center [542, 264] width 1084 height 529
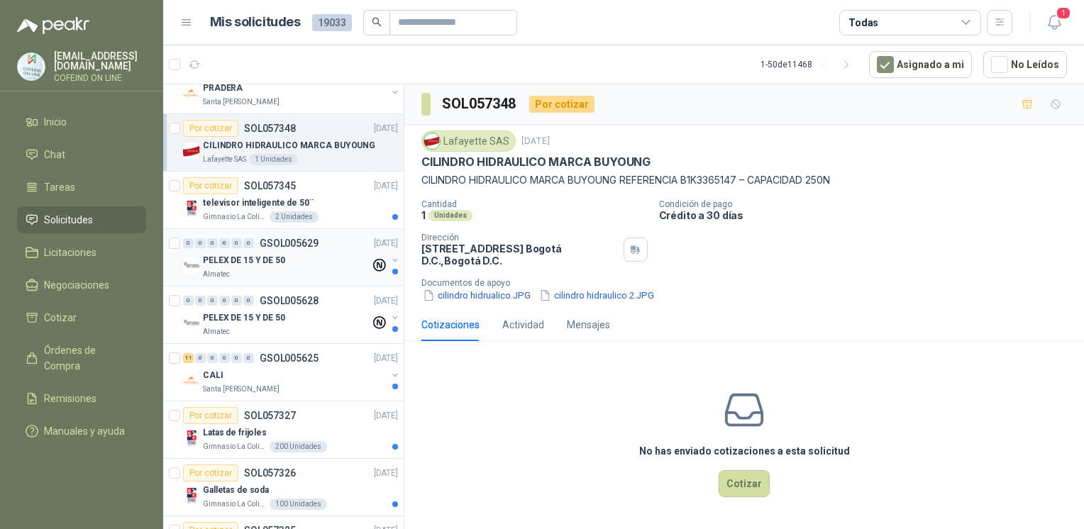
scroll to position [87, 0]
click at [296, 277] on div "0 0 0 0 0 0 GSOL005629 25/09/25 PELEX DE 15 Y DE 50 Almatec" at bounding box center [283, 256] width 240 height 57
click at [337, 270] on div "Almatec" at bounding box center [286, 272] width 167 height 11
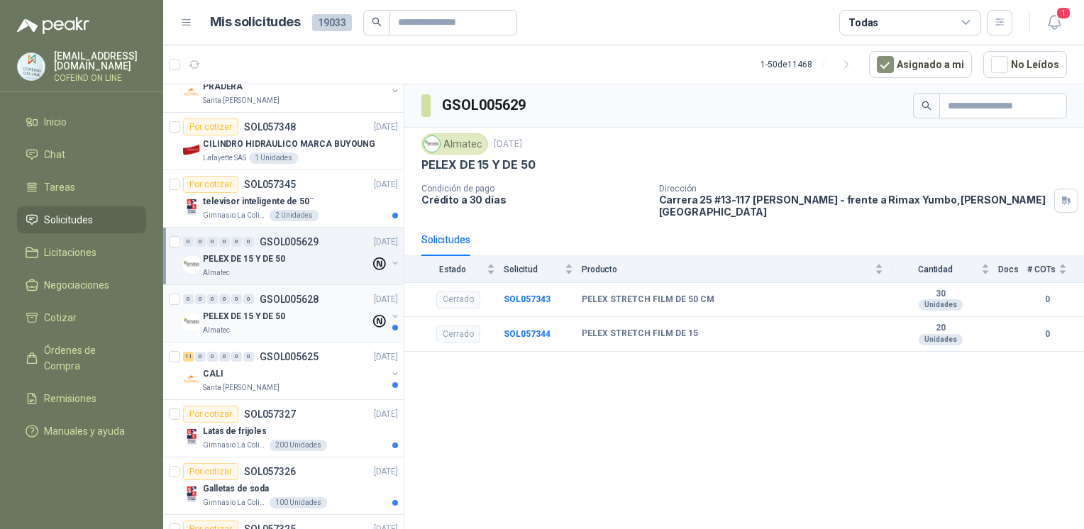
click at [326, 316] on div "PELEX DE 15 Y DE 50" at bounding box center [286, 316] width 167 height 17
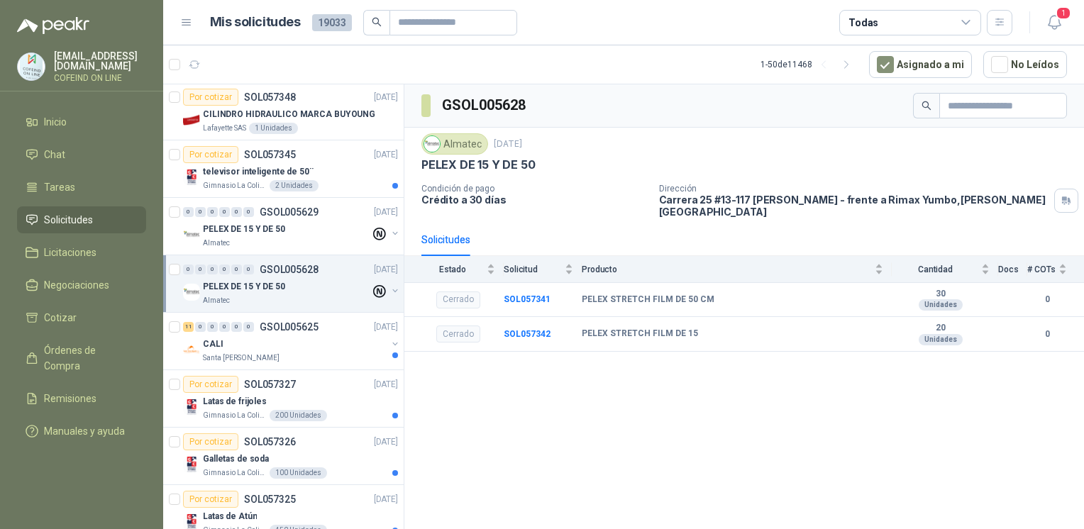
scroll to position [116, 0]
click at [335, 395] on div "Latas de frijoles" at bounding box center [300, 401] width 195 height 17
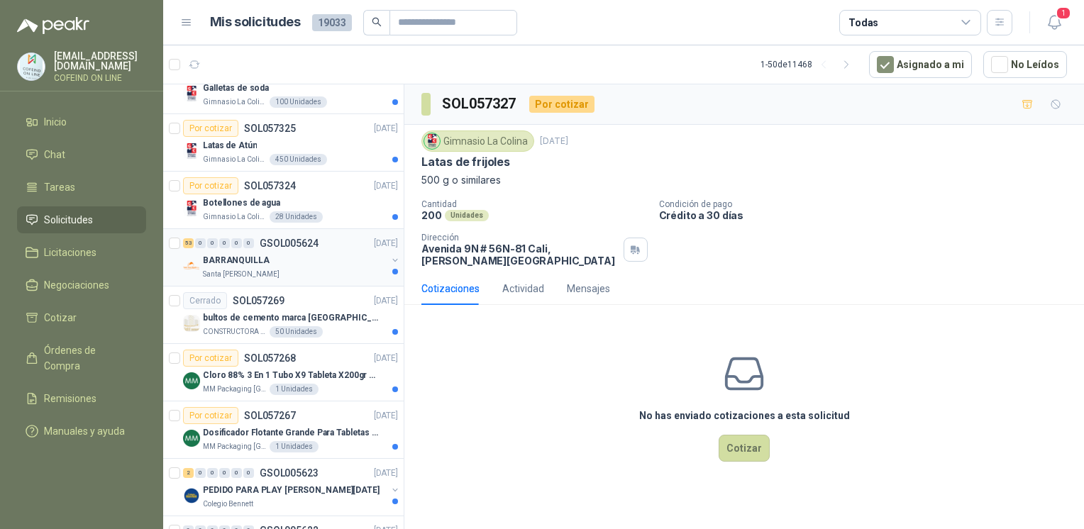
scroll to position [509, 0]
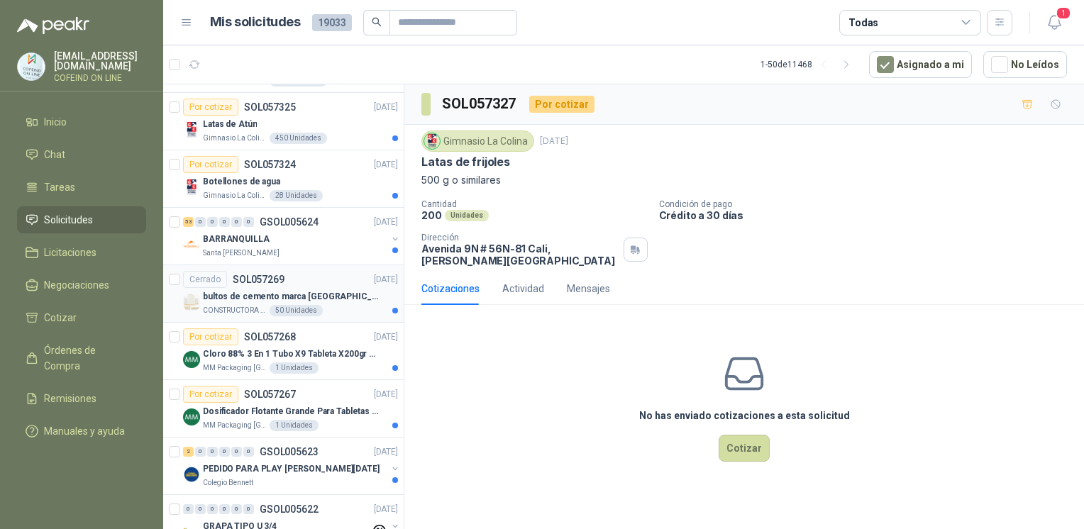
click at [234, 294] on p "bultos de cemento marca San Marcos- Entrega en Popayán-Cauca" at bounding box center [291, 296] width 177 height 13
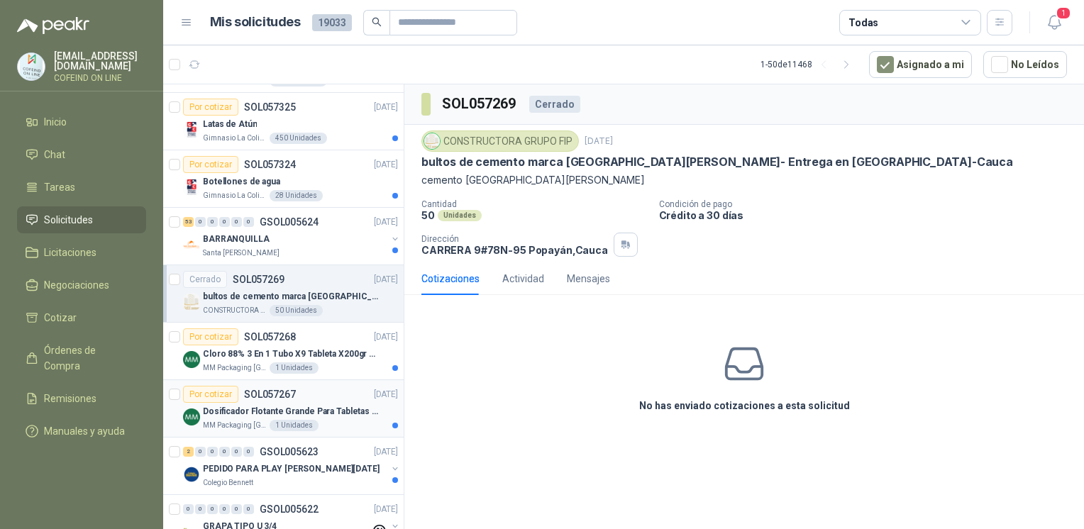
click at [257, 411] on p "Dosificador Flotante Grande Para Tabletas De Cloro Humboldt" at bounding box center [291, 411] width 177 height 13
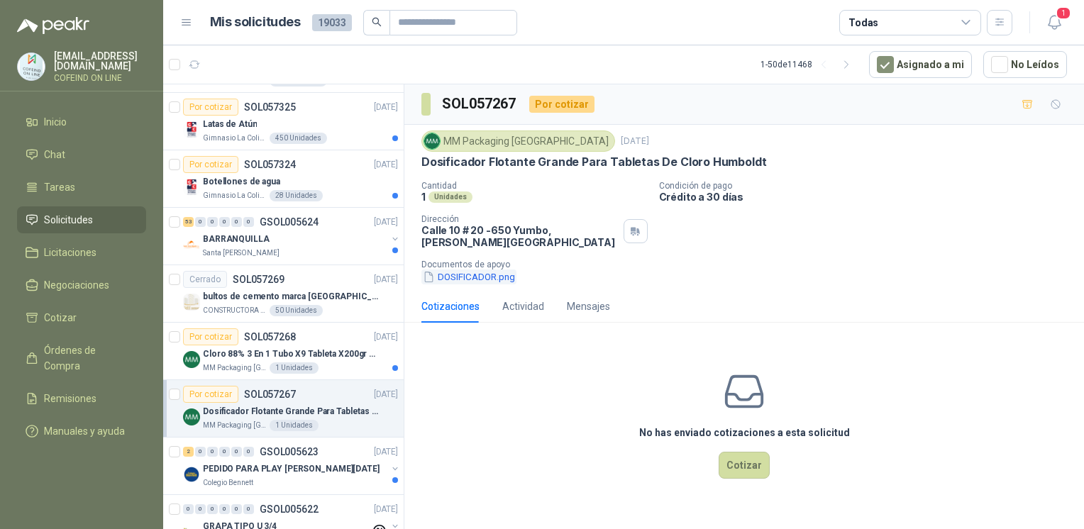
click at [466, 280] on button "DOSIFICADOR.png" at bounding box center [468, 277] width 95 height 15
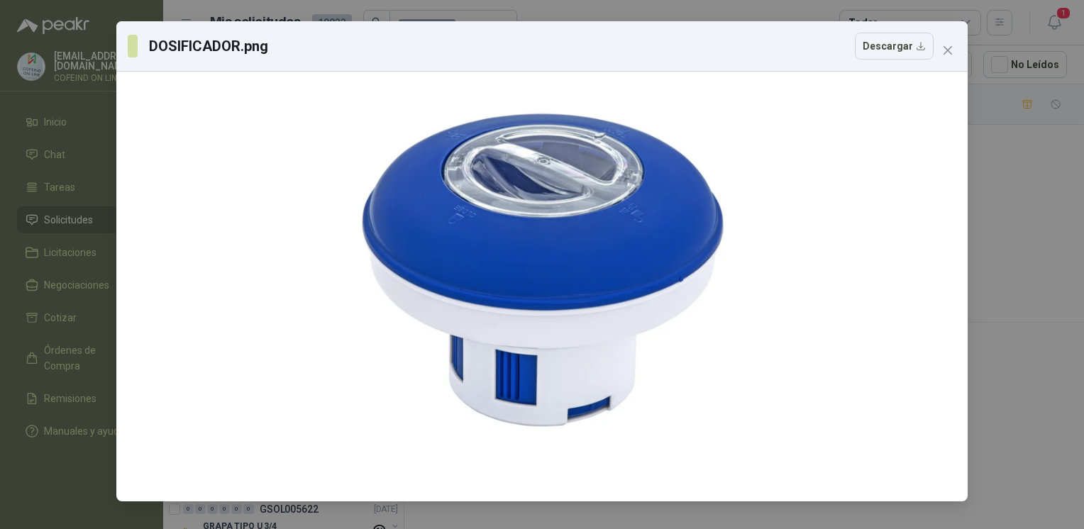
click at [1003, 322] on div "DOSIFICADOR.png Descargar" at bounding box center [542, 264] width 1084 height 529
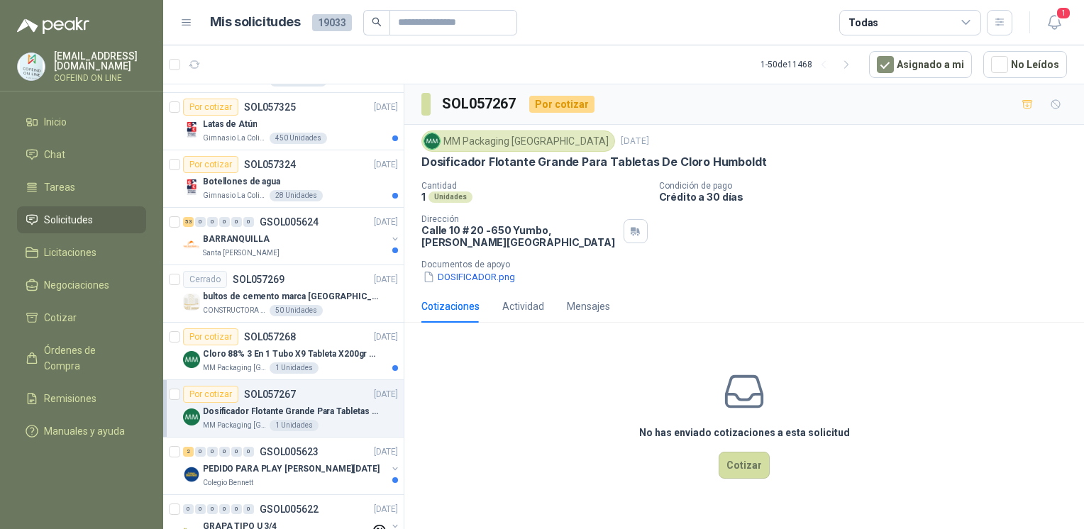
drag, startPoint x: 419, startPoint y: 155, endPoint x: 809, endPoint y: 152, distance: 389.4
click at [809, 152] on div "MM Packaging Colombia 25 sept, 2025 Dosificador Flotante Grande Para Tabletas D…" at bounding box center [744, 207] width 680 height 165
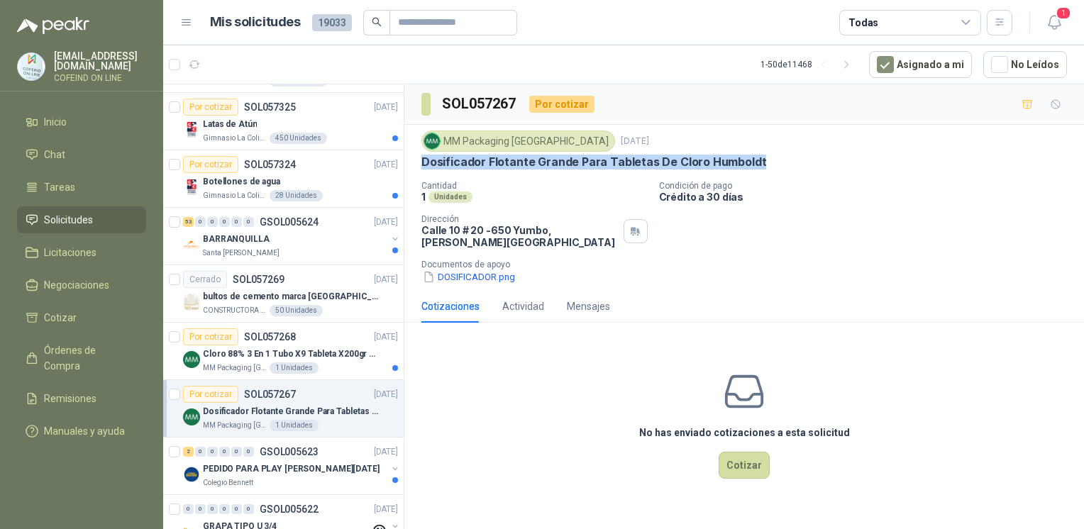
drag, startPoint x: 796, startPoint y: 158, endPoint x: 414, endPoint y: 163, distance: 382.4
click at [414, 163] on div "MM Packaging Colombia 25 sept, 2025 Dosificador Flotante Grande Para Tabletas D…" at bounding box center [744, 207] width 680 height 165
copy p "Dosificador Flotante Grande Para Tabletas De Cloro Humboldt"
click at [470, 279] on button "DOSIFICADOR.png" at bounding box center [468, 277] width 95 height 15
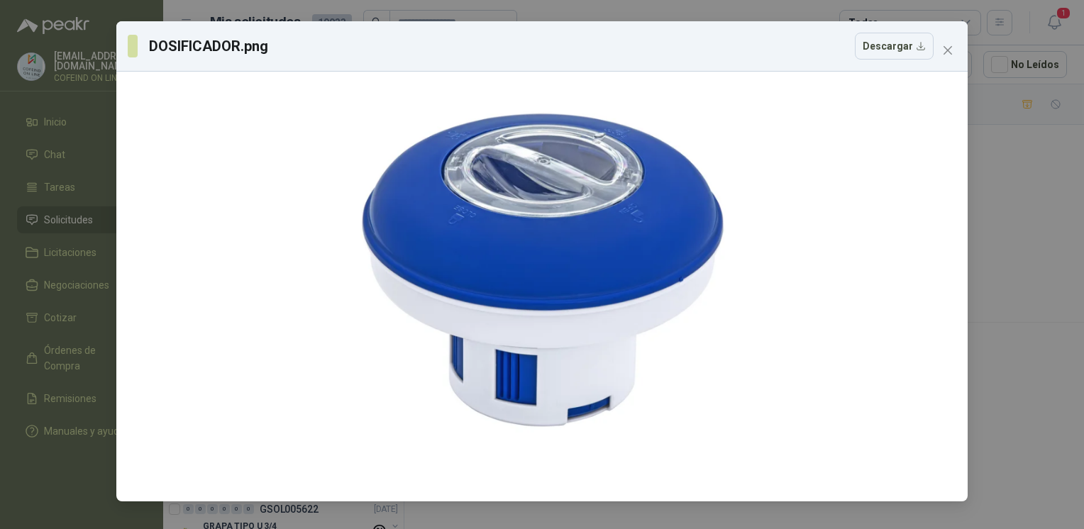
click at [980, 325] on div "DOSIFICADOR.png Descargar" at bounding box center [542, 264] width 1084 height 529
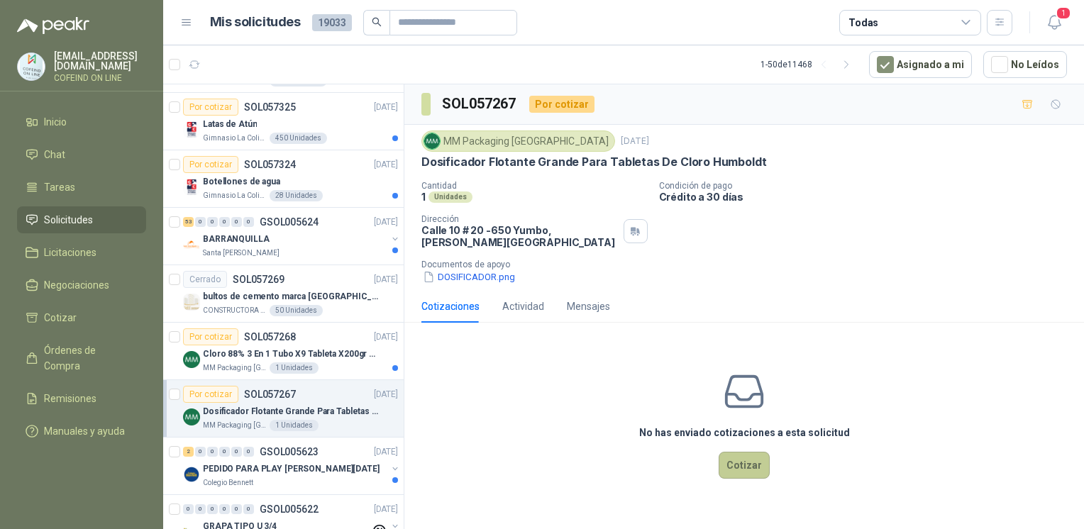
click at [733, 474] on button "Cotizar" at bounding box center [744, 465] width 51 height 27
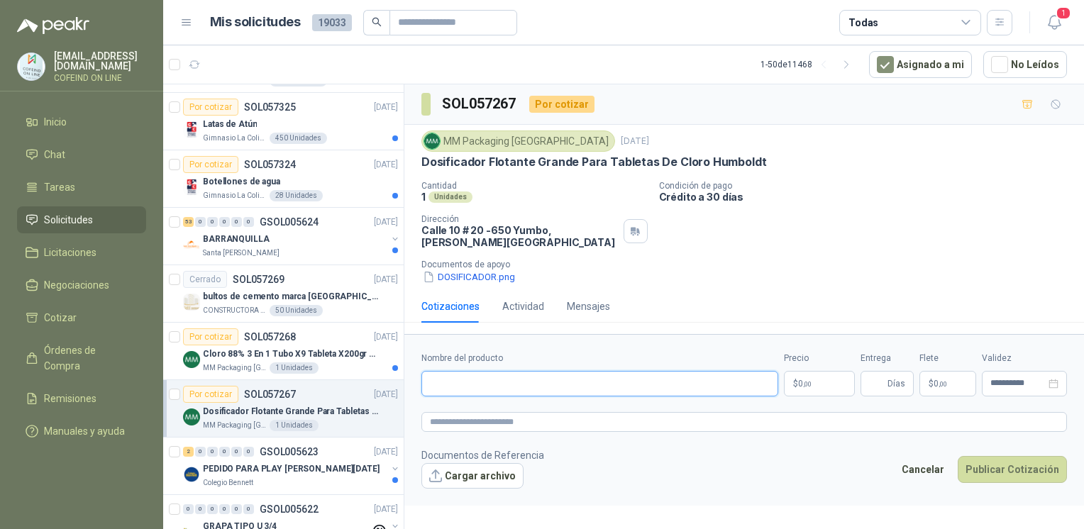
click at [502, 389] on input "Nombre del producto" at bounding box center [599, 384] width 357 height 26
paste input "**********"
type input "**********"
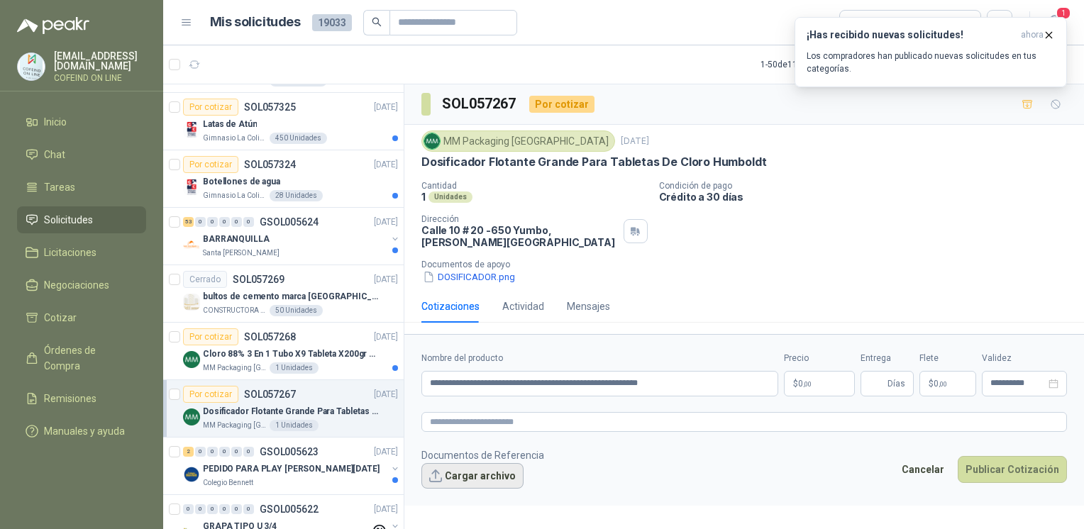
click at [465, 481] on button "Cargar archivo" at bounding box center [472, 476] width 102 height 26
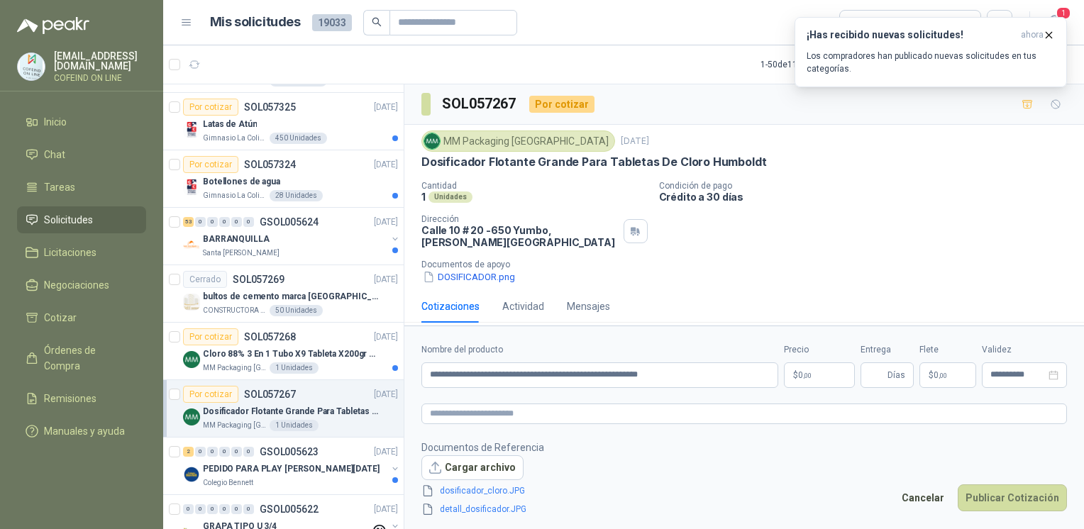
click at [809, 368] on p "$ 0 ,00" at bounding box center [819, 375] width 71 height 26
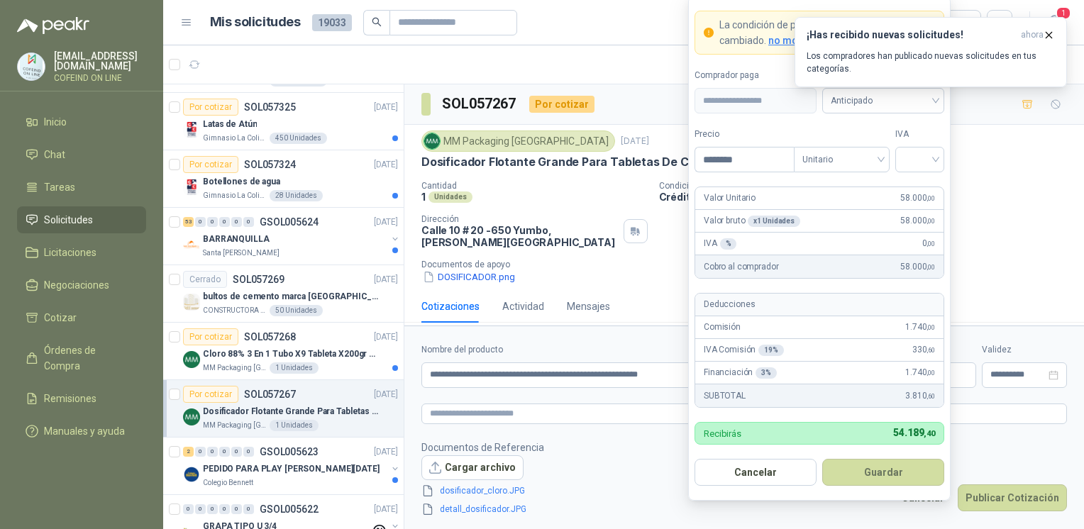
type input "********"
click at [925, 154] on input "search" at bounding box center [920, 158] width 32 height 21
click at [917, 239] on div "0%" at bounding box center [920, 236] width 26 height 16
click at [891, 475] on button "Guardar" at bounding box center [883, 472] width 122 height 27
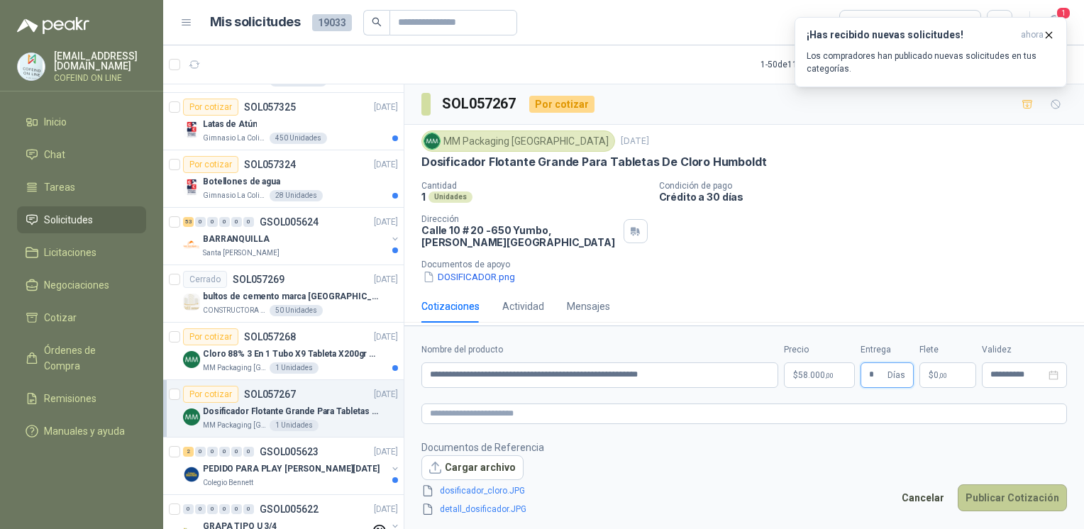
type input "*"
click at [1007, 504] on button "Publicar Cotización" at bounding box center [1012, 497] width 109 height 27
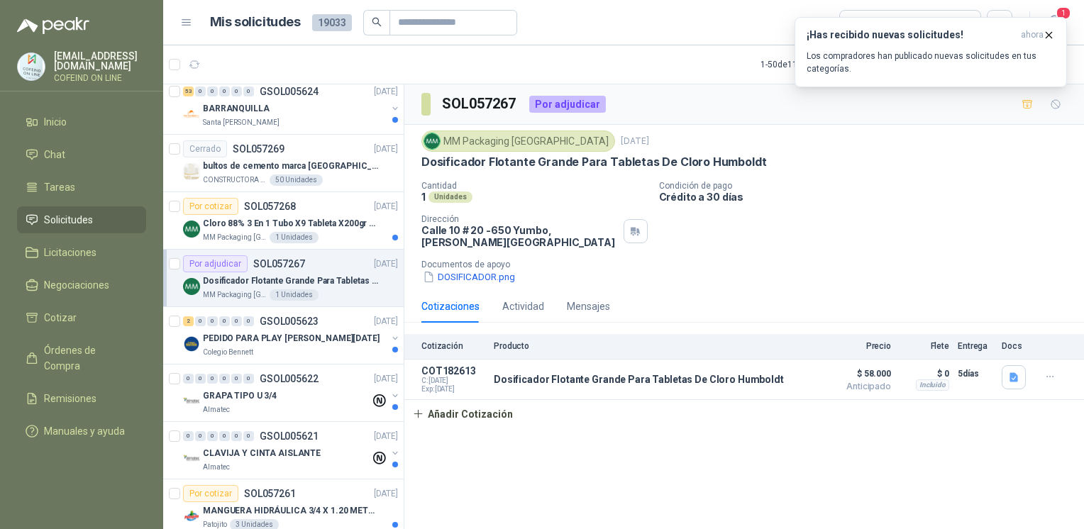
scroll to position [653, 0]
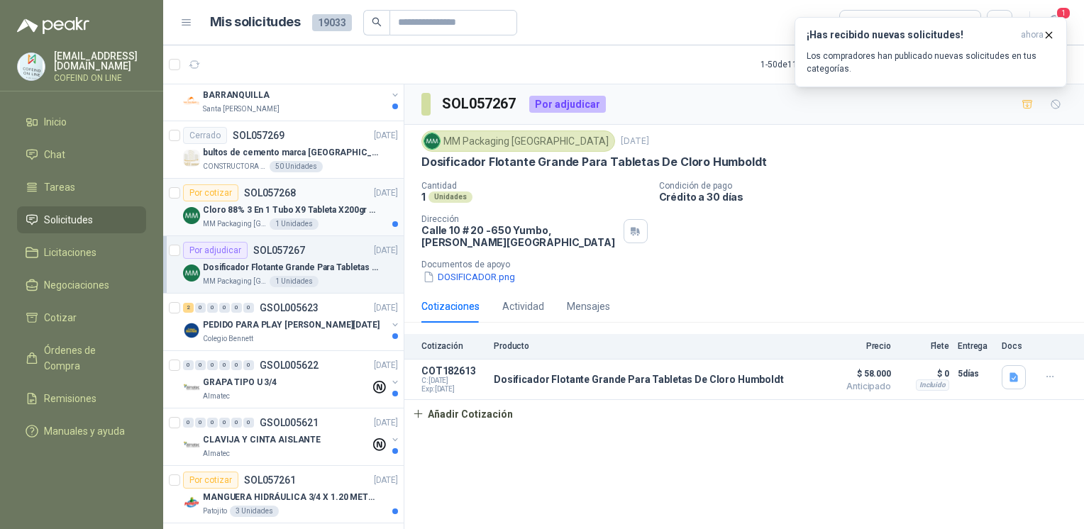
click at [304, 204] on p "Cloro 88% 3 En 1 Tubo X9 Tableta X200gr Oxycl" at bounding box center [291, 210] width 177 height 13
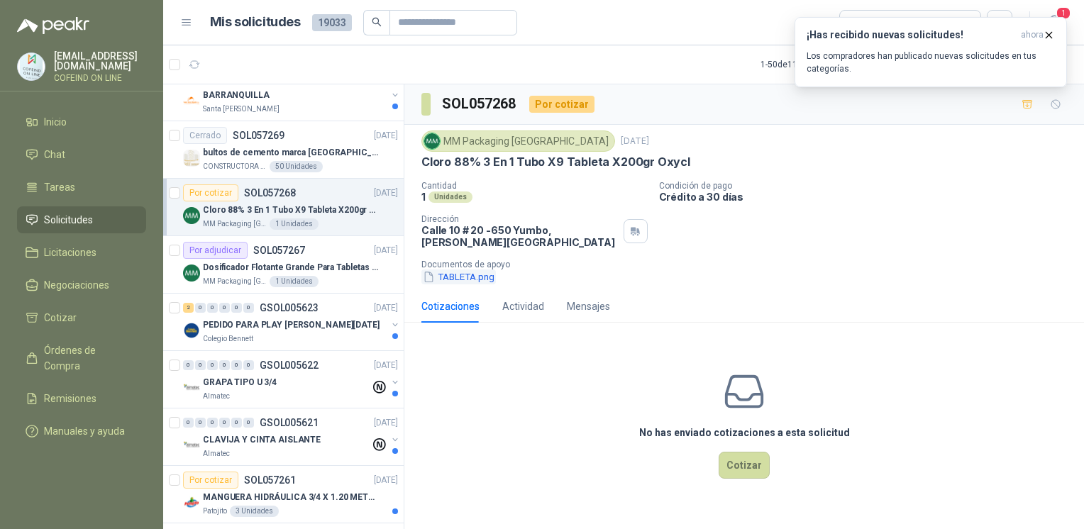
click at [455, 272] on button "TABLETA.png" at bounding box center [458, 277] width 74 height 15
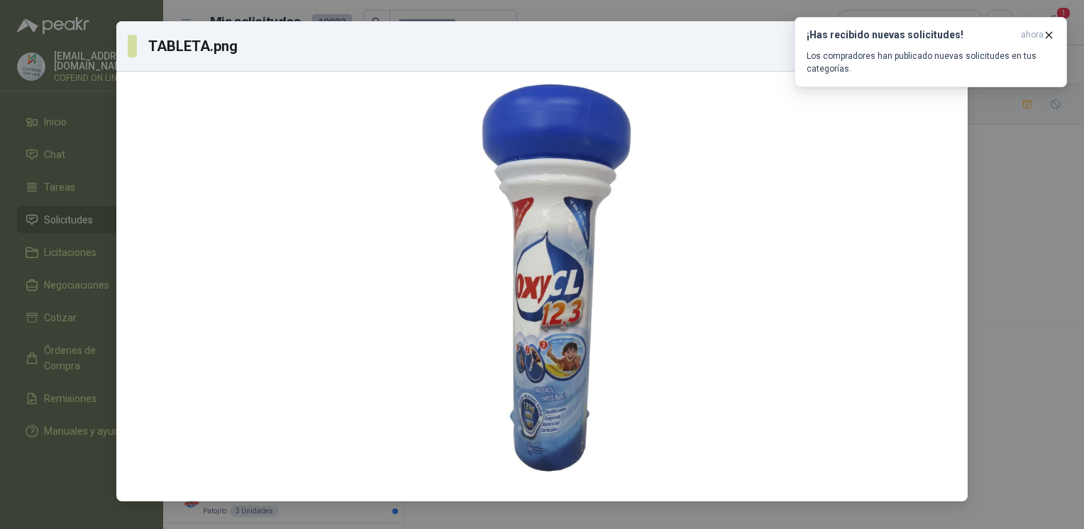
click at [1019, 207] on div "TABLETA.png Descargar" at bounding box center [542, 264] width 1084 height 529
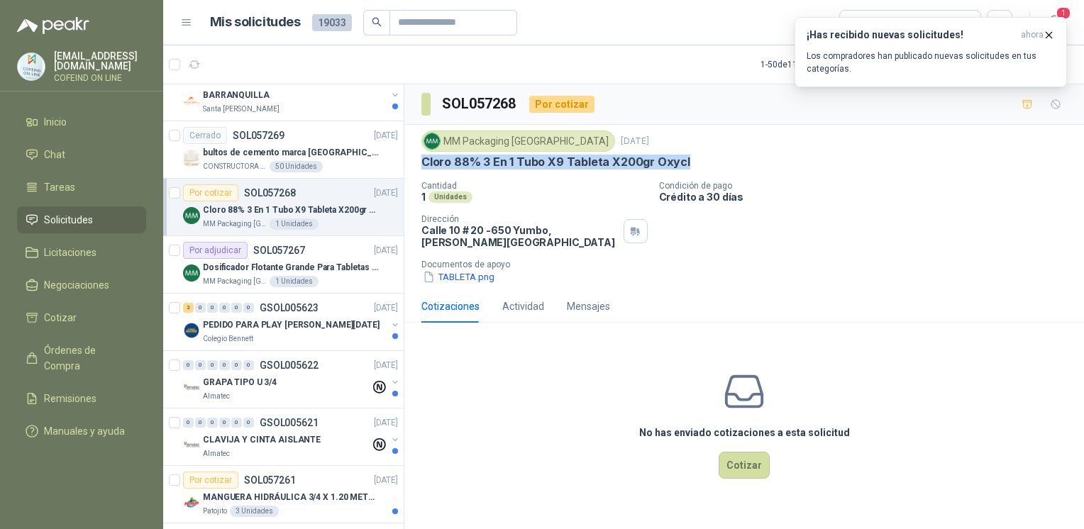
drag, startPoint x: 420, startPoint y: 162, endPoint x: 695, endPoint y: 161, distance: 275.2
click at [695, 161] on div "MM Packaging Colombia 25 sept, 2025 Cloro 88% 3 En 1 Tubo X9 Tableta X200gr Oxy…" at bounding box center [744, 207] width 680 height 165
copy p "Cloro 88% 3 En 1 Tubo X9 Tableta X200gr Oxycl"
click at [460, 275] on button "TABLETA.png" at bounding box center [458, 277] width 74 height 15
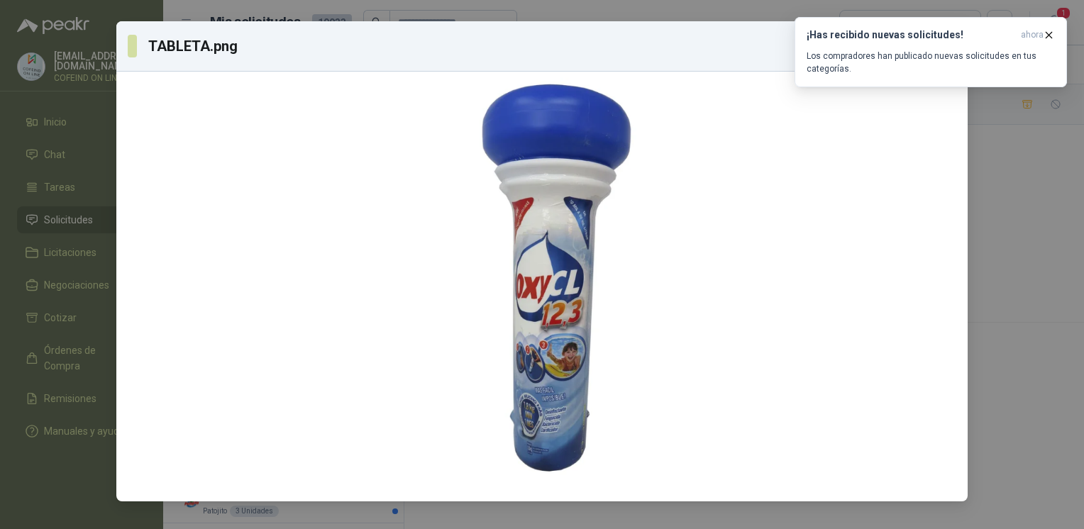
click at [1038, 300] on div "TABLETA.png Descargar" at bounding box center [542, 264] width 1084 height 529
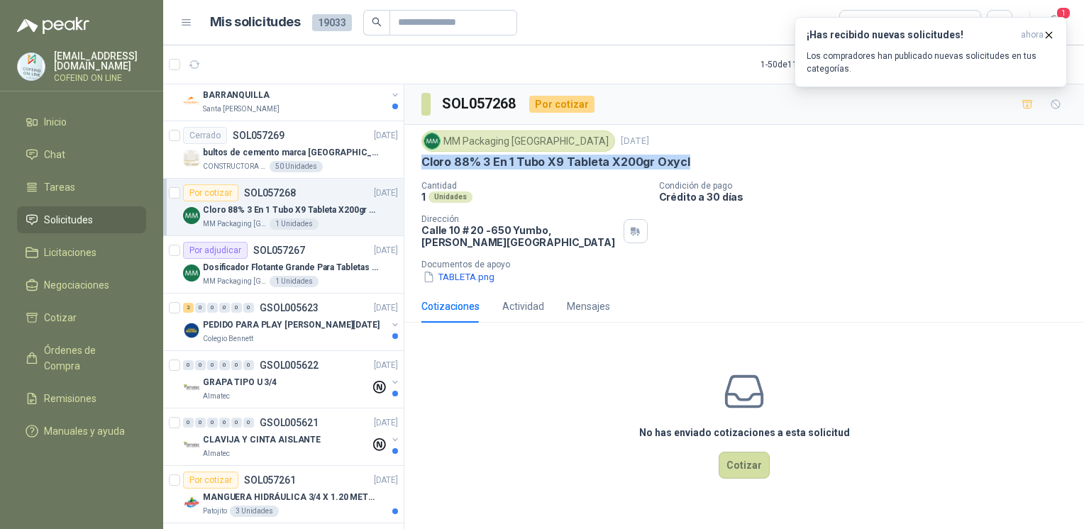
drag, startPoint x: 701, startPoint y: 157, endPoint x: 421, endPoint y: 156, distance: 280.2
click at [421, 156] on div "Cloro 88% 3 En 1 Tubo X9 Tableta X200gr Oxycl" at bounding box center [743, 162] width 645 height 15
copy p "Cloro 88% 3 En 1 Tubo X9 Tableta X200gr Oxycl"
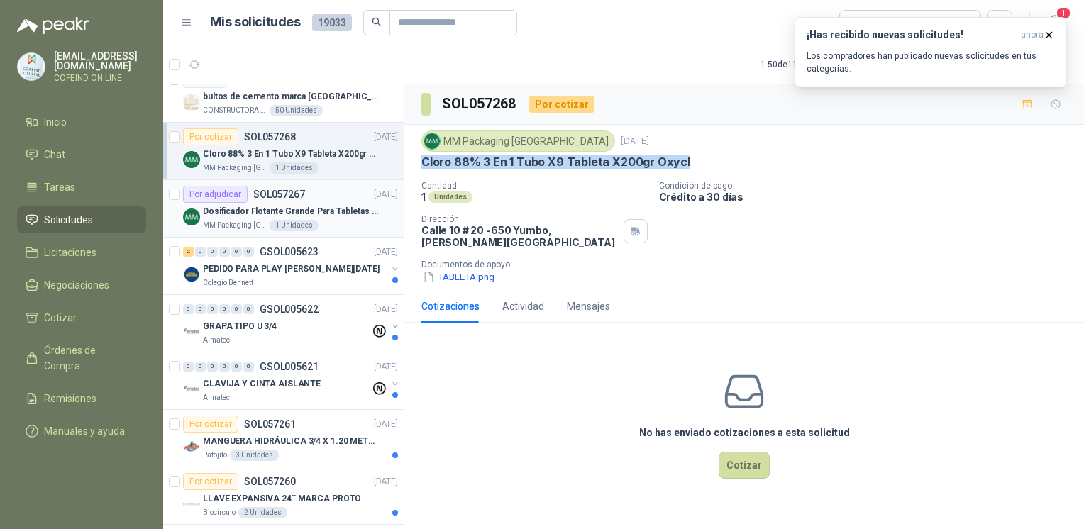
scroll to position [722, 0]
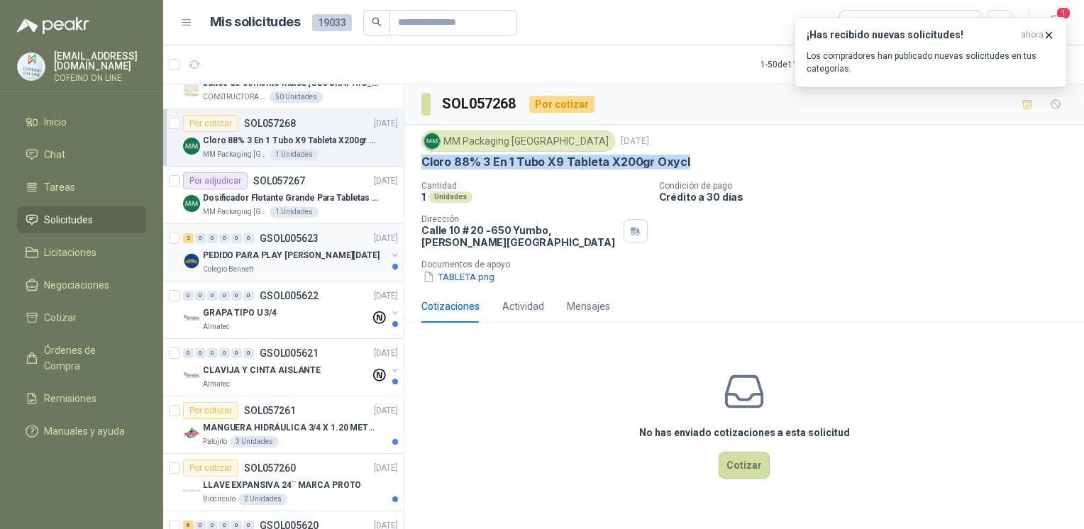
click at [296, 257] on p "PEDIDO PARA PLAY DE NAVIDAD" at bounding box center [291, 255] width 177 height 13
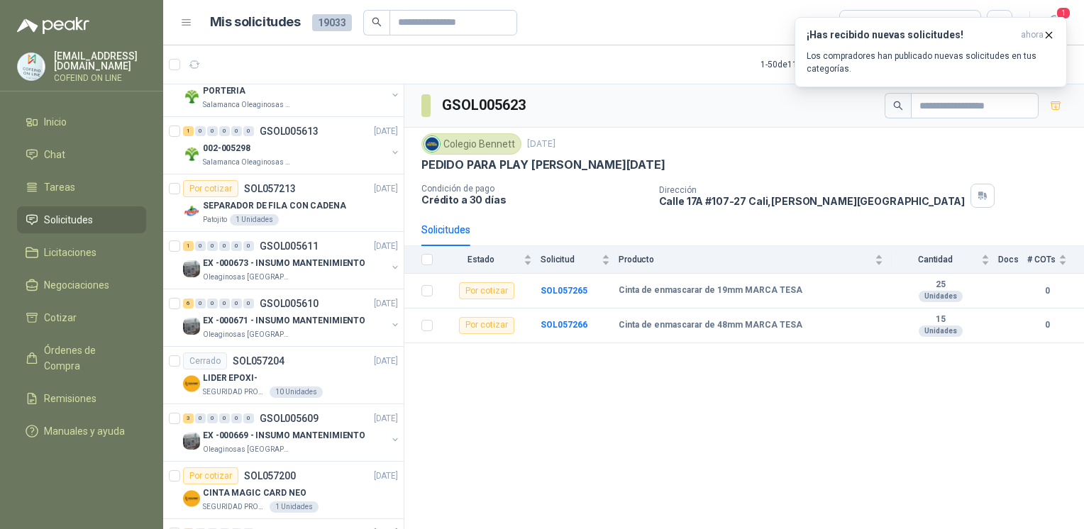
scroll to position [1946, 0]
